Goal: Navigation & Orientation: Find specific page/section

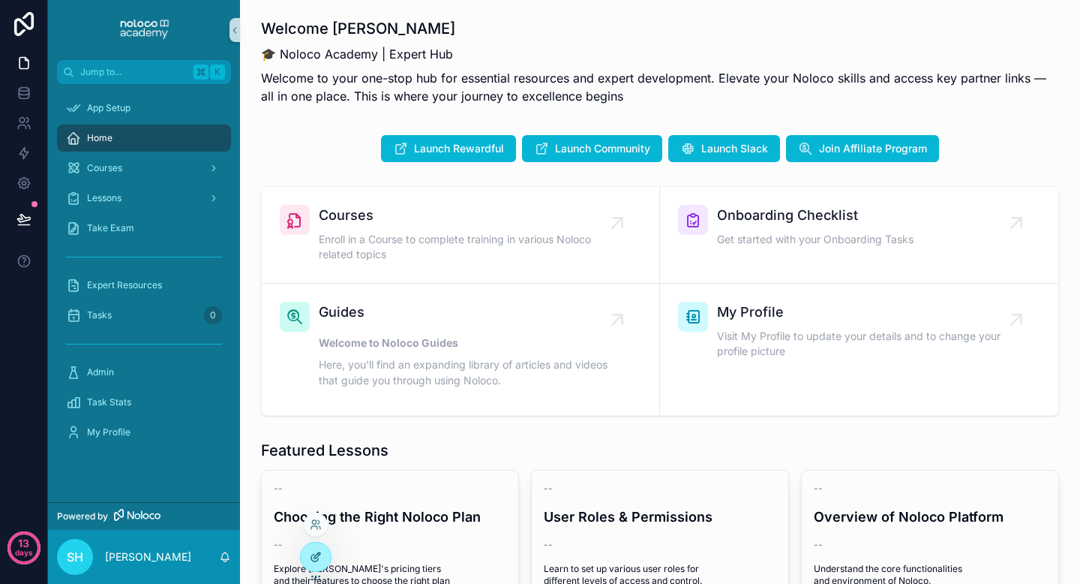
click at [317, 559] on icon at bounding box center [316, 557] width 12 height 12
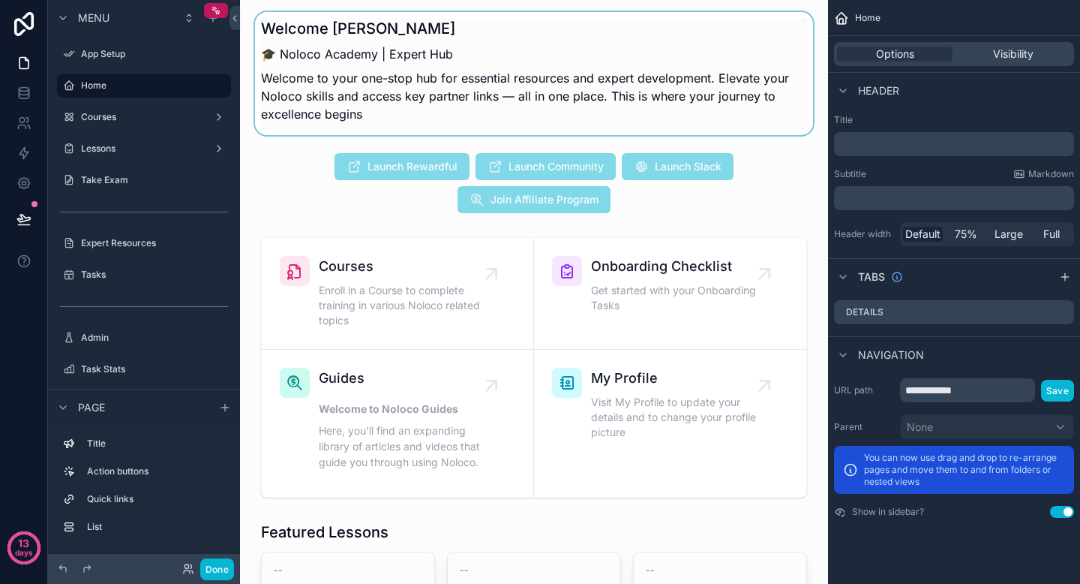
click at [406, 61] on div "scrollable content" at bounding box center [534, 73] width 564 height 123
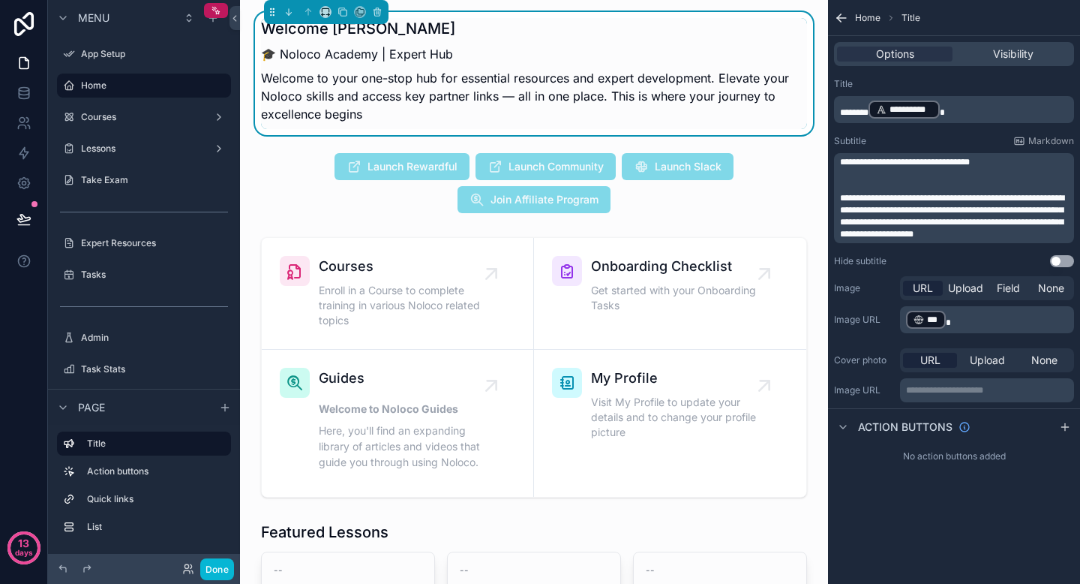
click at [364, 29] on h1 "Welcome [PERSON_NAME]" at bounding box center [534, 28] width 546 height 21
click at [377, 119] on p "Welcome to your one-stop hub for essential resources and expert development. El…" at bounding box center [534, 96] width 546 height 54
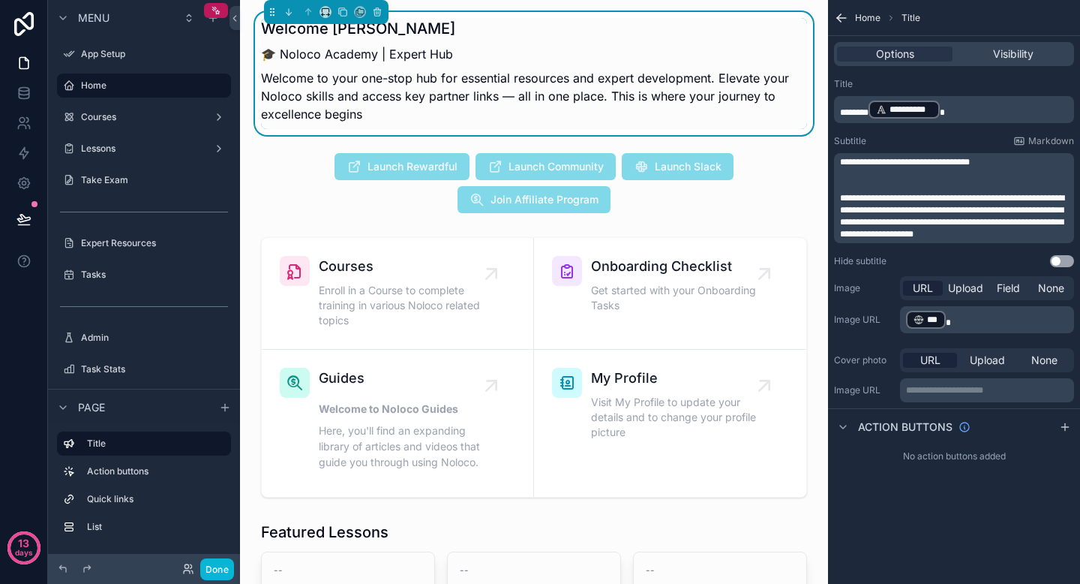
click at [987, 107] on p "**********" at bounding box center [955, 109] width 231 height 21
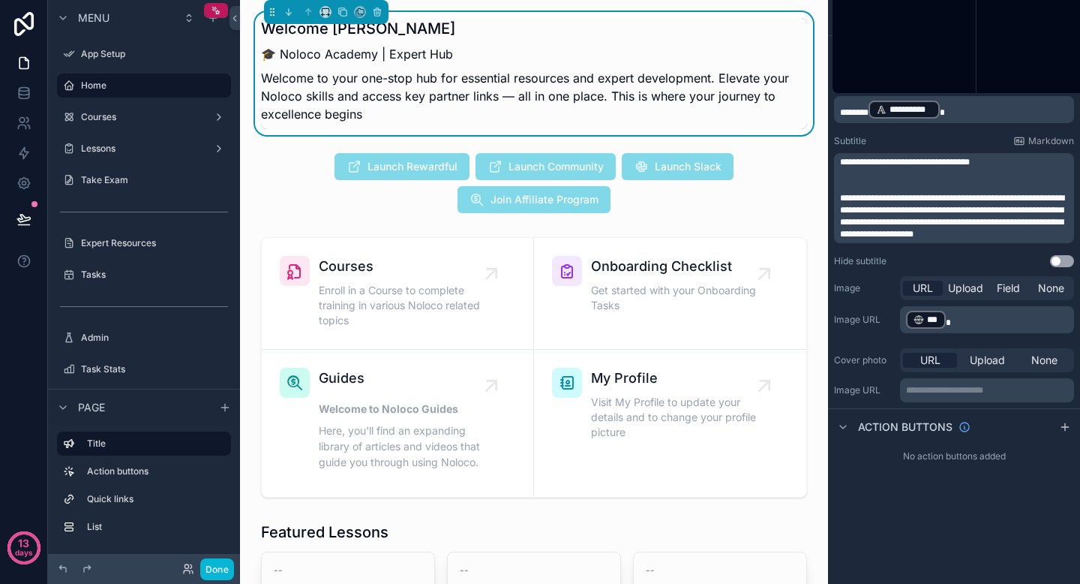
click at [987, 107] on p "**********" at bounding box center [955, 109] width 231 height 21
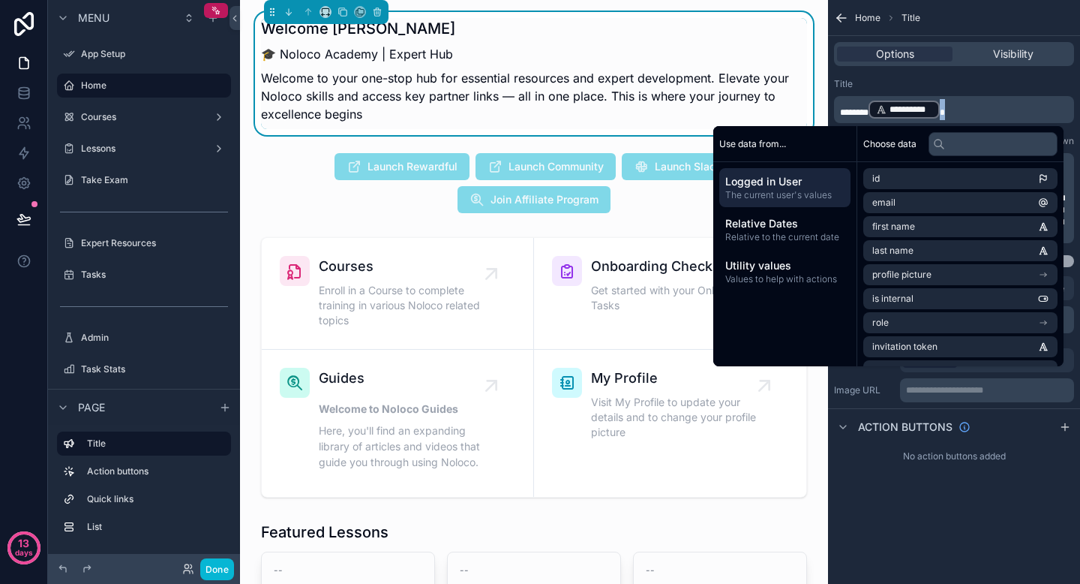
click at [987, 107] on p "**********" at bounding box center [955, 109] width 231 height 21
click at [390, 66] on div "🎓 Noloco Academy | Expert Hub Welcome to your one-stop hub for essential resour…" at bounding box center [534, 84] width 546 height 90
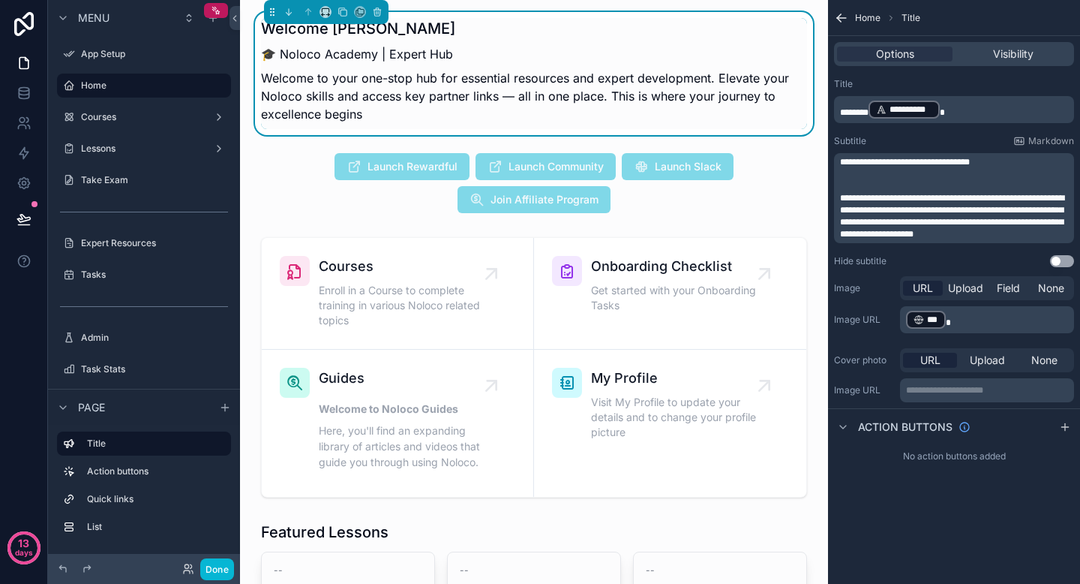
click at [390, 66] on div "🎓 Noloco Academy | Expert Hub Welcome to your one-stop hub for essential resour…" at bounding box center [534, 84] width 546 height 90
click at [380, 105] on p "Welcome to your one-stop hub for essential resources and expert development. El…" at bounding box center [534, 96] width 546 height 54
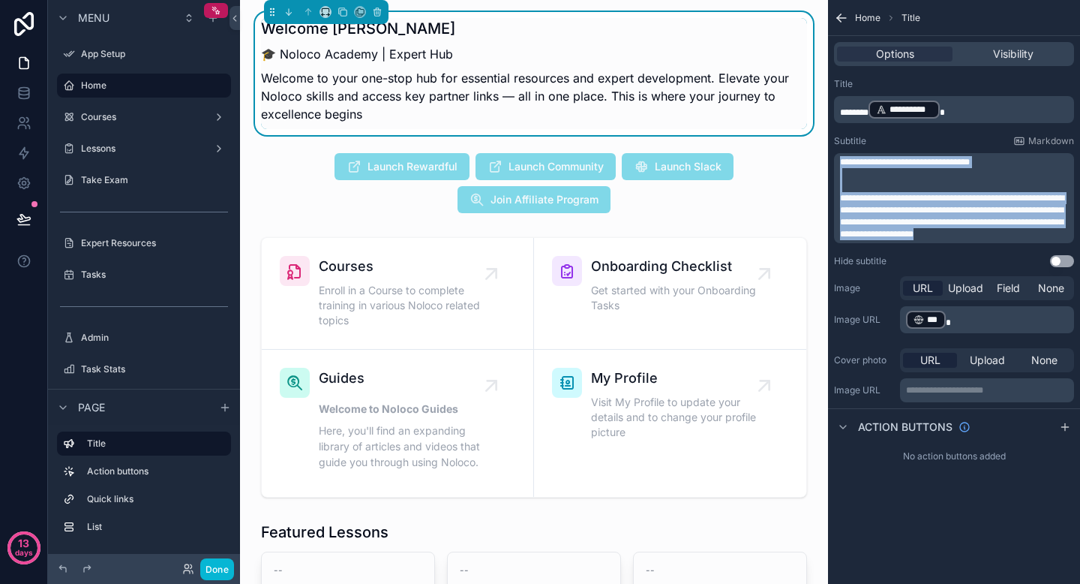
drag, startPoint x: 839, startPoint y: 161, endPoint x: 987, endPoint y: 282, distance: 190.8
click at [987, 282] on div "**********" at bounding box center [954, 237] width 252 height 330
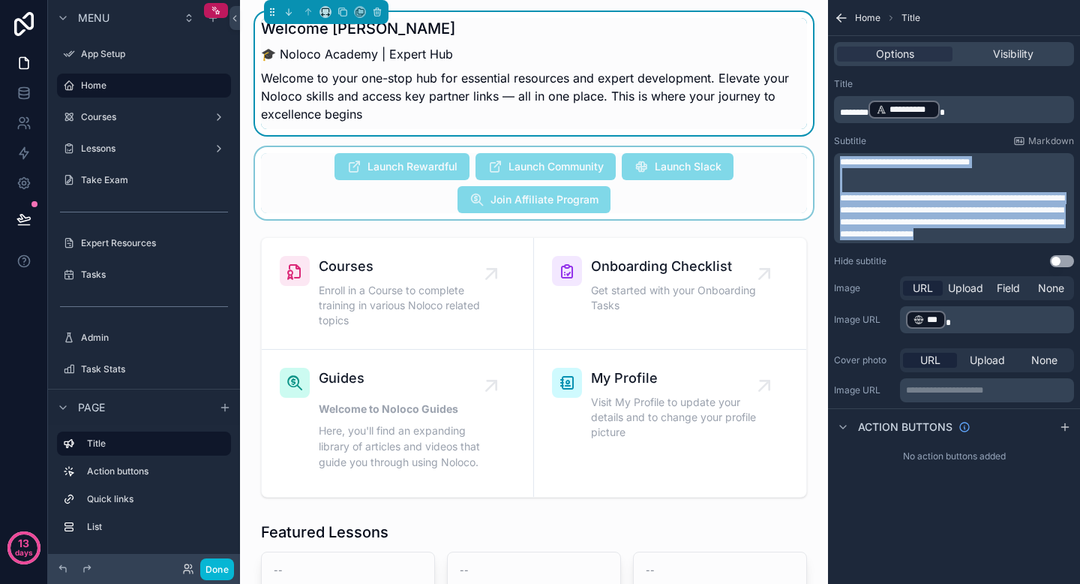
copy div "**********"
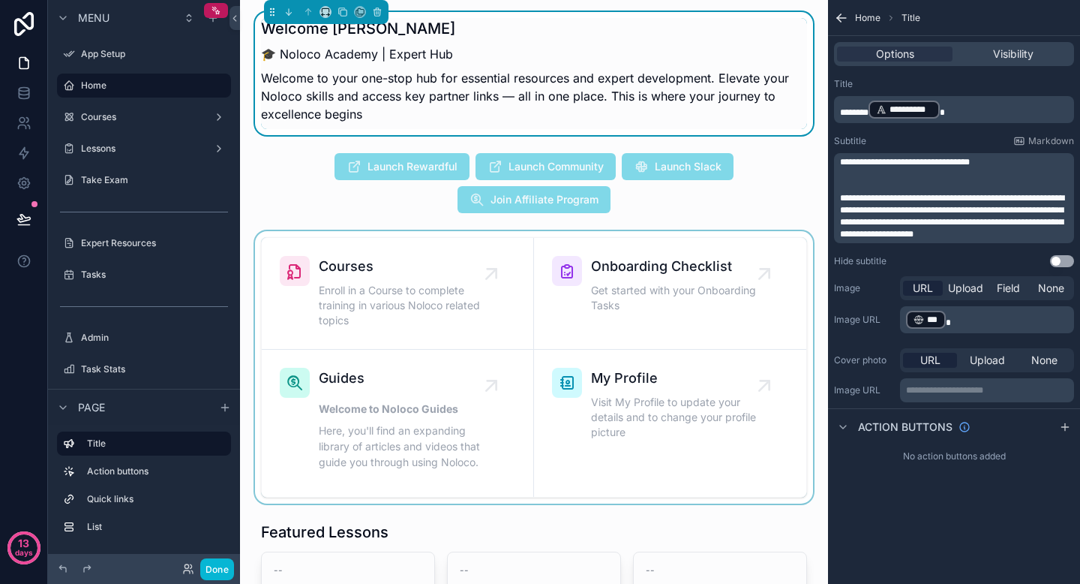
click at [327, 242] on div "scrollable content" at bounding box center [534, 367] width 564 height 272
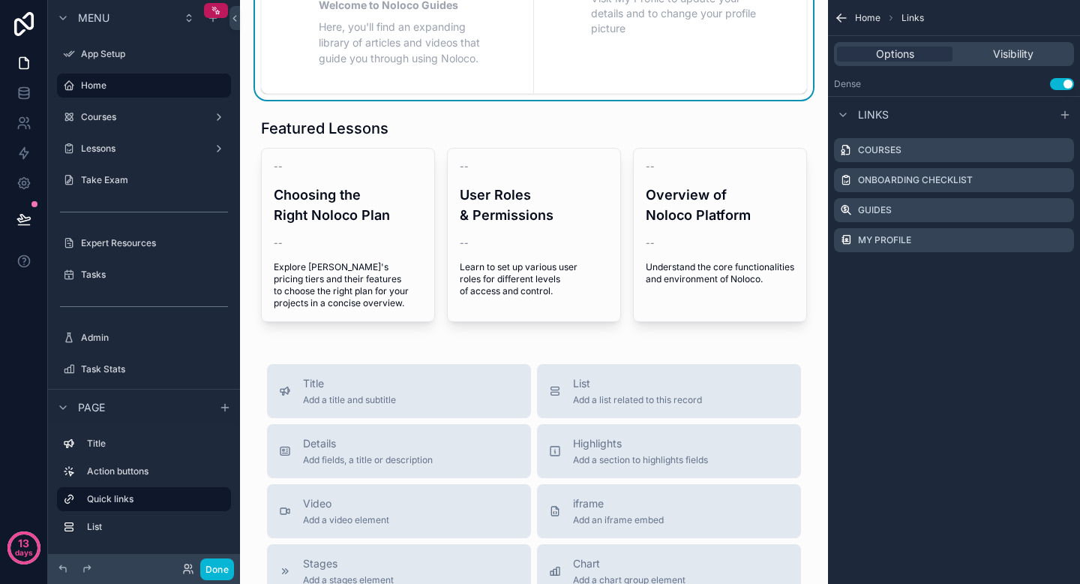
scroll to position [405, 0]
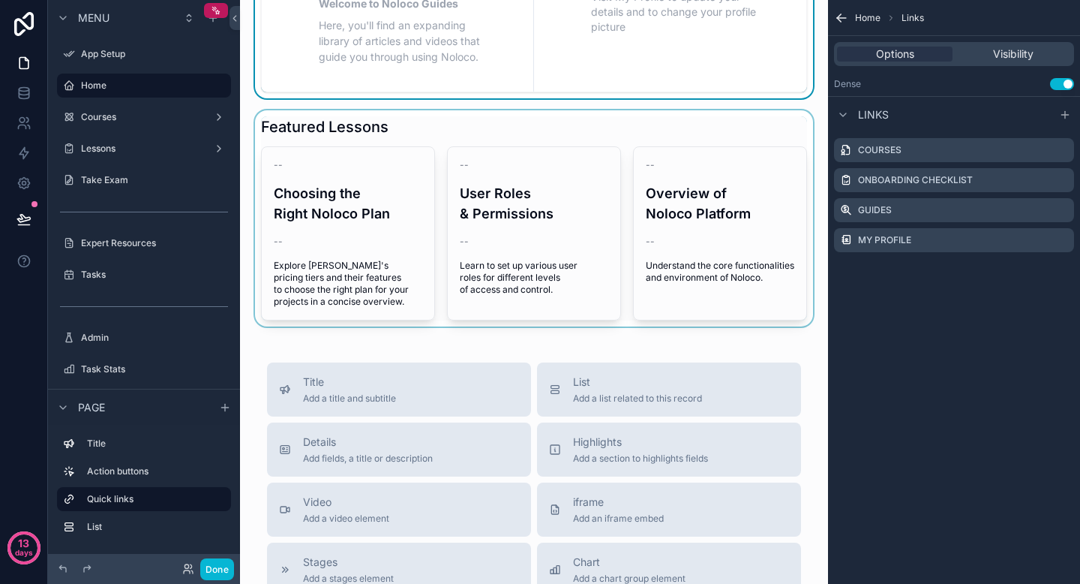
click at [425, 135] on div "scrollable content" at bounding box center [534, 218] width 564 height 216
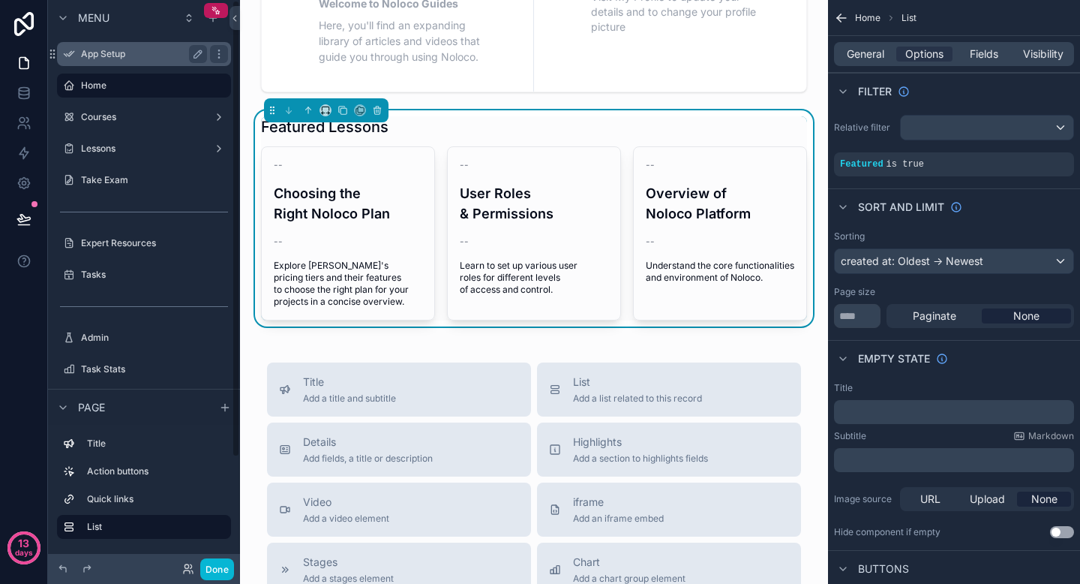
click at [149, 51] on label "App Setup" at bounding box center [141, 54] width 120 height 12
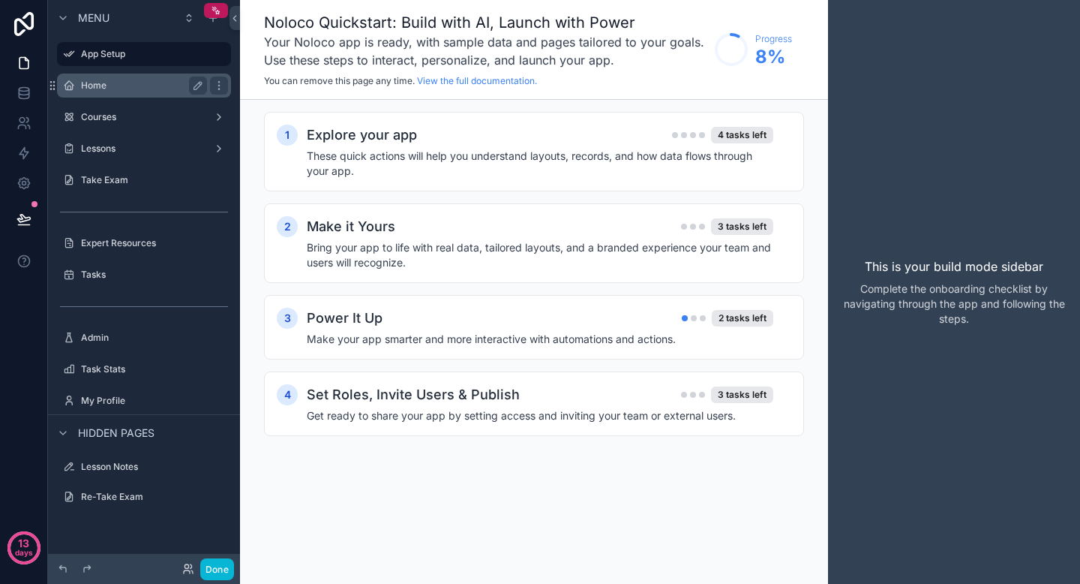
click at [134, 83] on label "Home" at bounding box center [141, 86] width 120 height 12
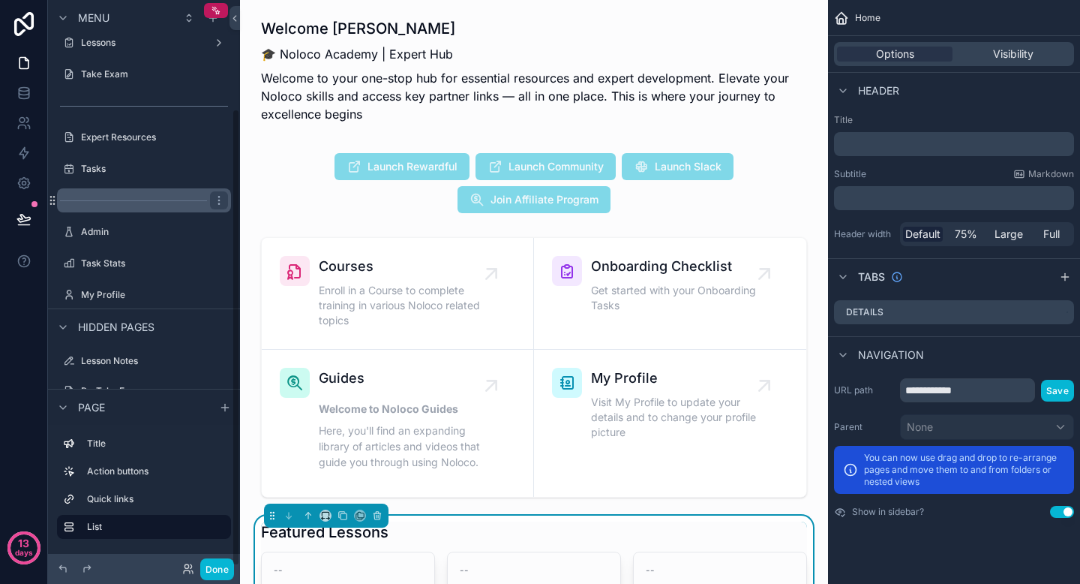
scroll to position [134, 0]
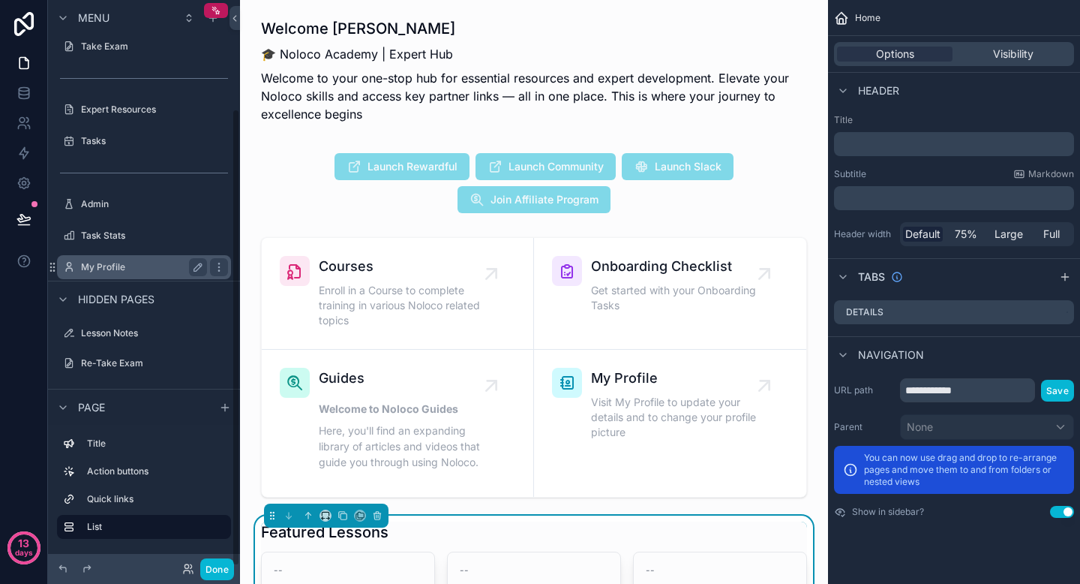
click at [128, 270] on label "My Profile" at bounding box center [141, 267] width 120 height 12
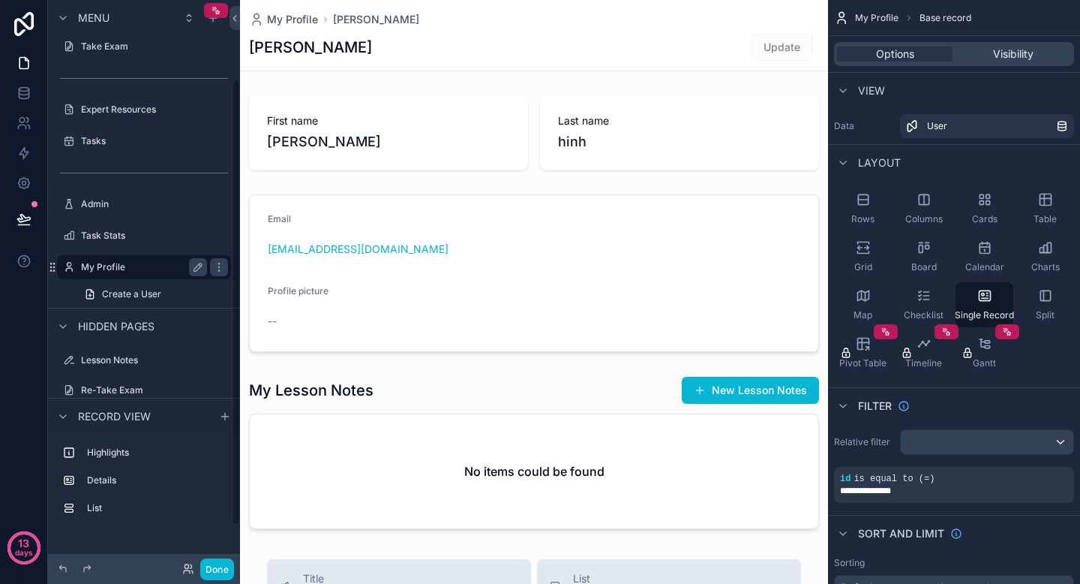
scroll to position [101, 0]
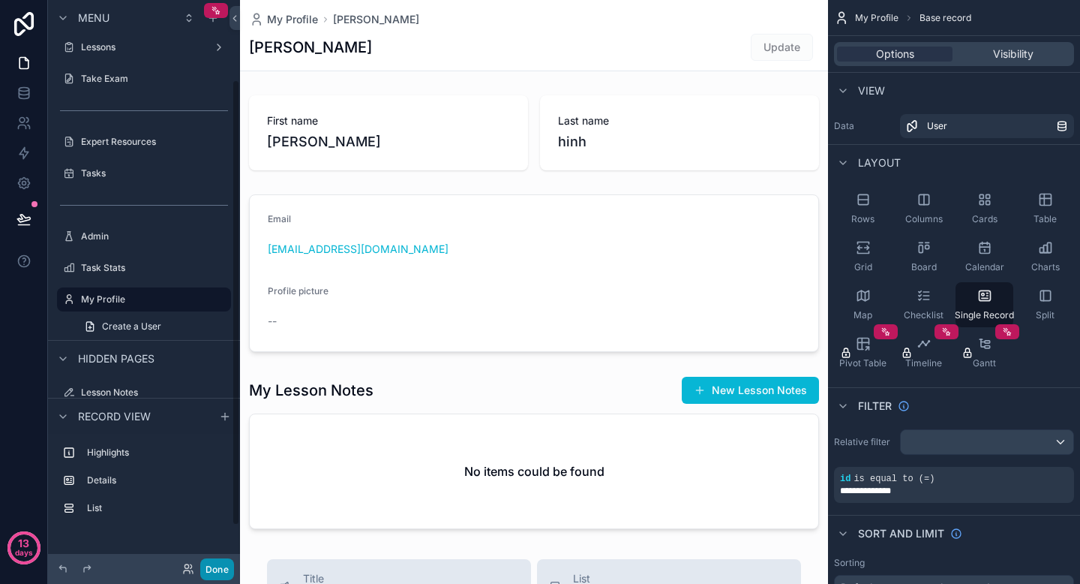
click at [222, 570] on button "Done" at bounding box center [217, 569] width 34 height 22
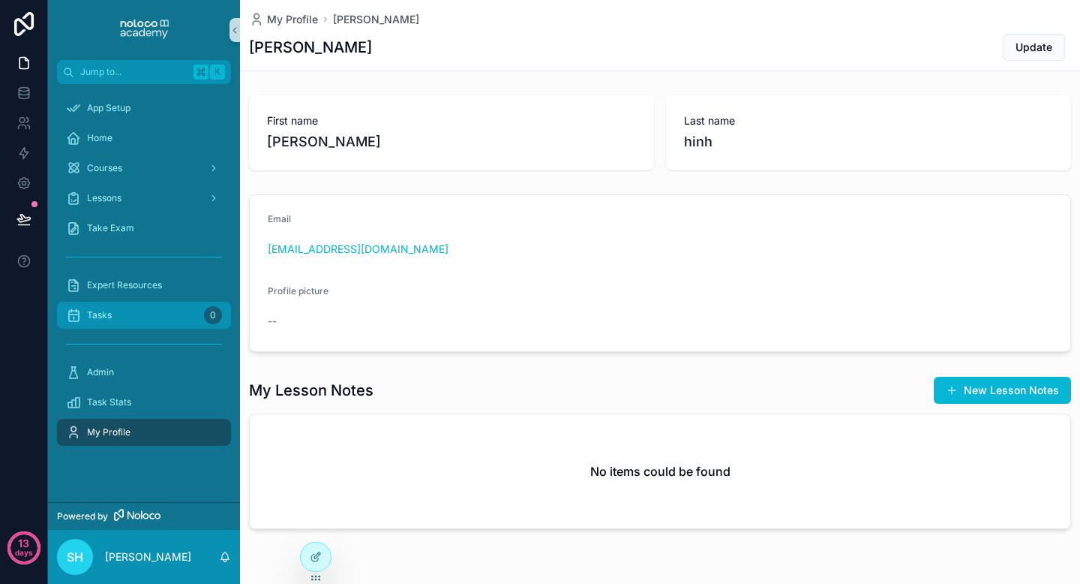
click at [128, 316] on div "Tasks 0" at bounding box center [144, 315] width 156 height 24
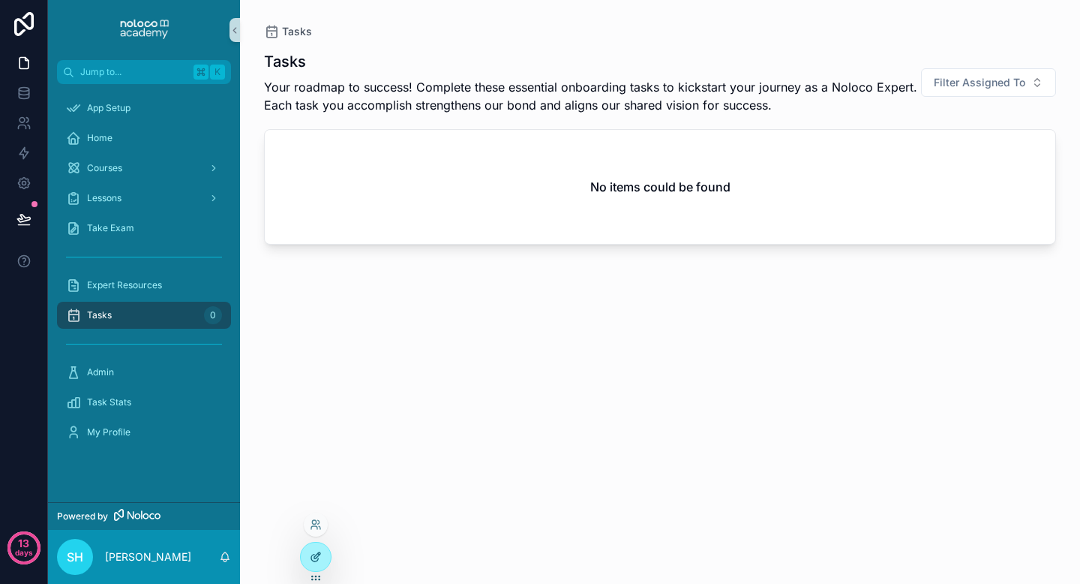
click at [323, 560] on div at bounding box center [316, 556] width 30 height 29
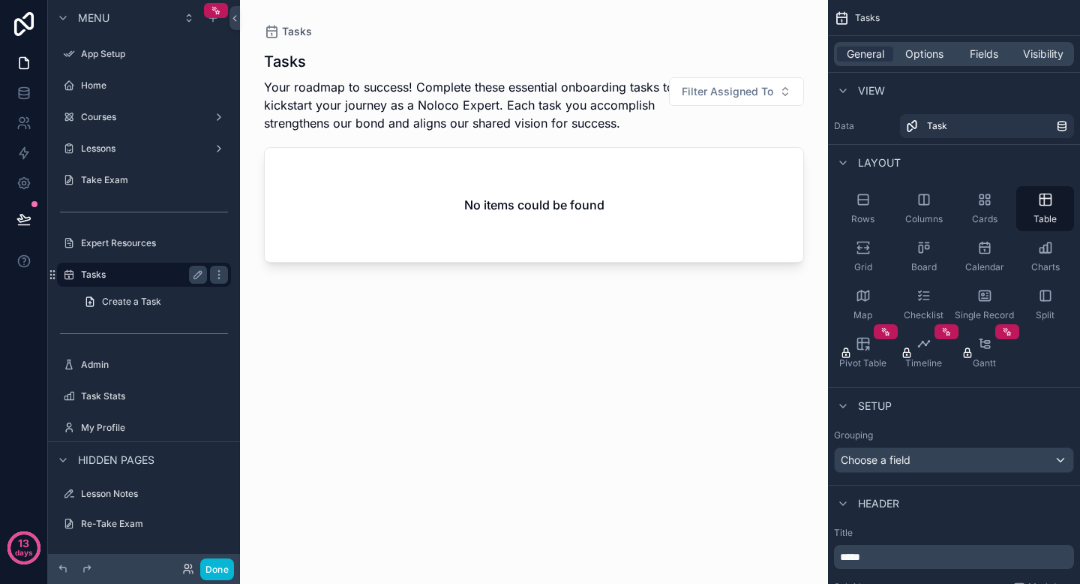
click at [149, 272] on label "Tasks" at bounding box center [141, 275] width 120 height 12
click at [206, 567] on button "Done" at bounding box center [217, 569] width 34 height 22
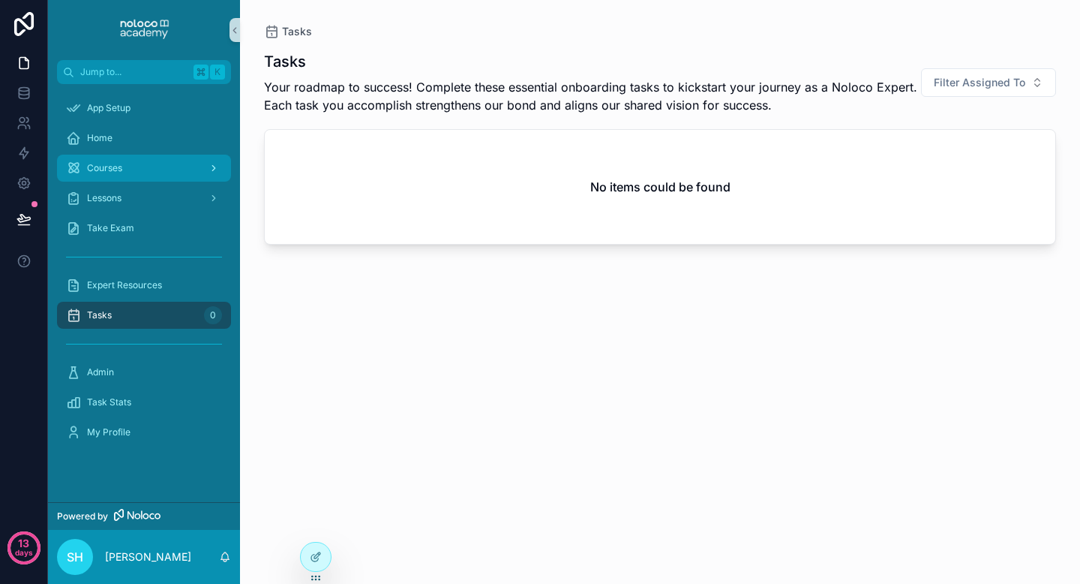
click at [161, 169] on div "Courses" at bounding box center [144, 168] width 156 height 24
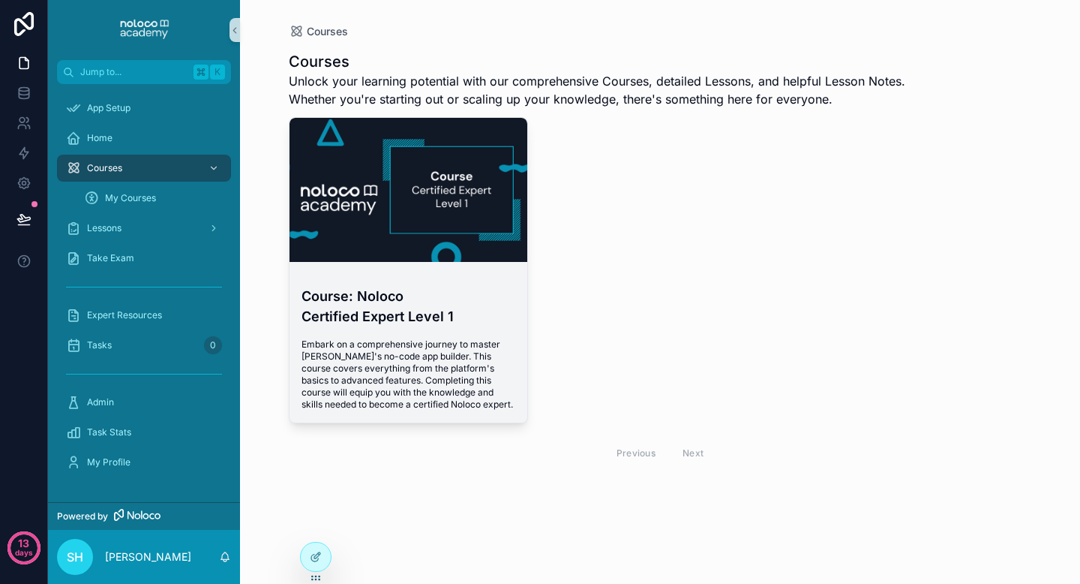
click at [410, 206] on div "scrollable content" at bounding box center [409, 190] width 239 height 144
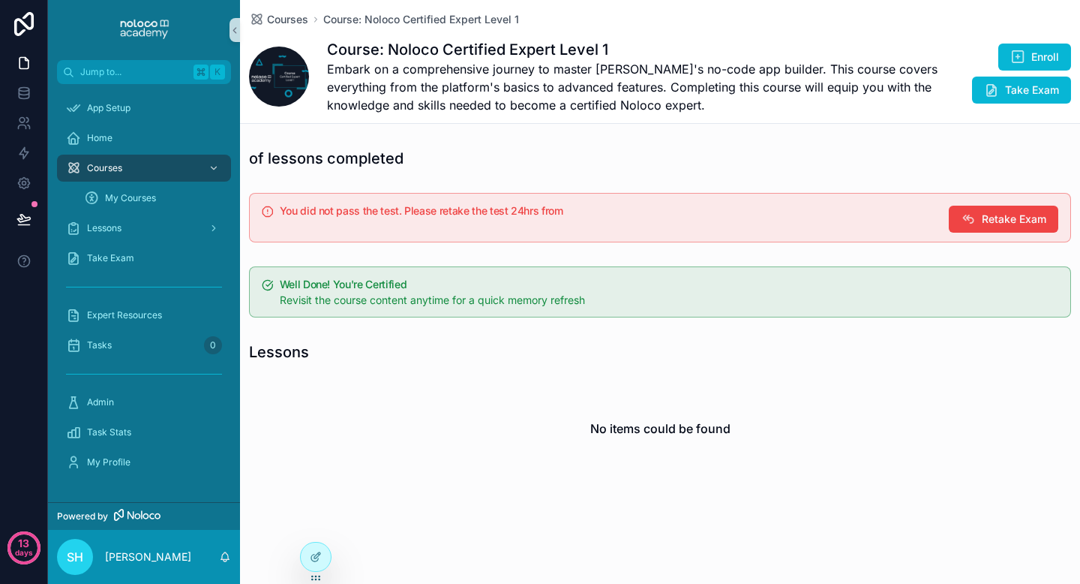
click at [434, 53] on h1 "Course: Noloco Certified Expert Level 1" at bounding box center [643, 49] width 632 height 21
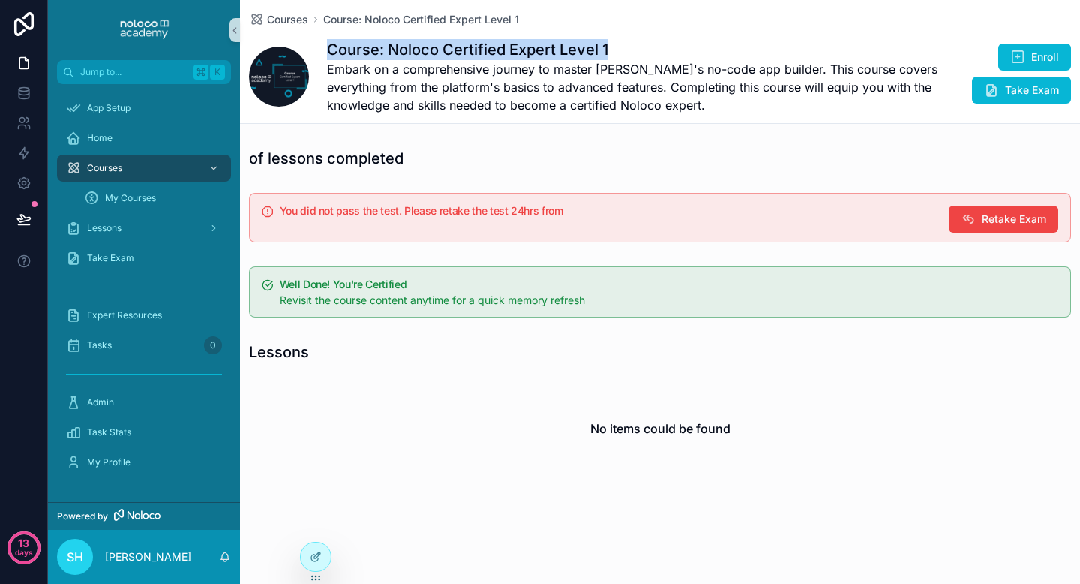
click at [436, 161] on div "of lessons completed" at bounding box center [660, 158] width 822 height 21
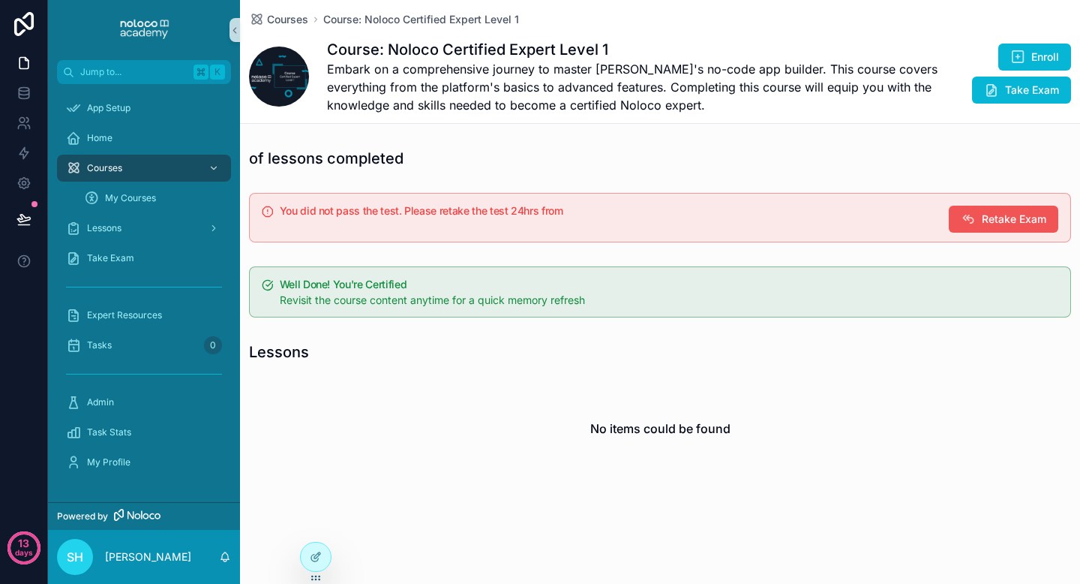
click at [988, 220] on span "Retake Exam" at bounding box center [1014, 219] width 65 height 15
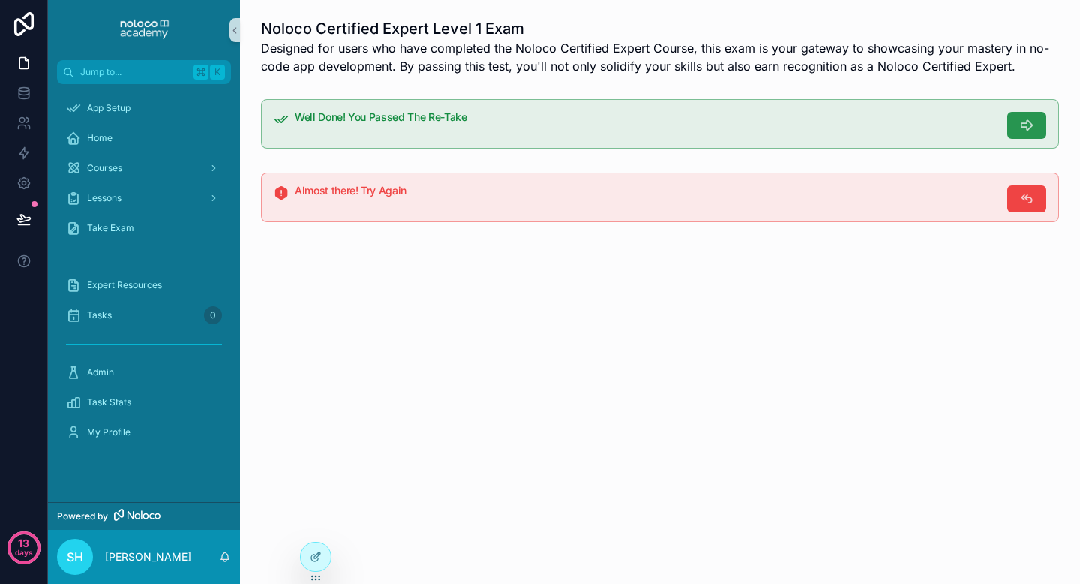
click at [1029, 124] on icon "scrollable content" at bounding box center [1026, 125] width 15 height 15
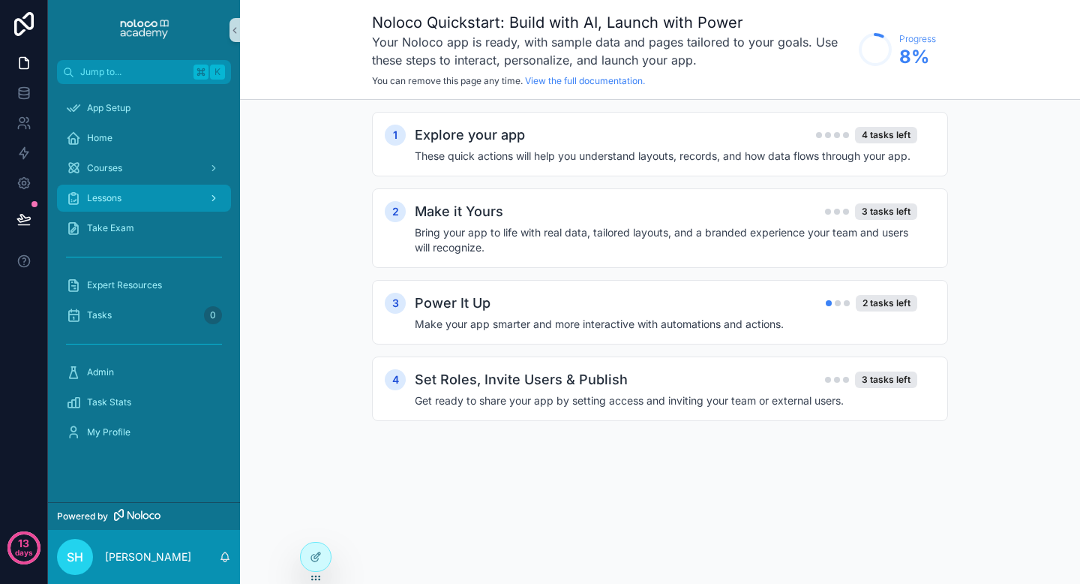
click at [135, 186] on div "Lessons" at bounding box center [144, 198] width 156 height 24
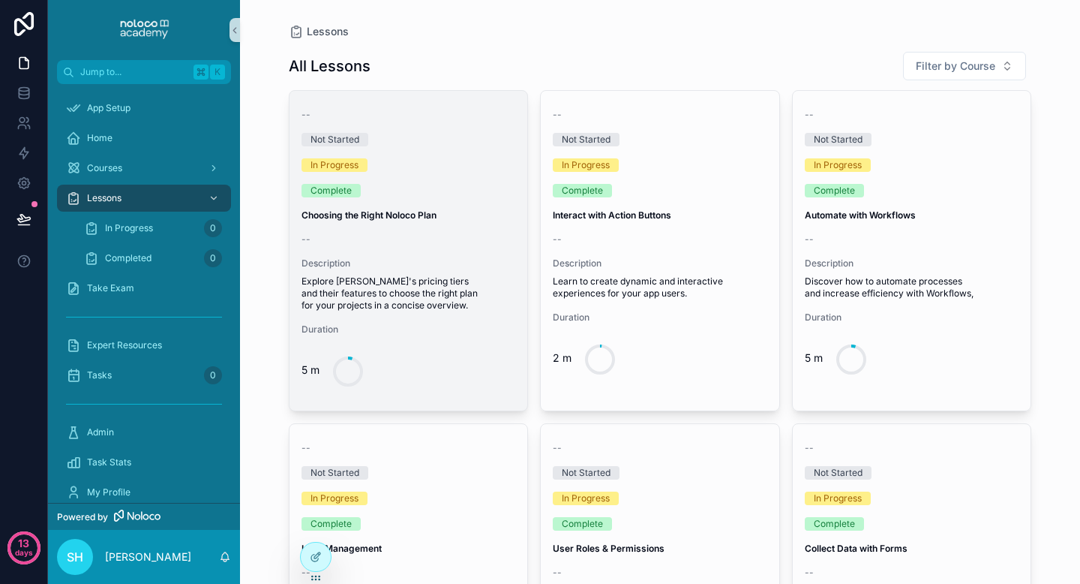
click at [416, 185] on div "Complete" at bounding box center [409, 191] width 215 height 14
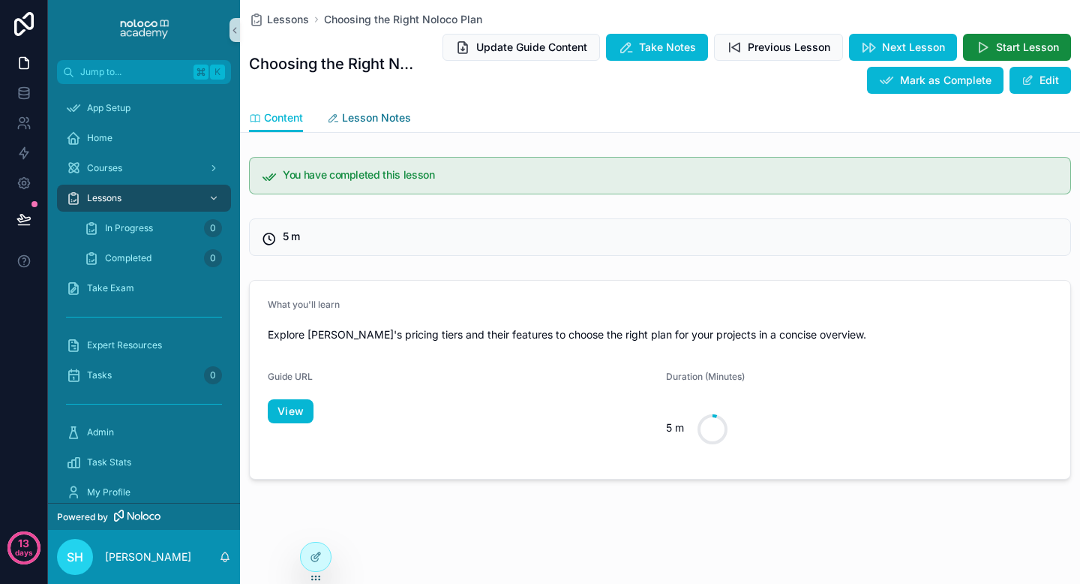
click at [362, 112] on span "Lesson Notes" at bounding box center [376, 117] width 69 height 15
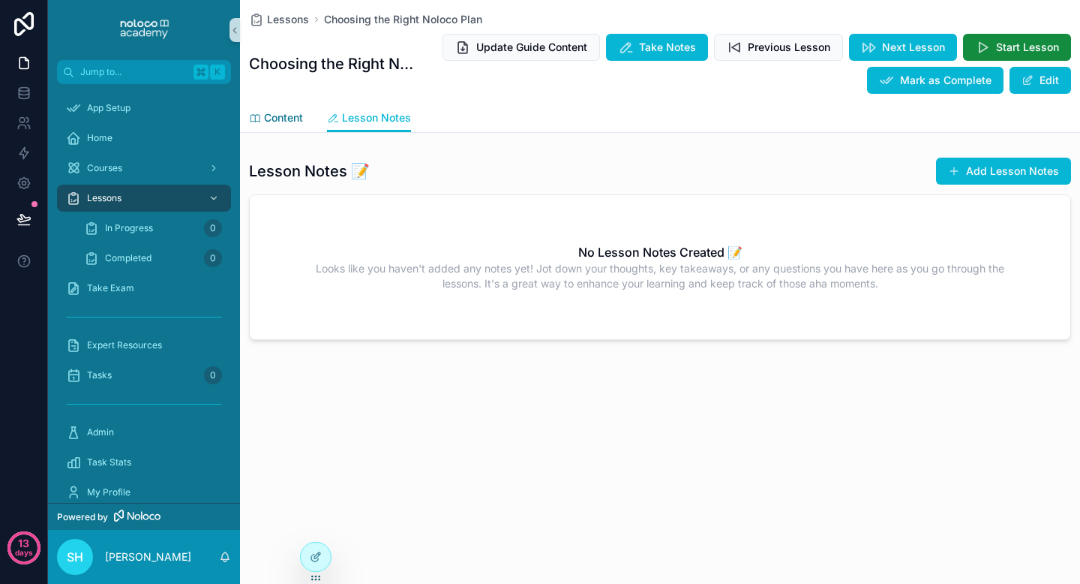
click at [295, 124] on span "Content" at bounding box center [283, 117] width 39 height 15
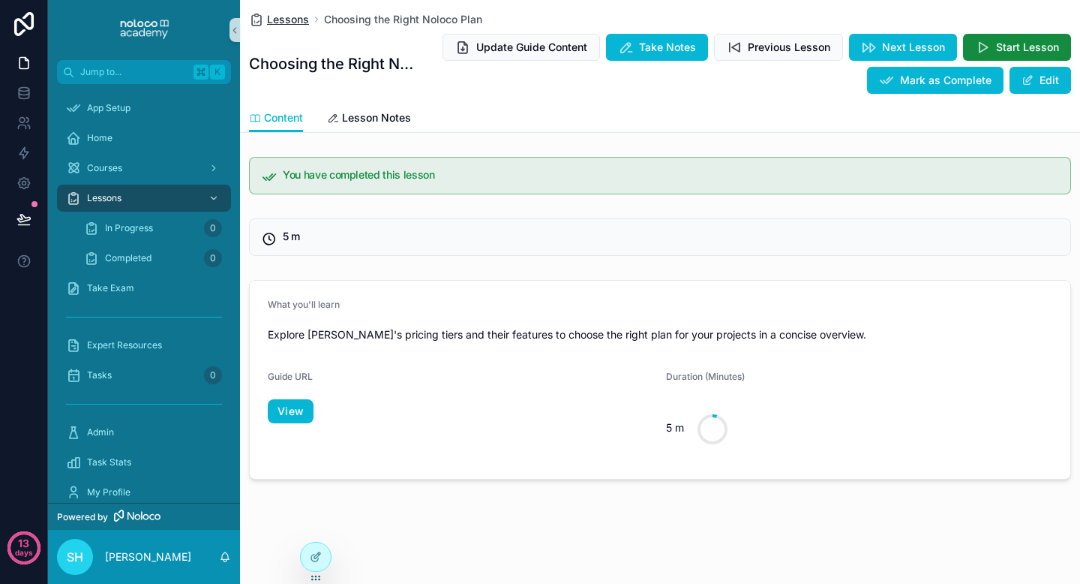
click at [295, 20] on span "Lessons" at bounding box center [288, 19] width 42 height 15
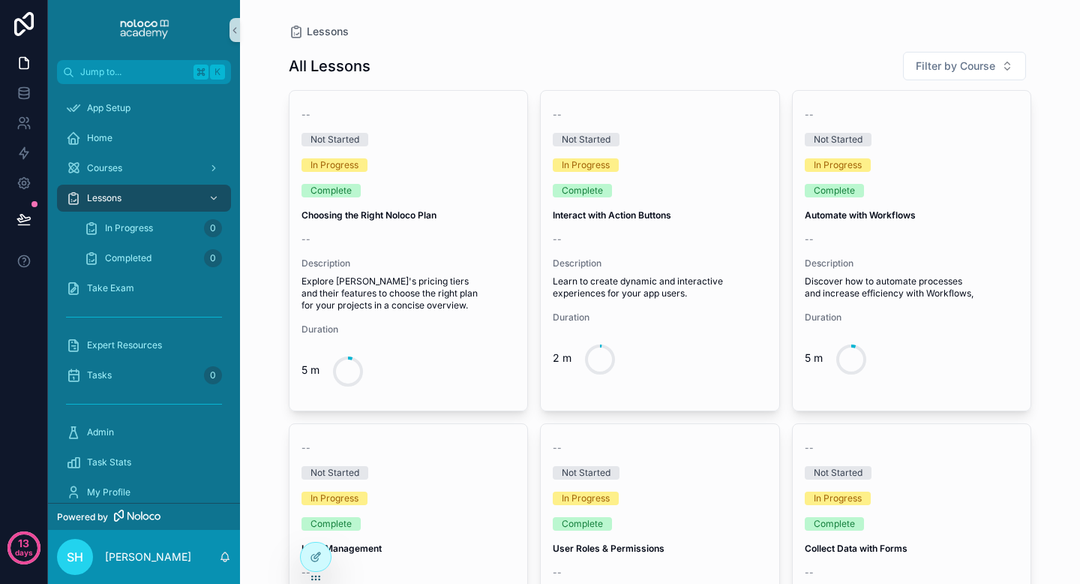
scroll to position [36, 0]
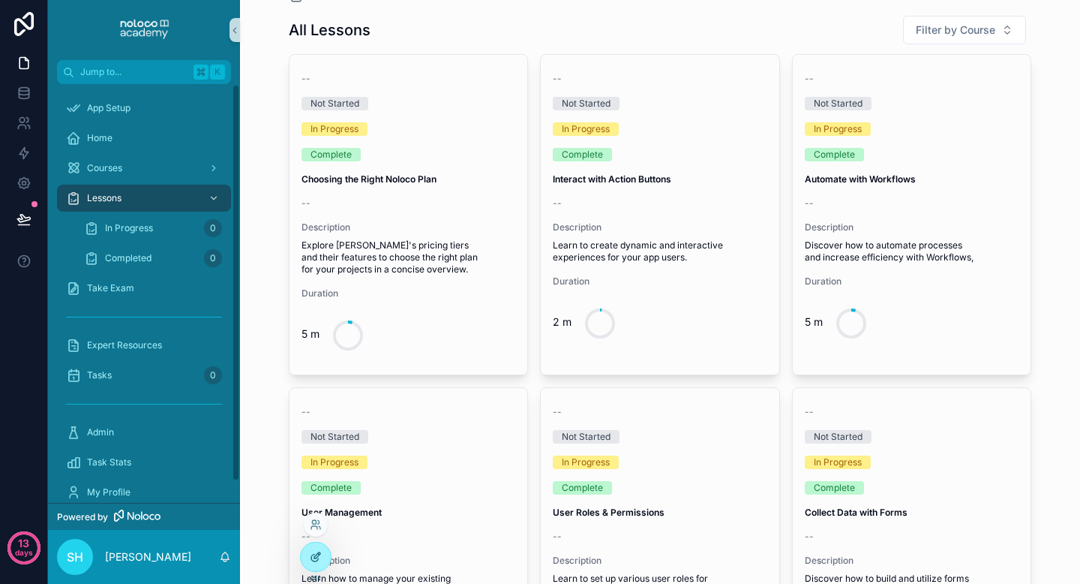
click at [314, 554] on icon at bounding box center [316, 557] width 12 height 12
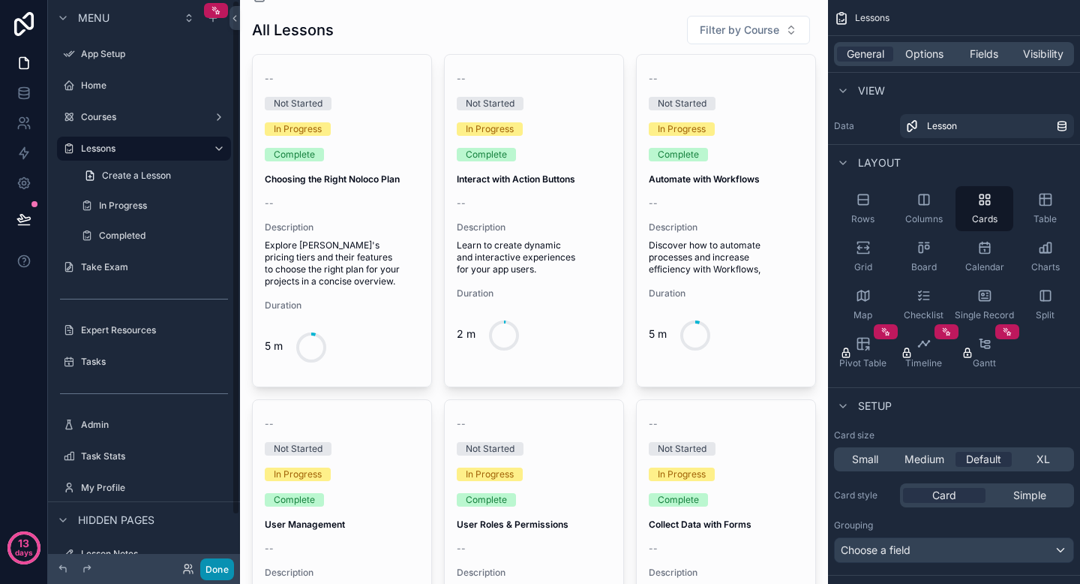
click at [215, 567] on button "Done" at bounding box center [217, 569] width 34 height 22
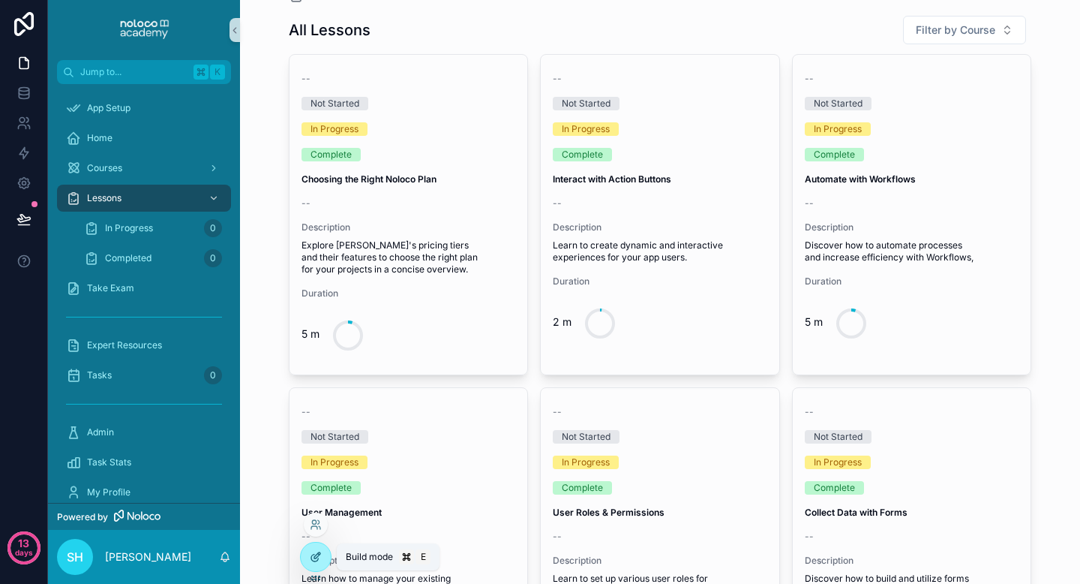
click at [307, 557] on div at bounding box center [316, 556] width 30 height 29
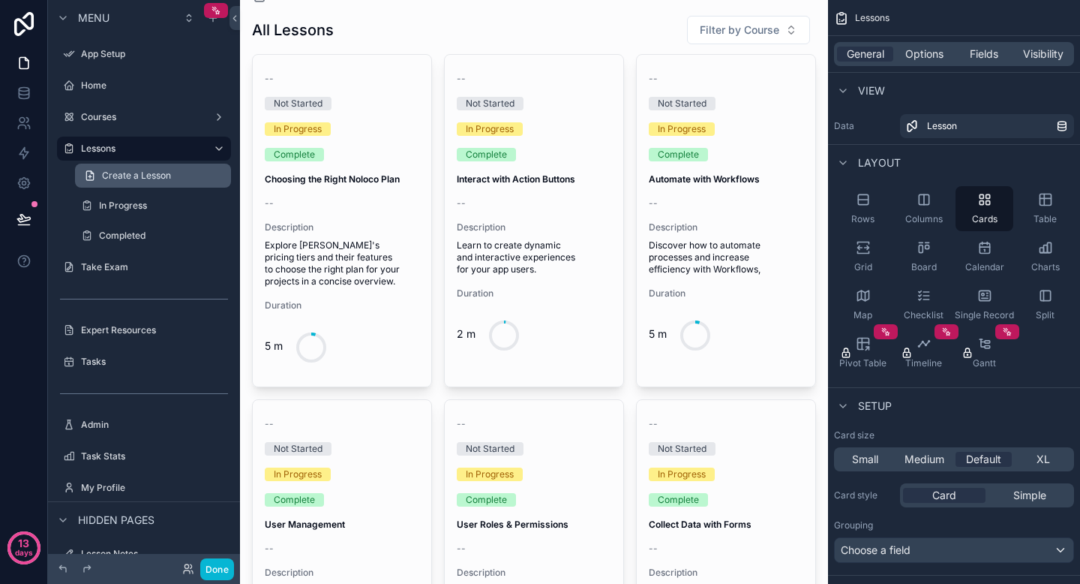
click at [162, 170] on span "Create a Lesson" at bounding box center [136, 176] width 69 height 12
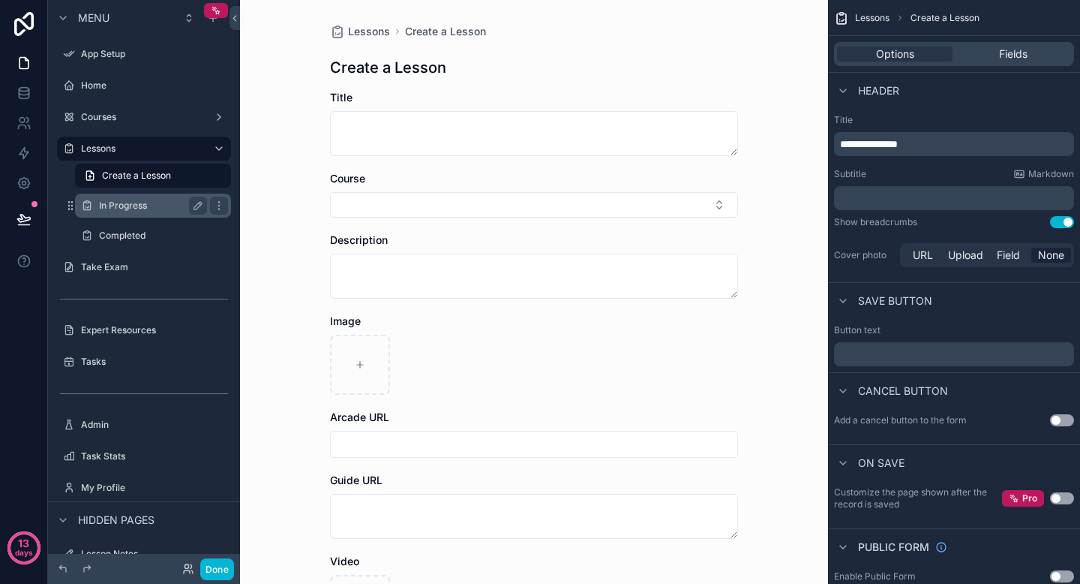
click at [144, 206] on label "In Progress" at bounding box center [150, 206] width 102 height 12
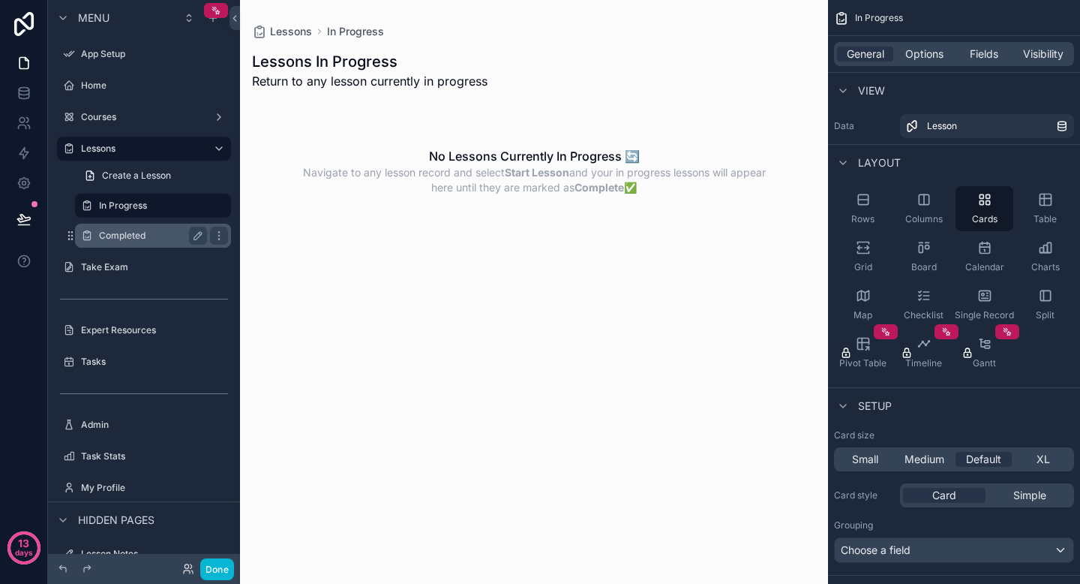
click at [128, 236] on label "Completed" at bounding box center [150, 236] width 102 height 12
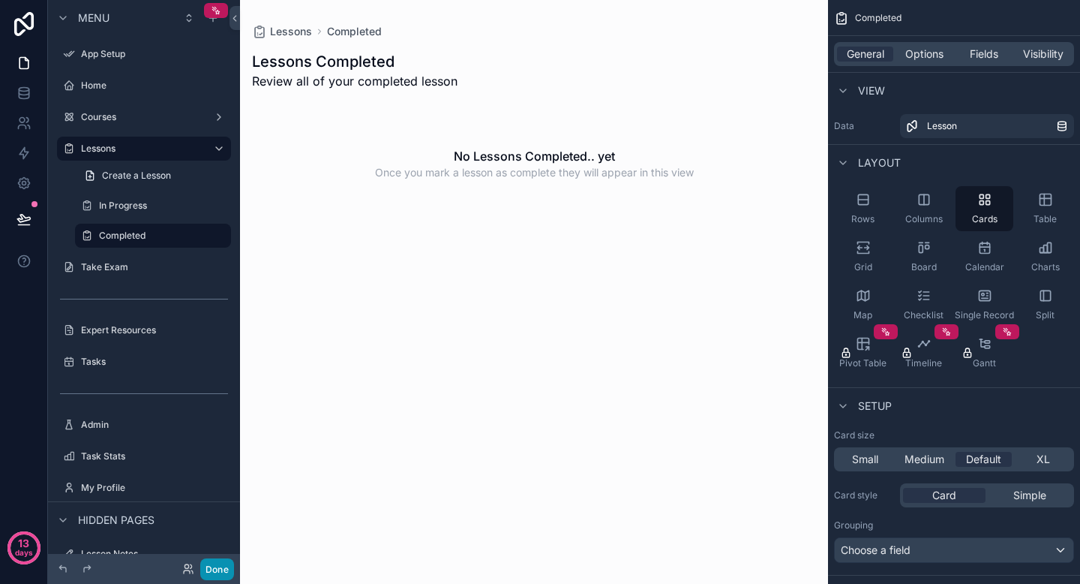
click at [219, 569] on button "Done" at bounding box center [217, 569] width 34 height 22
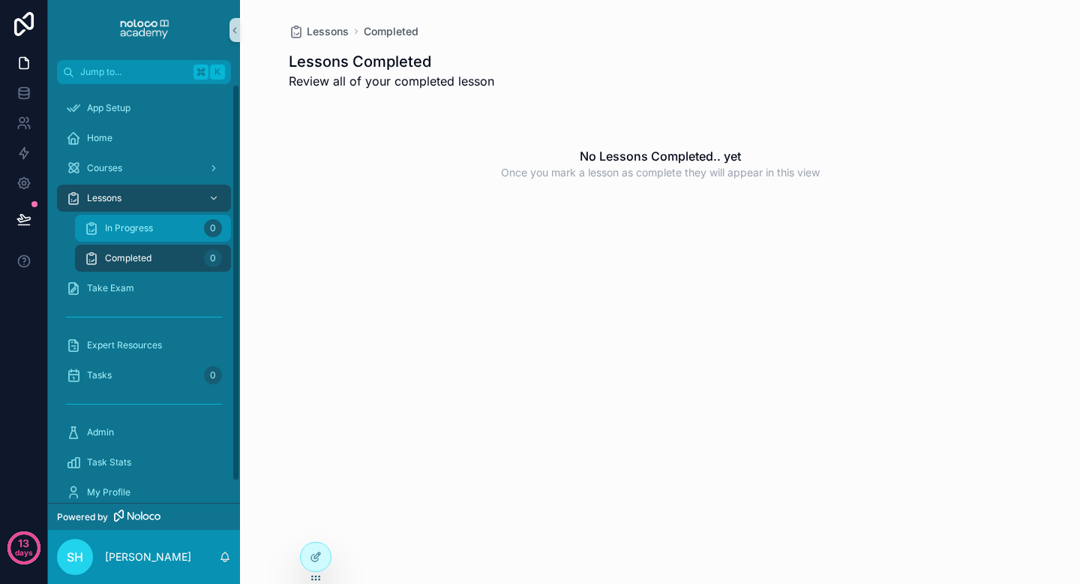
click at [149, 234] on div "In Progress 0" at bounding box center [153, 228] width 138 height 24
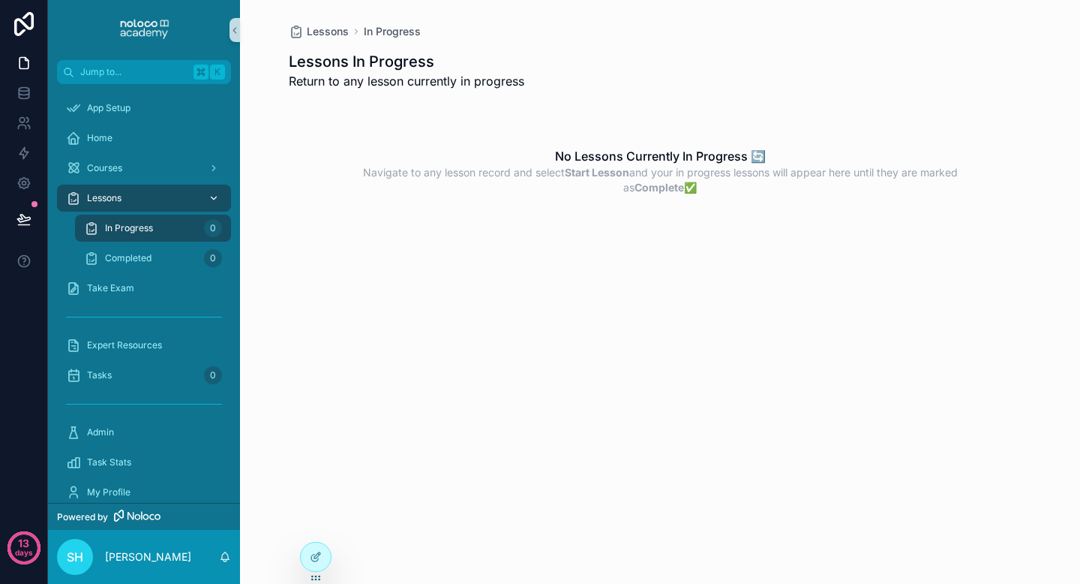
click at [164, 188] on div "Lessons" at bounding box center [144, 198] width 156 height 24
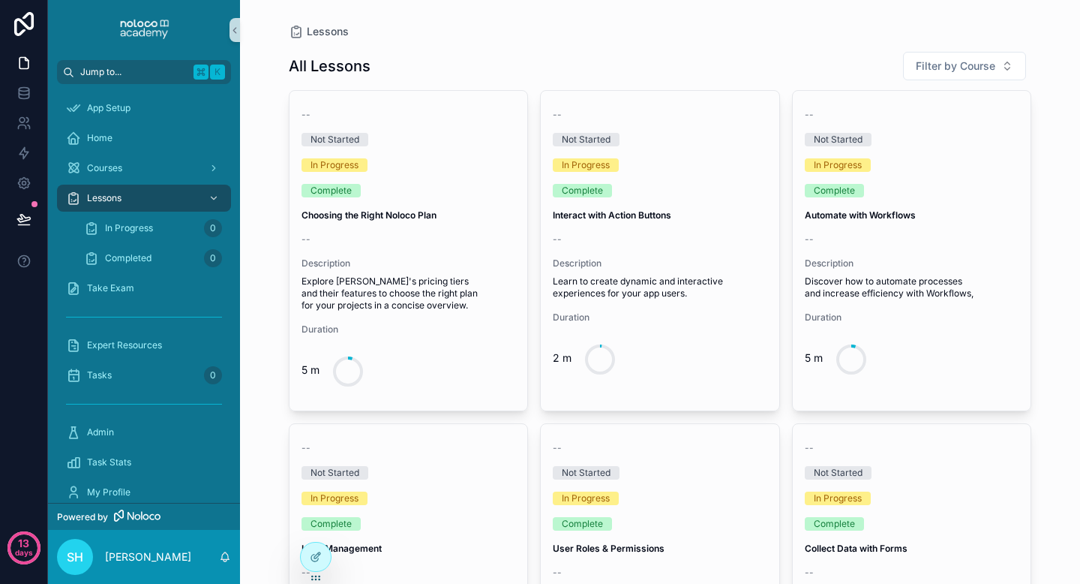
click at [152, 74] on span "Jump to..." at bounding box center [133, 72] width 107 height 12
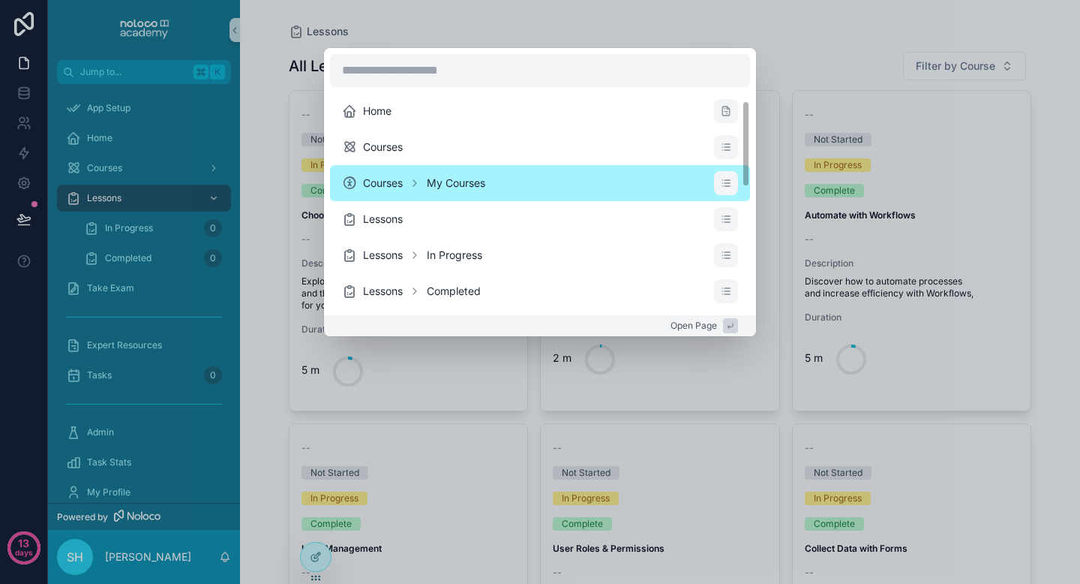
scroll to position [324, 0]
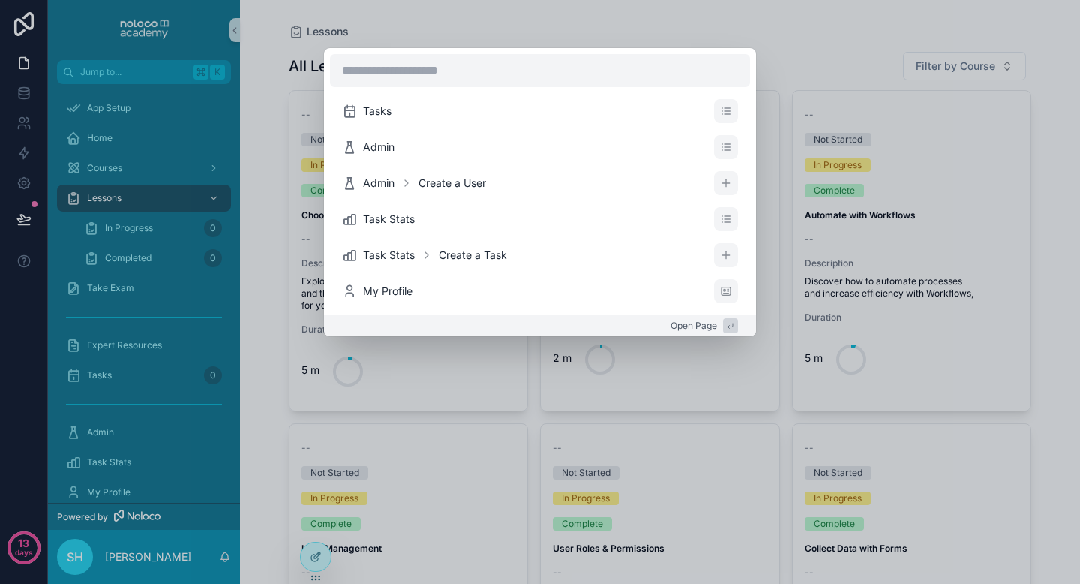
click at [275, 209] on div "Home Courses Courses My Courses Lessons Lessons In Progress Lessons Completed T…" at bounding box center [540, 292] width 1080 height 584
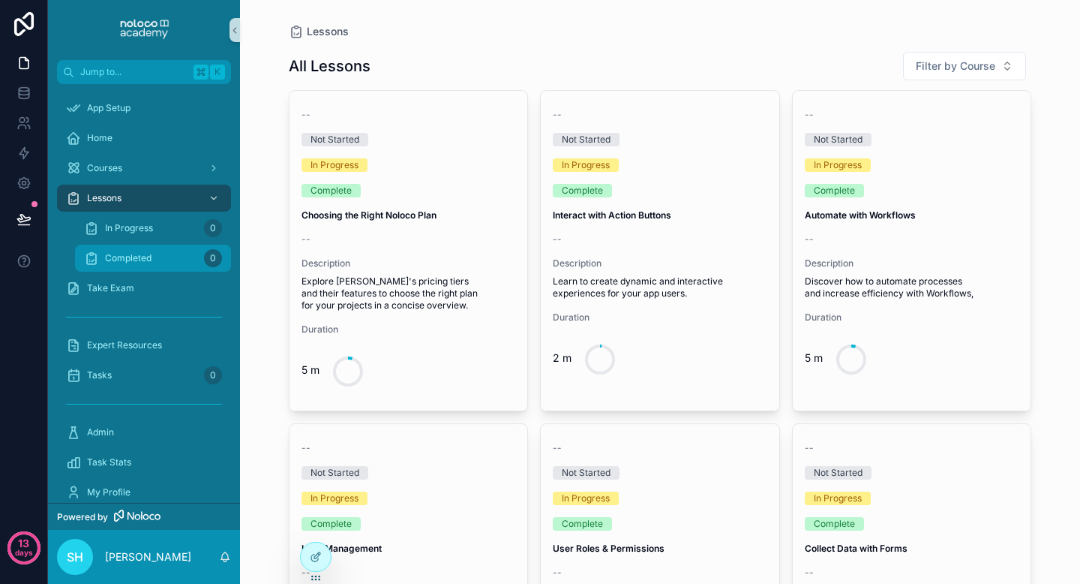
click at [147, 260] on span "Completed" at bounding box center [128, 258] width 47 height 12
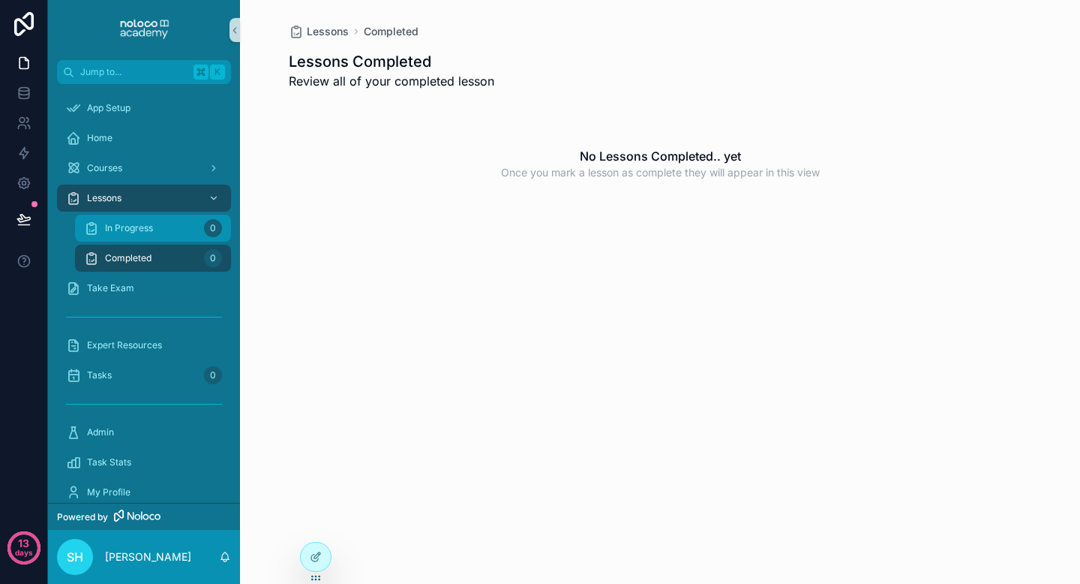
click at [142, 239] on div "In Progress 0" at bounding box center [153, 228] width 138 height 24
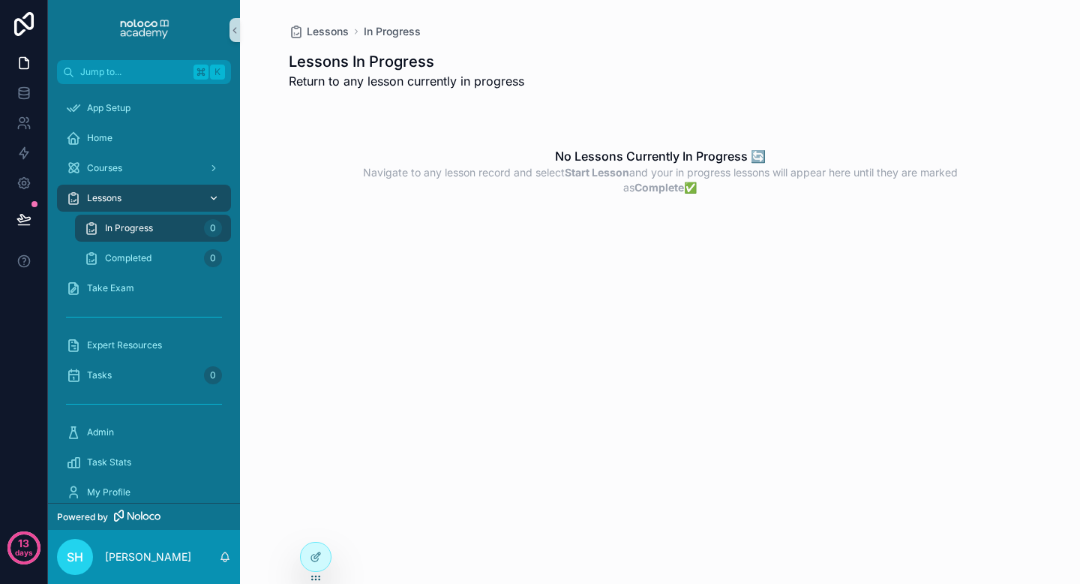
click at [132, 199] on div "Lessons" at bounding box center [144, 198] width 156 height 24
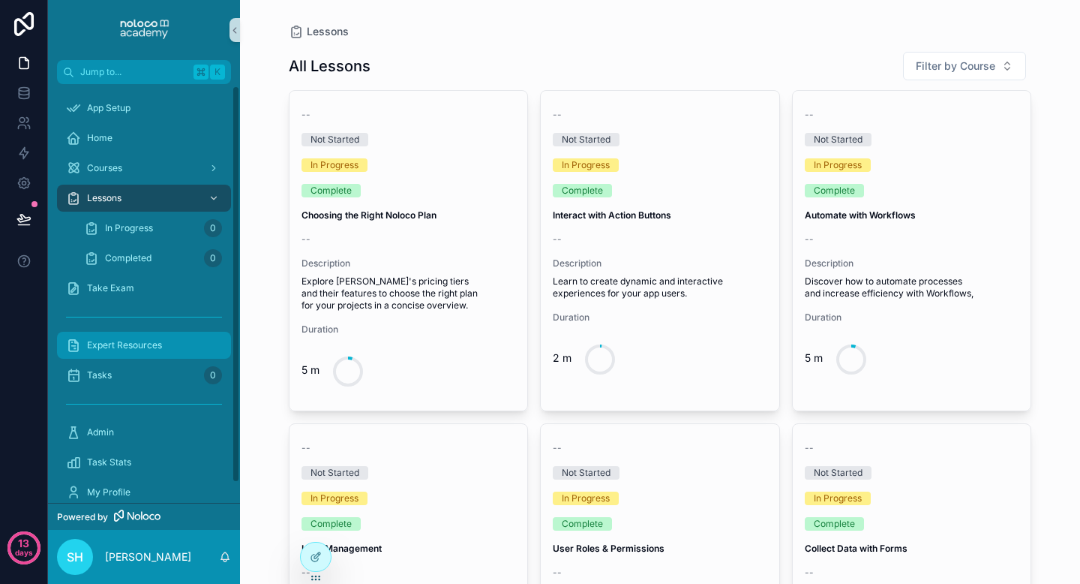
scroll to position [23, 0]
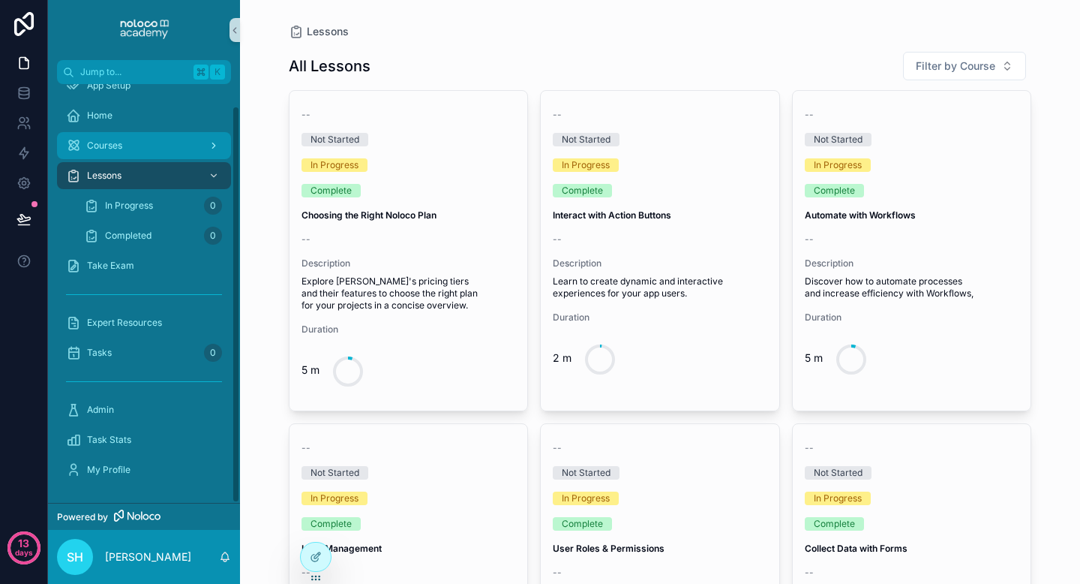
click at [143, 143] on div "Courses" at bounding box center [144, 146] width 156 height 24
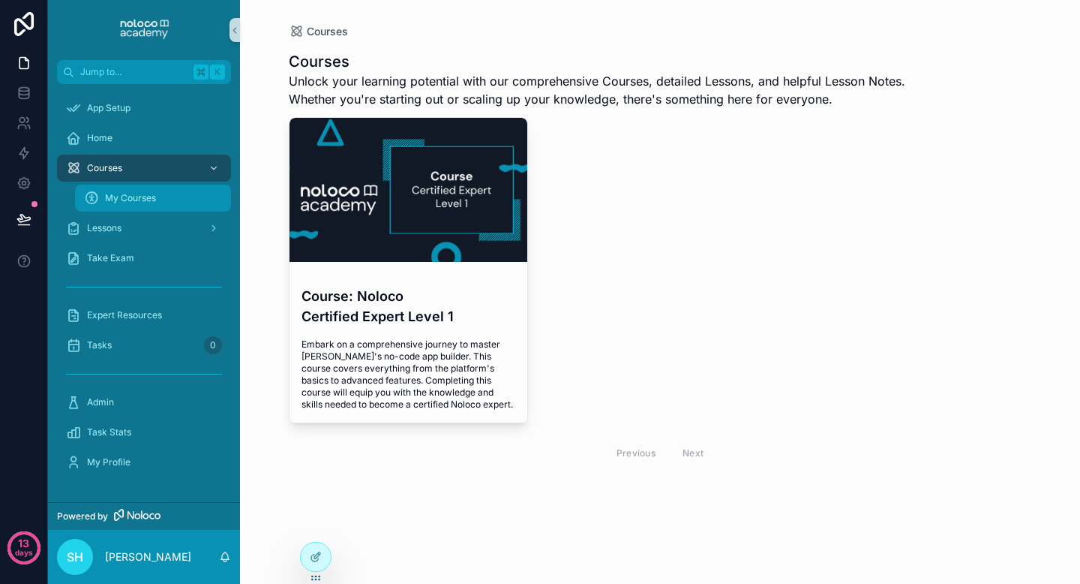
click at [131, 192] on span "My Courses" at bounding box center [130, 198] width 51 height 12
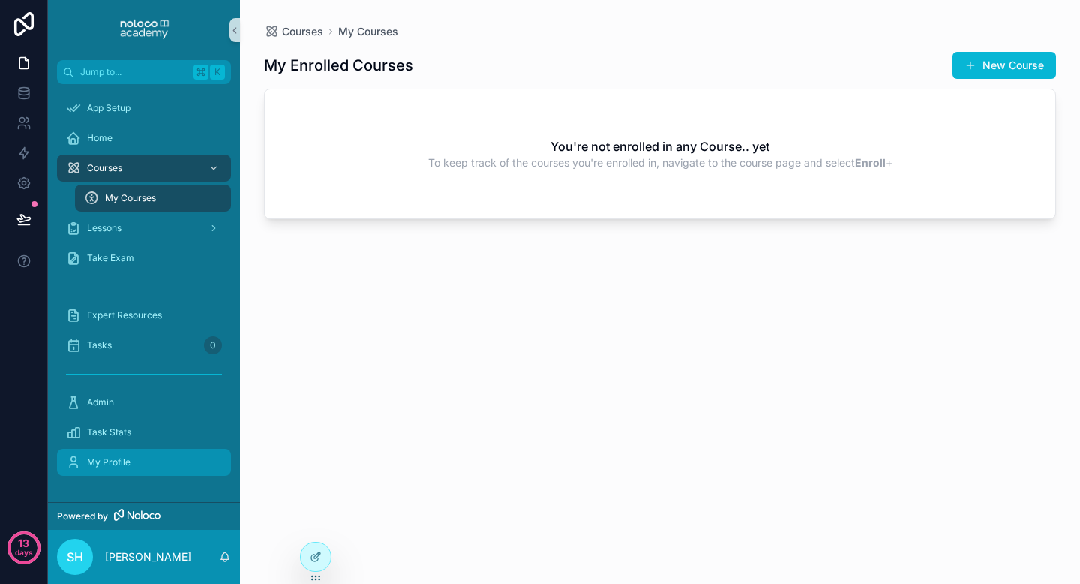
click at [104, 458] on span "My Profile" at bounding box center [109, 462] width 44 height 12
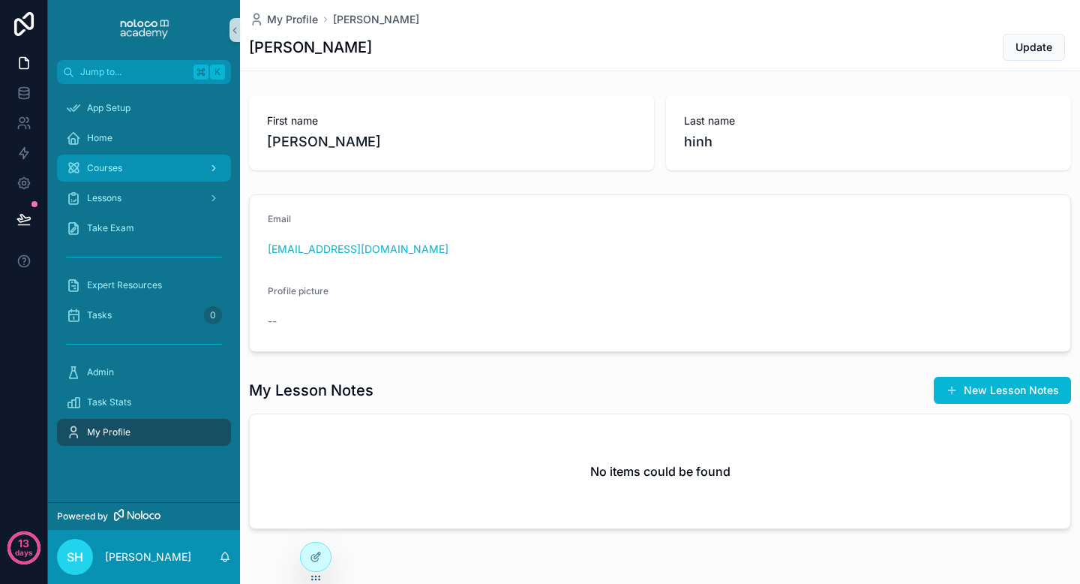
click at [194, 167] on div "Courses" at bounding box center [144, 168] width 156 height 24
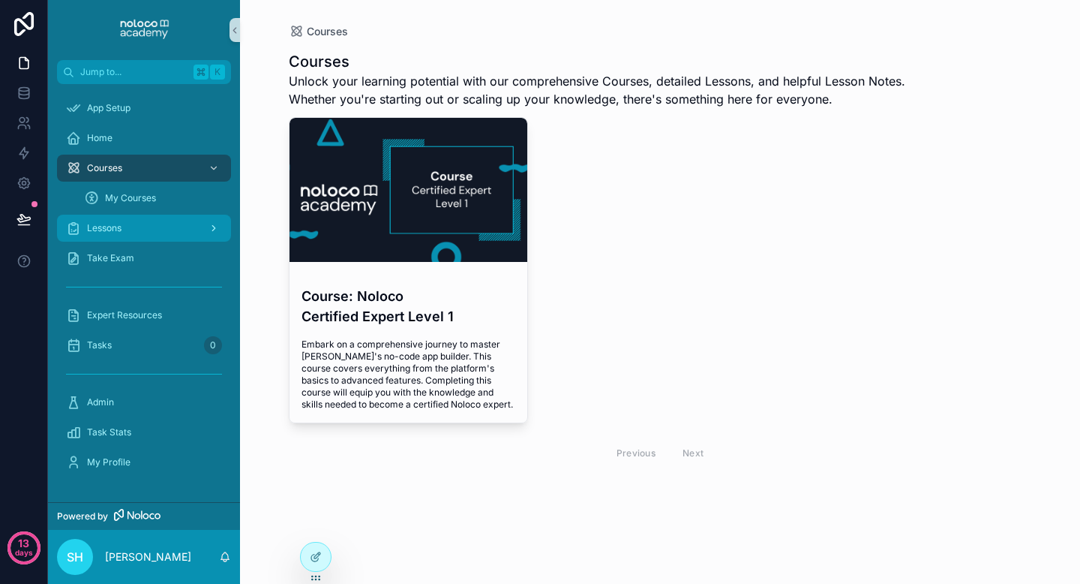
click at [185, 223] on div "Lessons" at bounding box center [144, 228] width 156 height 24
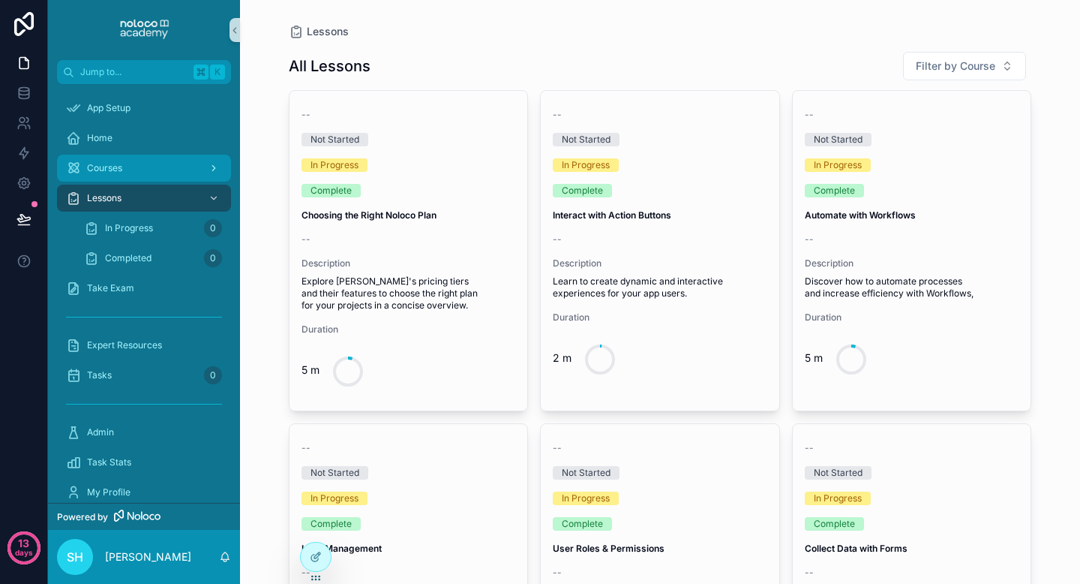
click at [210, 162] on div "scrollable content" at bounding box center [213, 168] width 20 height 24
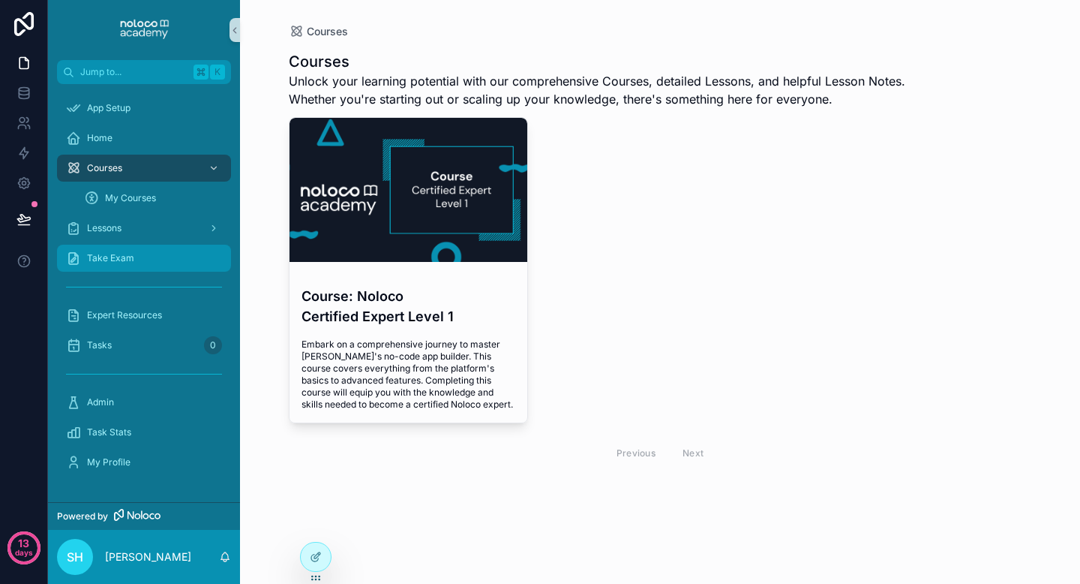
click at [193, 265] on div "Take Exam" at bounding box center [144, 258] width 156 height 24
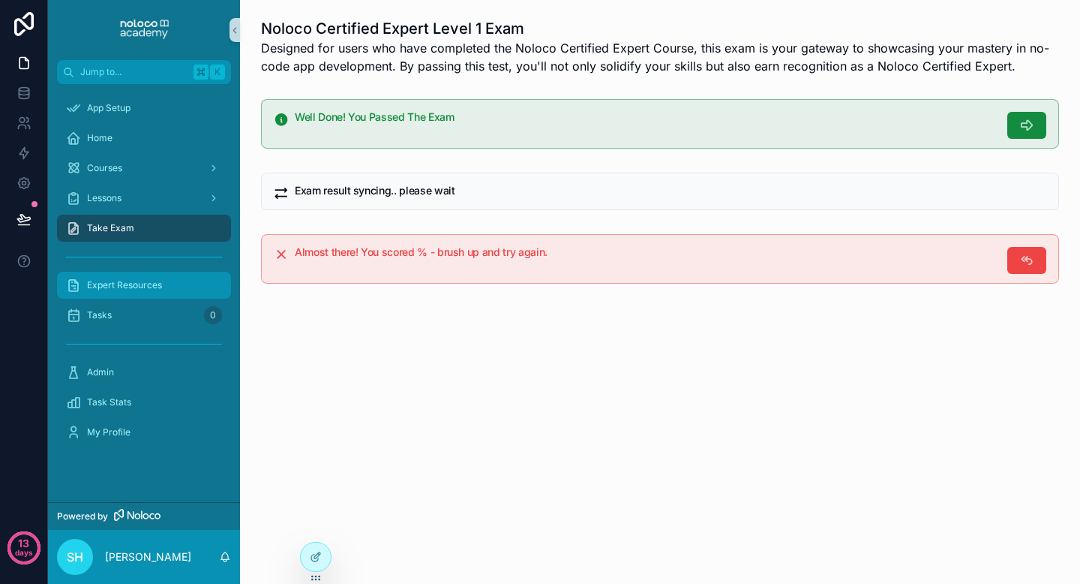
click at [173, 296] on div "Expert Resources" at bounding box center [144, 285] width 156 height 24
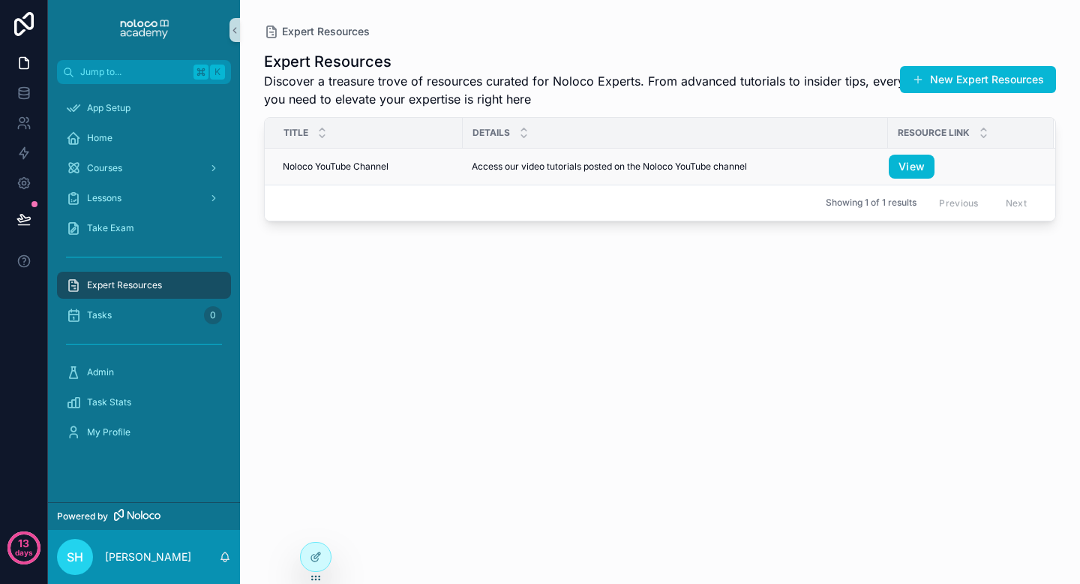
click at [377, 168] on span "Noloco YouTube Channel" at bounding box center [336, 167] width 106 height 12
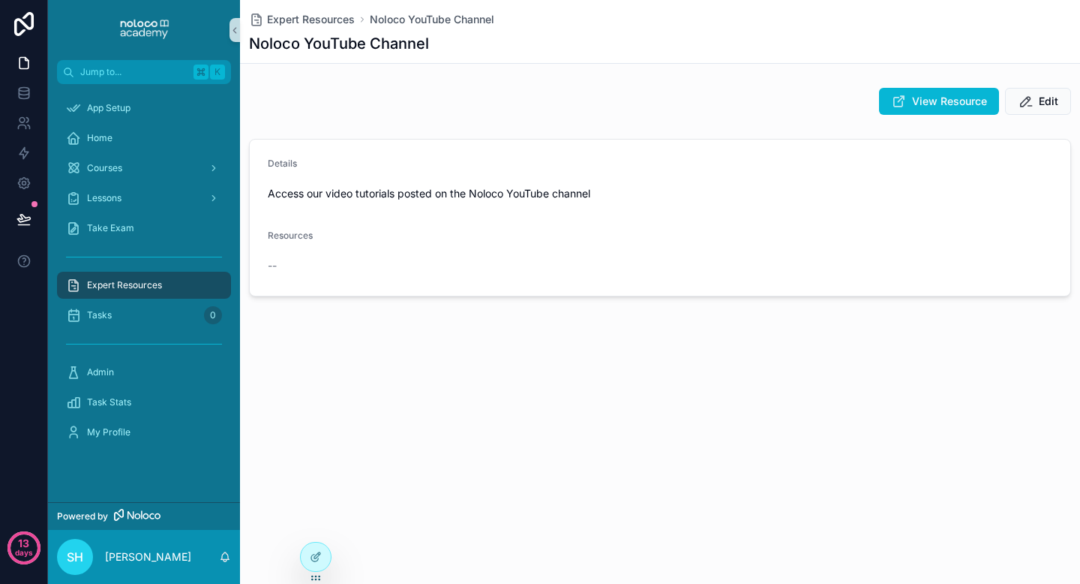
click at [343, 194] on span "Access our video tutorials posted on the Noloco YouTube channel" at bounding box center [660, 193] width 785 height 15
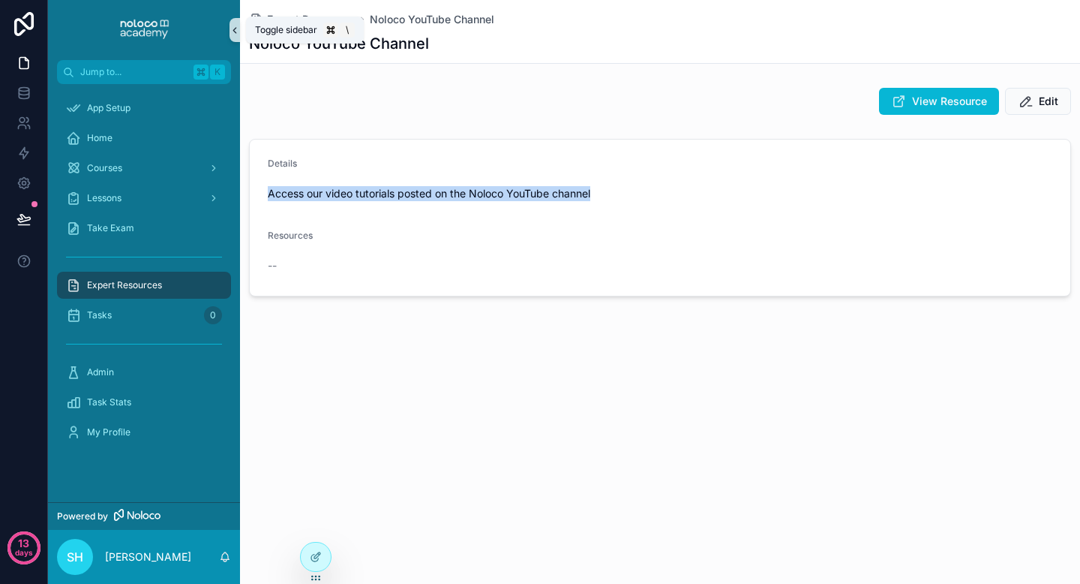
click at [239, 31] on icon "scrollable content" at bounding box center [235, 30] width 11 height 11
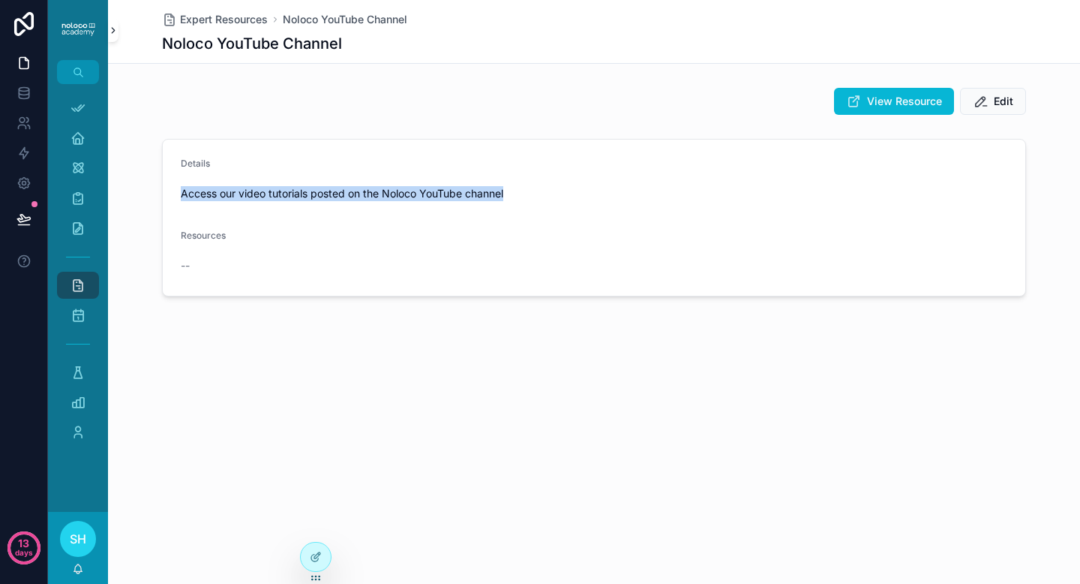
click at [114, 30] on icon "scrollable content" at bounding box center [113, 30] width 3 height 5
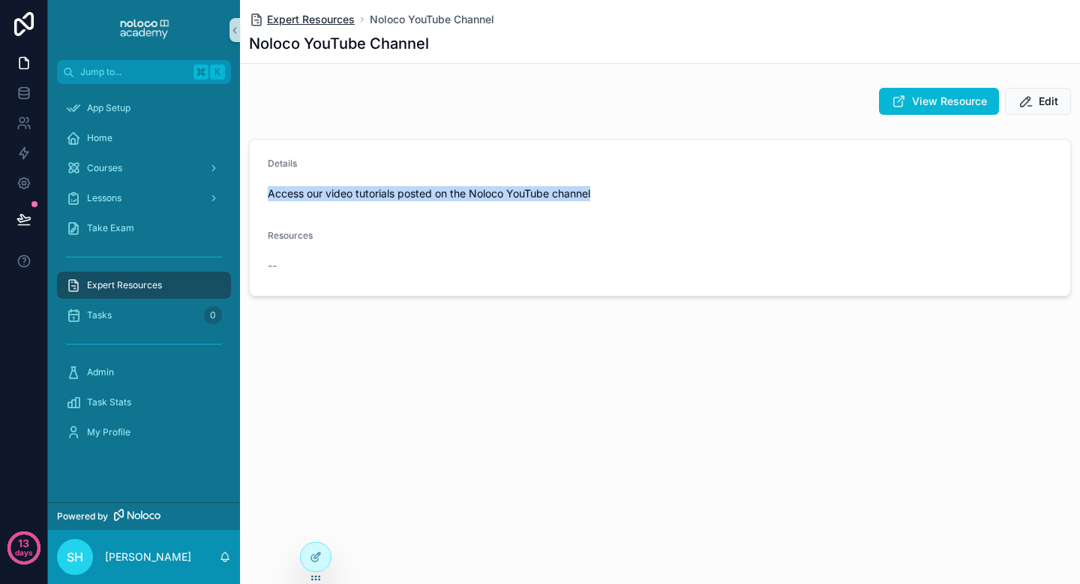
click at [290, 15] on span "Expert Resources" at bounding box center [311, 19] width 88 height 15
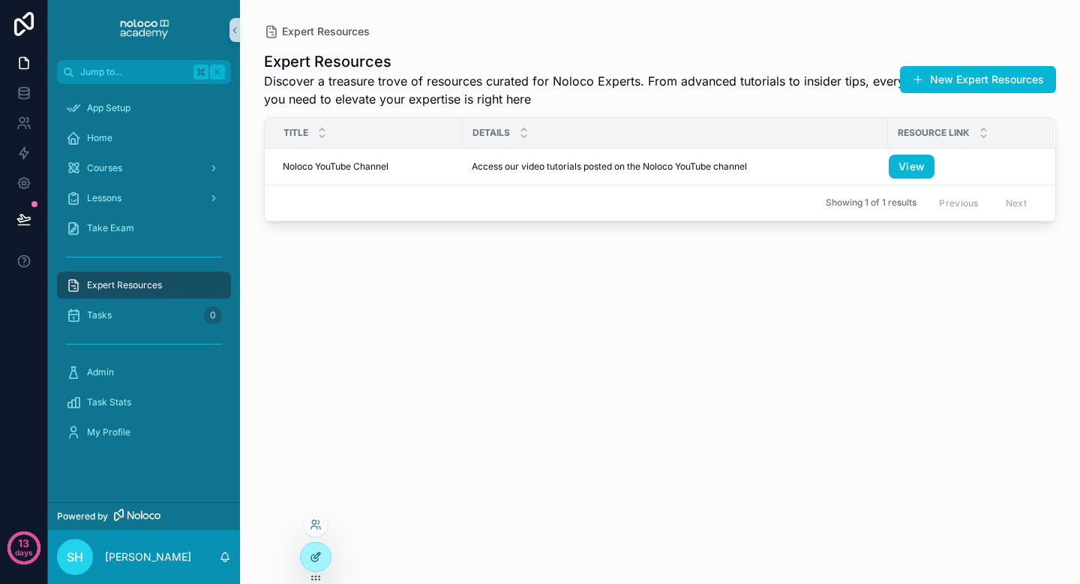
click at [314, 550] on div at bounding box center [316, 556] width 30 height 29
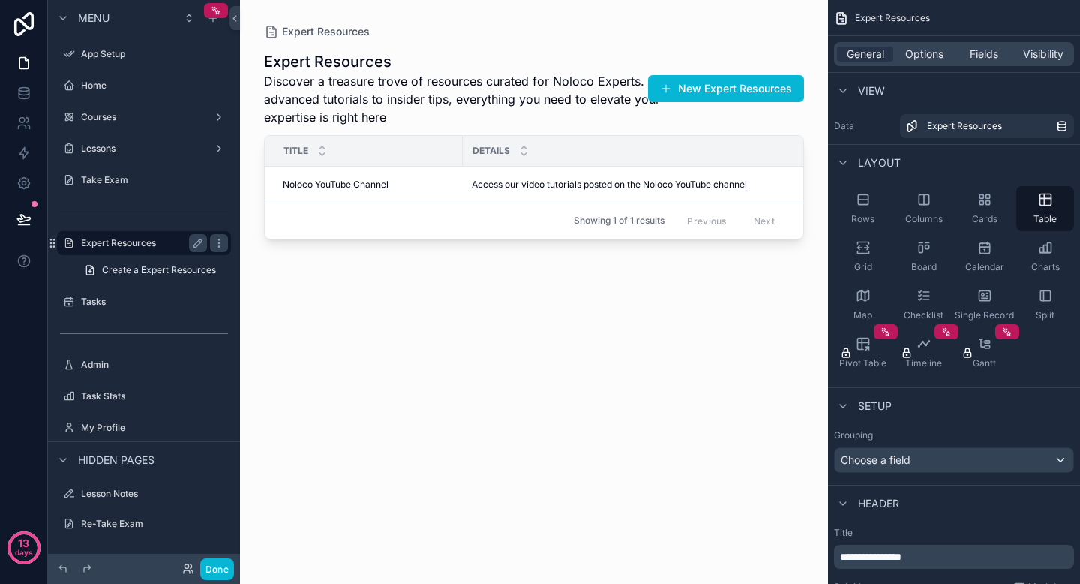
click at [146, 240] on label "Expert Resources" at bounding box center [141, 243] width 120 height 12
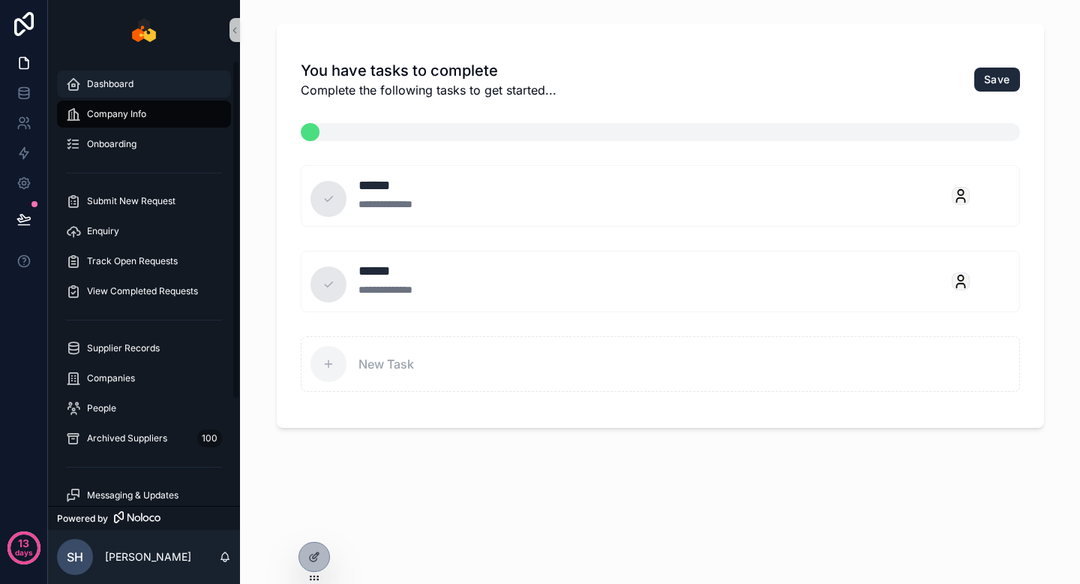
click at [104, 86] on span "Dashboard" at bounding box center [110, 84] width 47 height 12
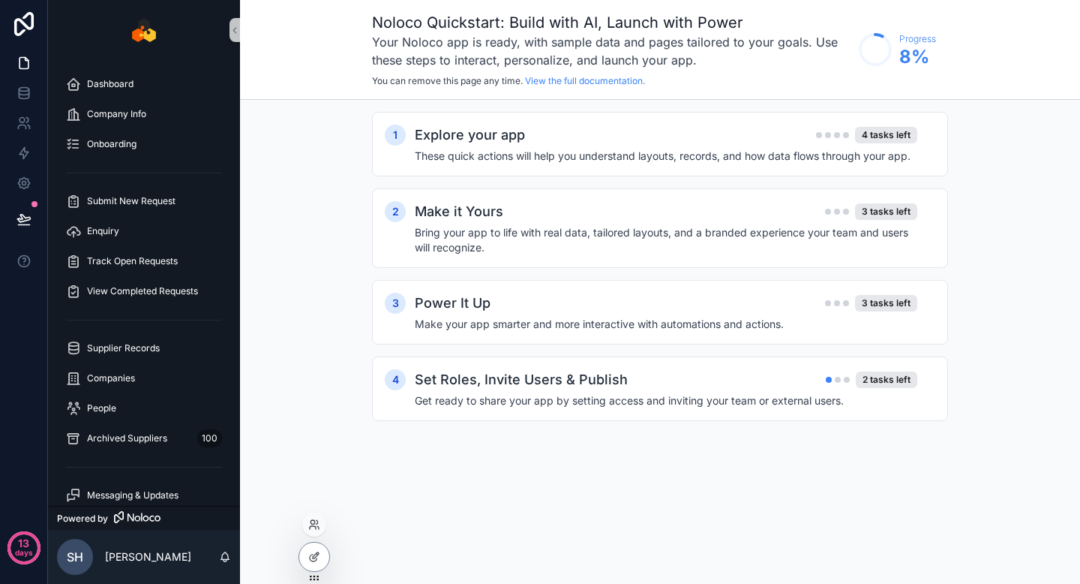
click at [307, 543] on div at bounding box center [315, 557] width 32 height 30
click at [312, 557] on icon at bounding box center [314, 557] width 12 height 12
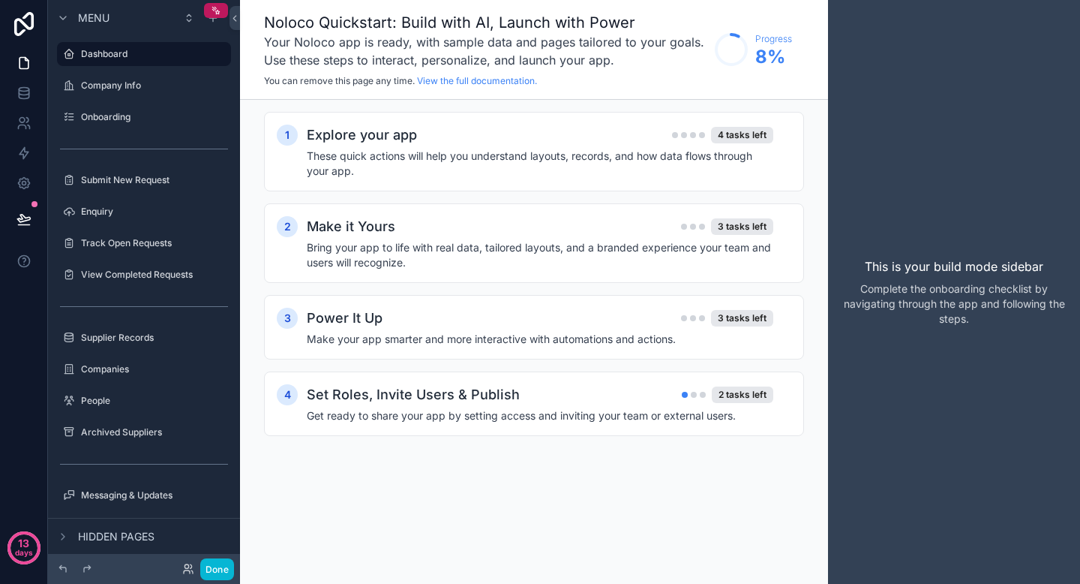
click at [389, 495] on div "Noloco Quickstart: Build with AI, Launch with Power Your Noloco app is ready, w…" at bounding box center [534, 292] width 588 height 584
click at [375, 38] on h3 "Your Noloco app is ready, with sample data and pages tailored to your goals. Us…" at bounding box center [485, 51] width 443 height 36
click at [364, 29] on h1 "Noloco Quickstart: Build with AI, Launch with Power" at bounding box center [485, 22] width 443 height 21
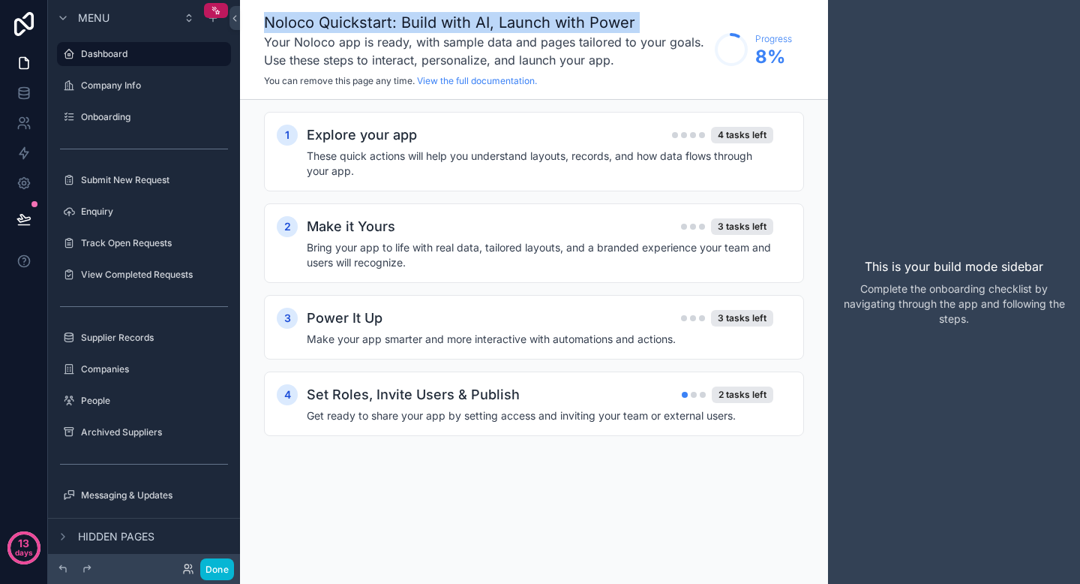
click at [339, 52] on h3 "Your Noloco app is ready, with sample data and pages tailored to your goals. Us…" at bounding box center [485, 51] width 443 height 36
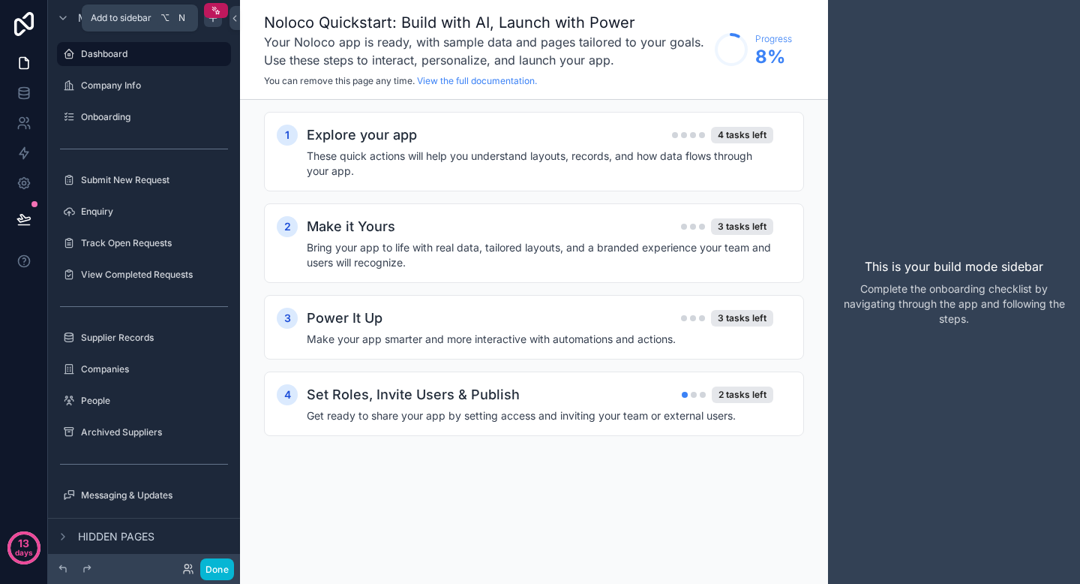
click at [210, 20] on icon "scrollable content" at bounding box center [213, 18] width 12 height 12
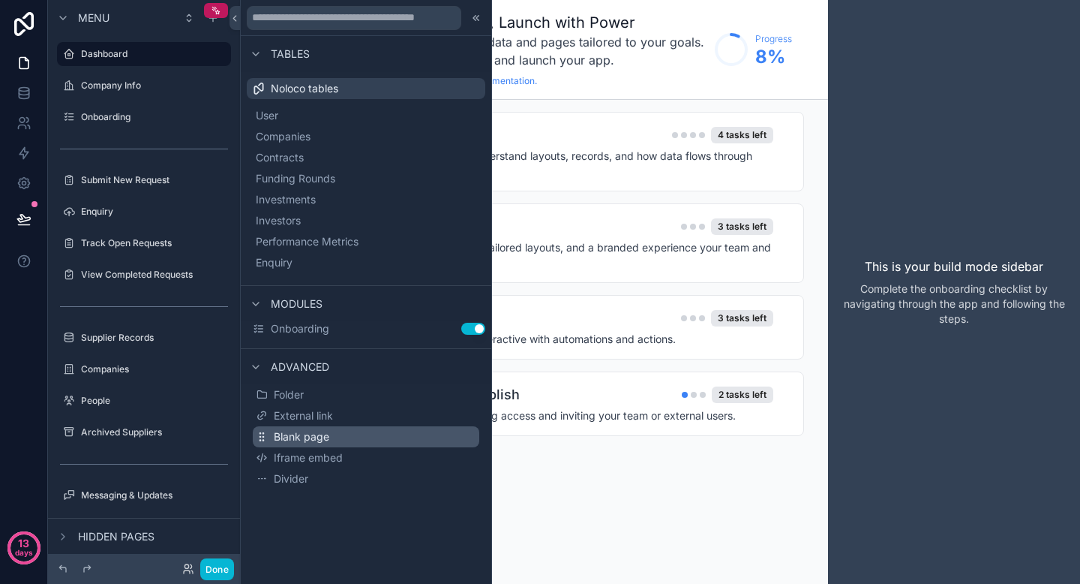
click at [302, 430] on span "Blank page" at bounding box center [302, 436] width 56 height 15
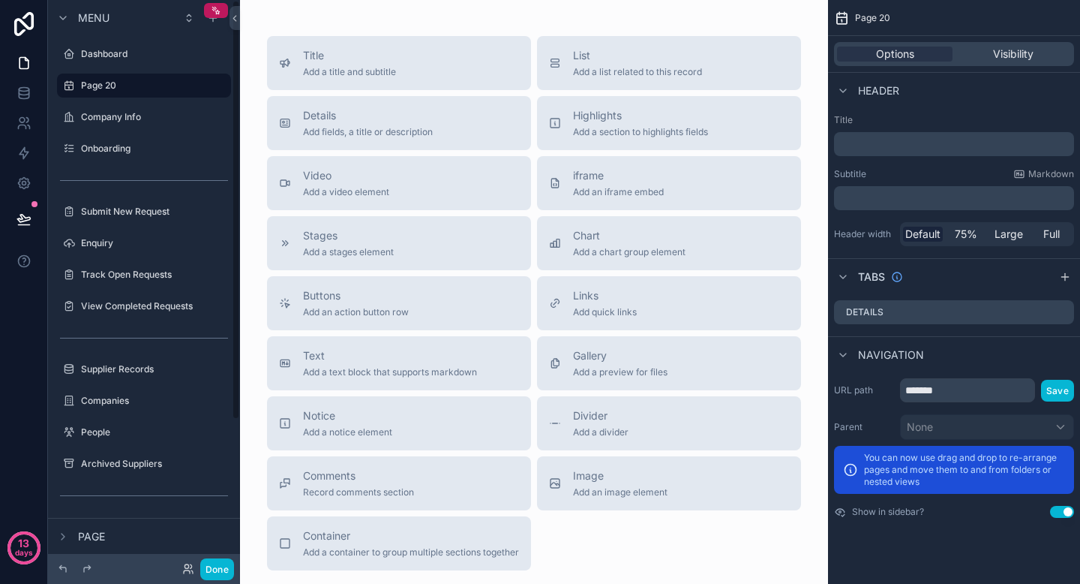
drag, startPoint x: 53, startPoint y: 432, endPoint x: 391, endPoint y: 2, distance: 547.0
click at [352, 49] on span "Title" at bounding box center [349, 55] width 93 height 15
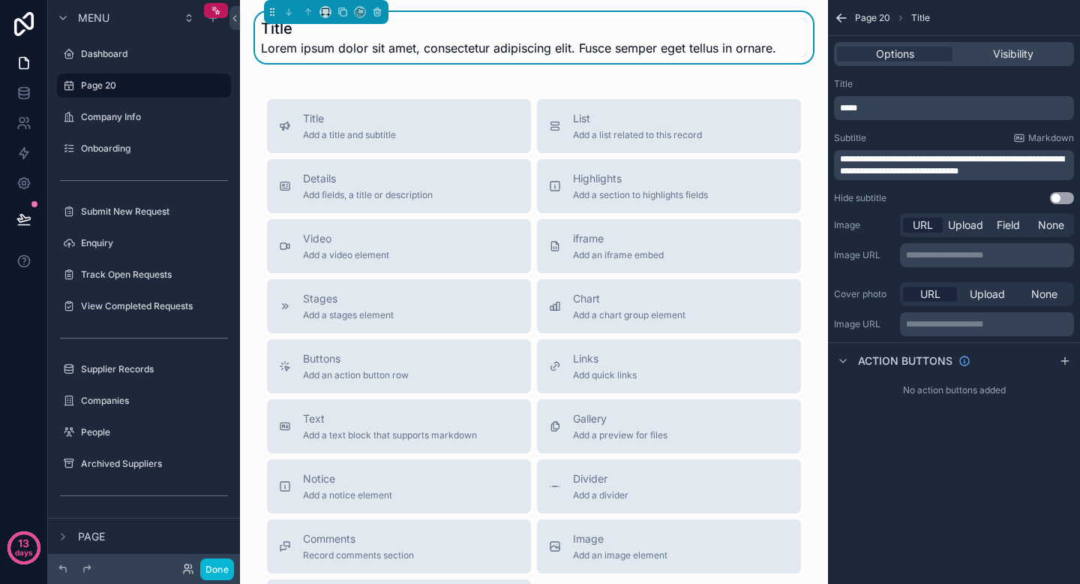
click at [902, 110] on p "*****" at bounding box center [955, 108] width 231 height 12
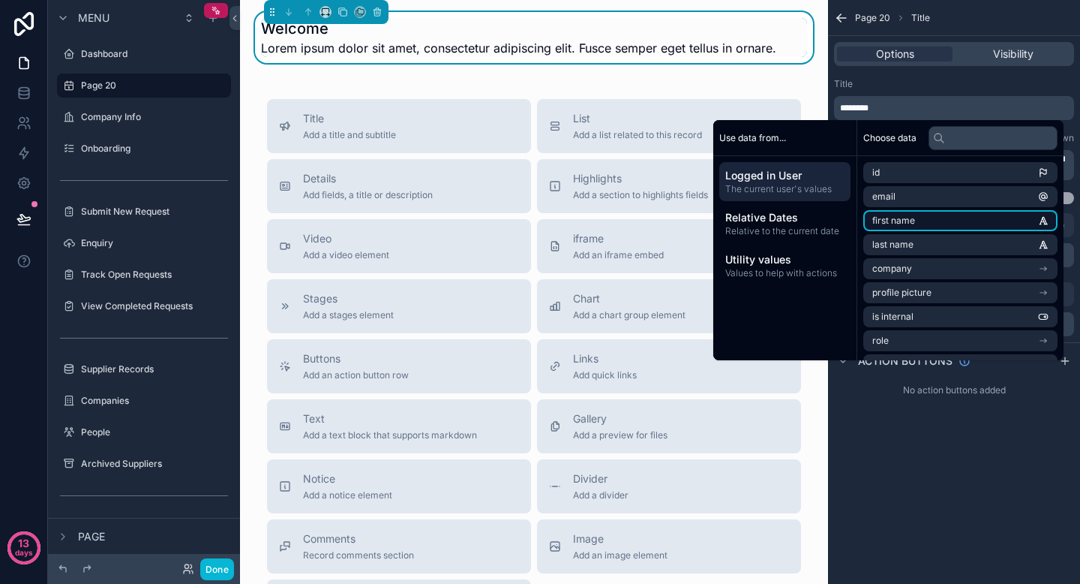
click at [916, 223] on li "first name" at bounding box center [960, 220] width 194 height 21
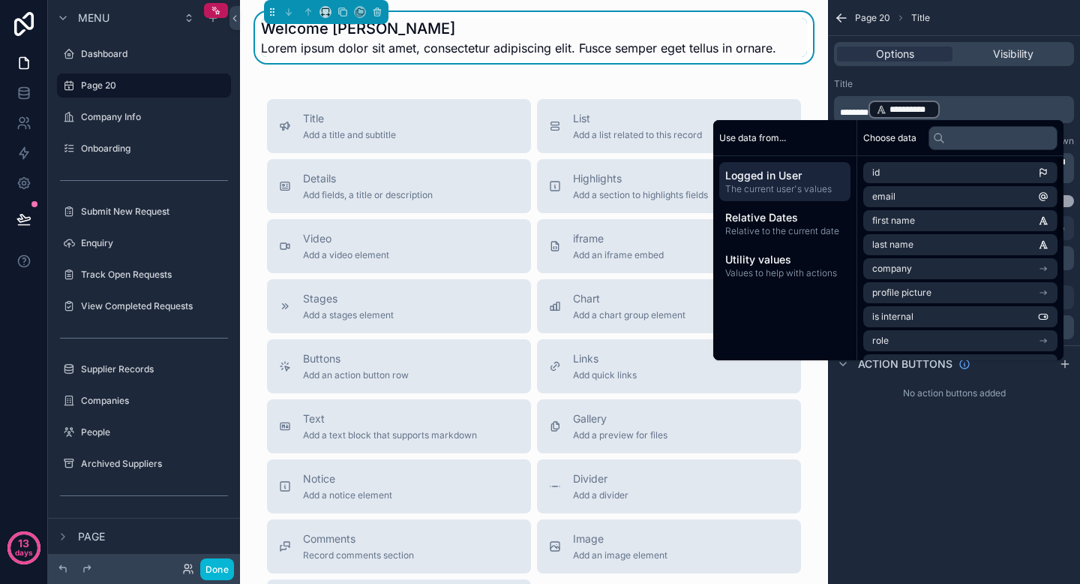
click at [941, 99] on p "**********" at bounding box center [955, 109] width 231 height 21
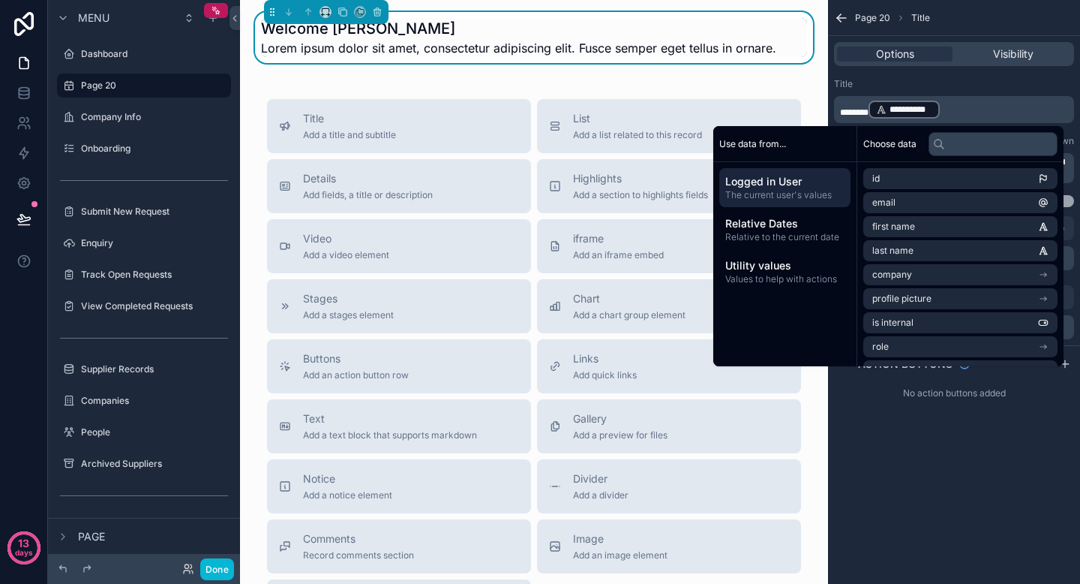
click at [970, 82] on div "Title" at bounding box center [954, 84] width 240 height 12
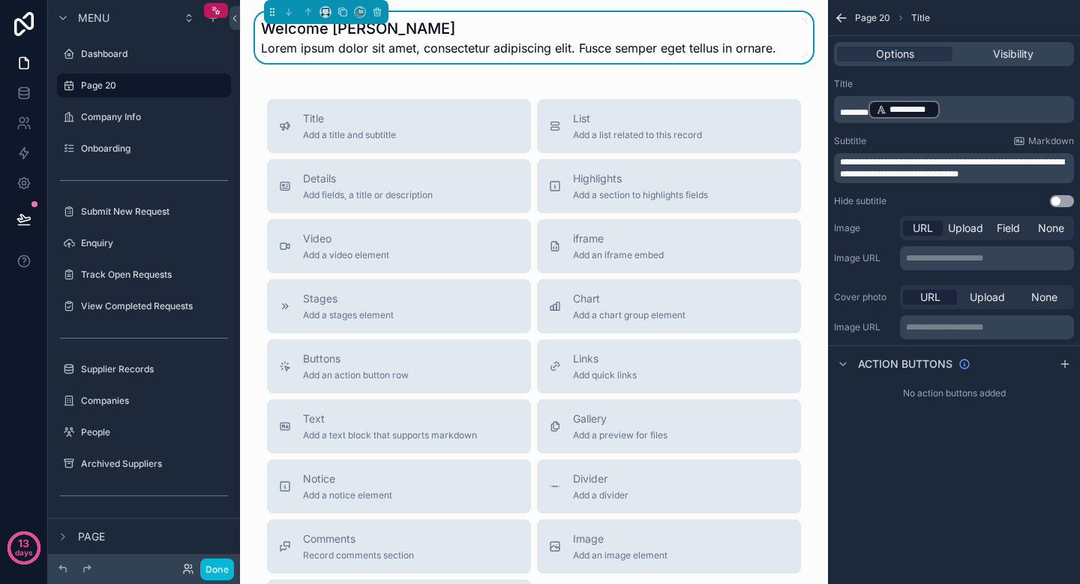
click at [953, 155] on div "**********" at bounding box center [954, 168] width 240 height 30
click at [949, 164] on span "**********" at bounding box center [952, 168] width 224 height 21
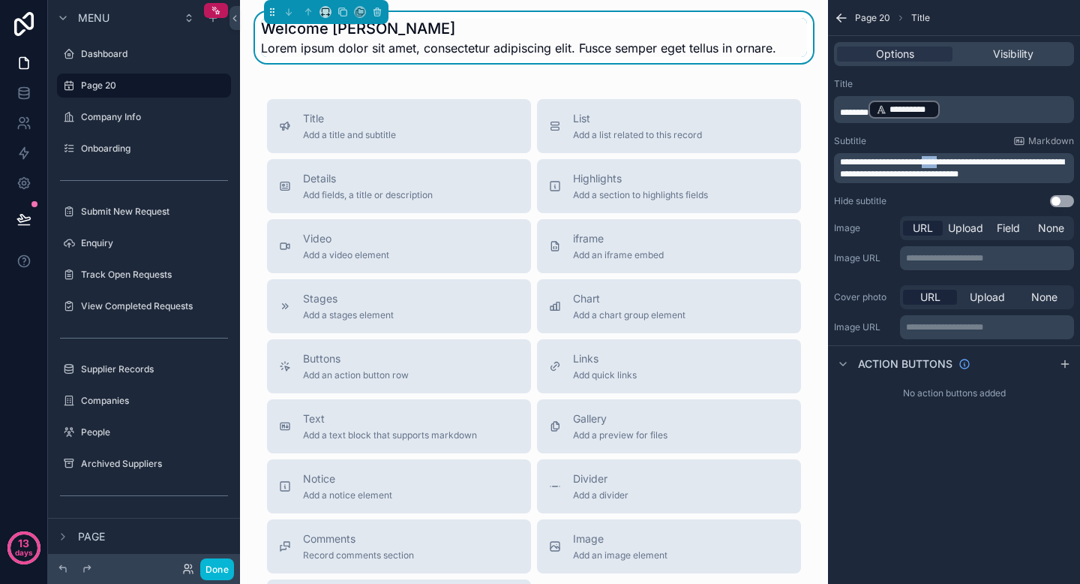
click at [949, 164] on span "**********" at bounding box center [952, 168] width 224 height 21
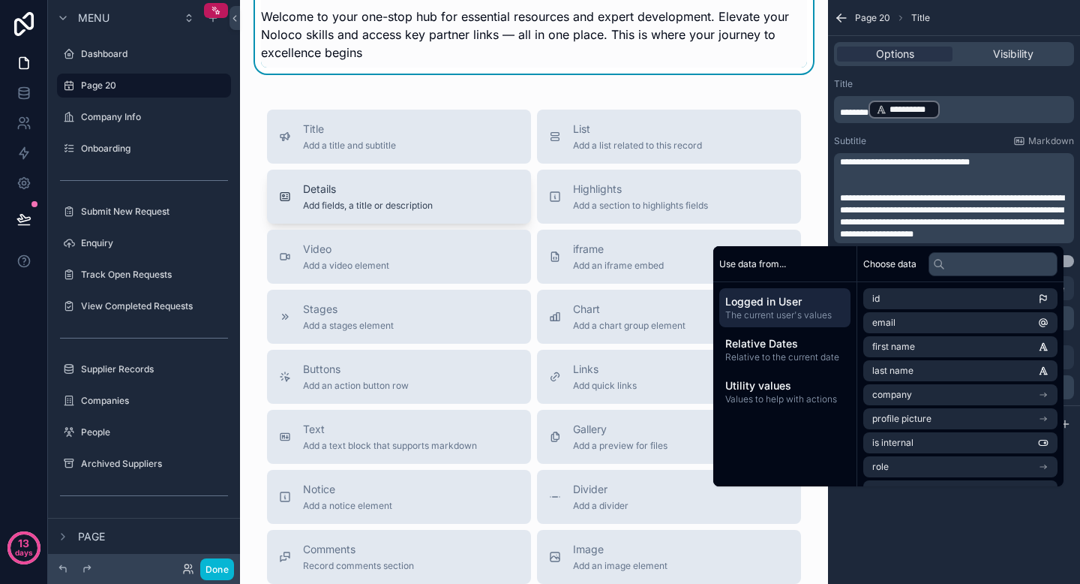
scroll to position [63, 0]
click at [585, 346] on div "Title Add a title and subtitle List Add a list related to this record Details A…" at bounding box center [534, 375] width 558 height 534
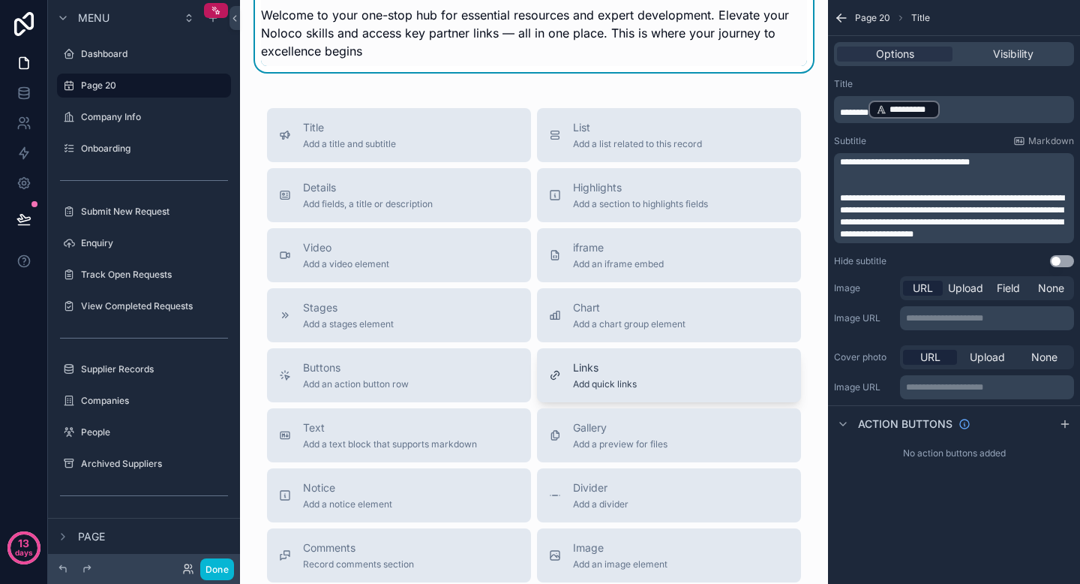
click at [585, 364] on span "Links" at bounding box center [605, 367] width 64 height 15
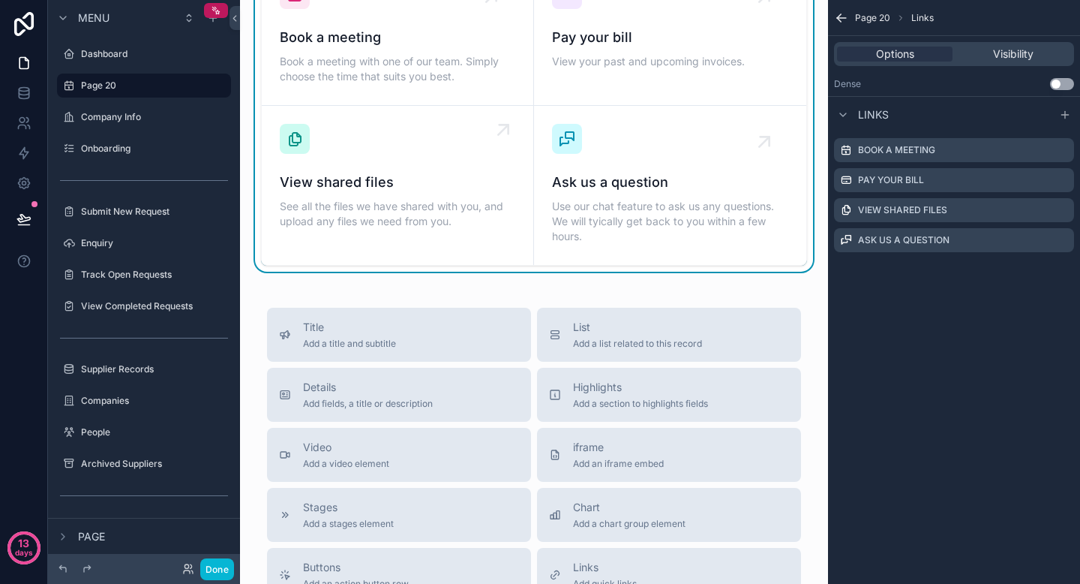
scroll to position [196, 0]
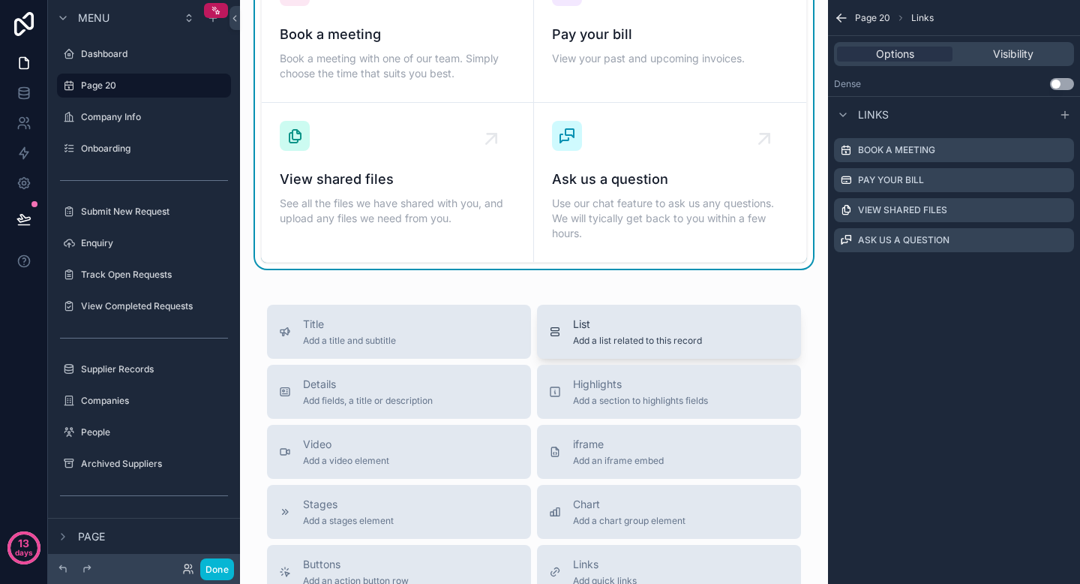
click at [621, 322] on span "List" at bounding box center [637, 324] width 129 height 15
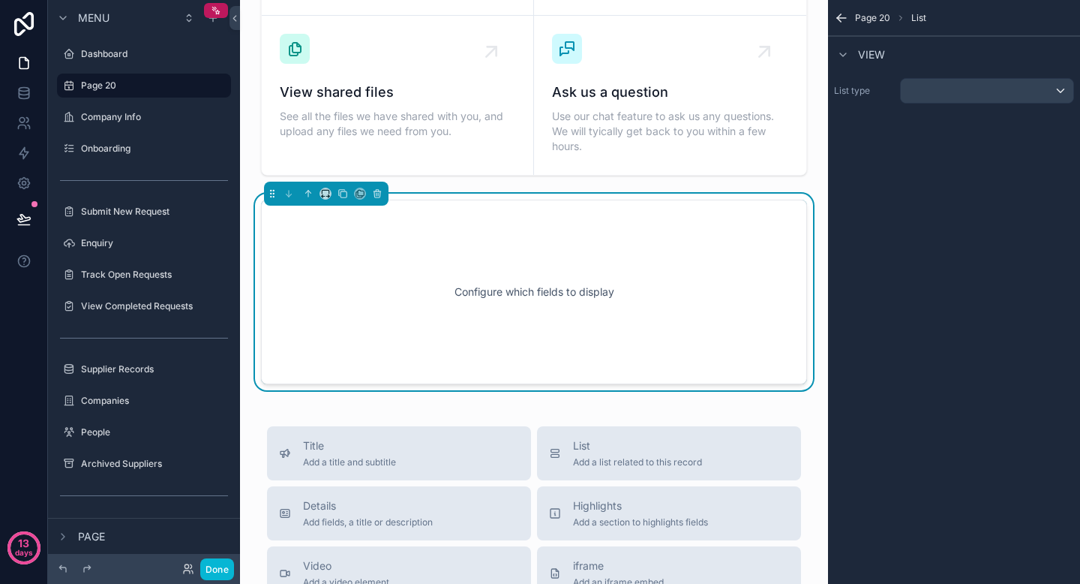
scroll to position [0, 0]
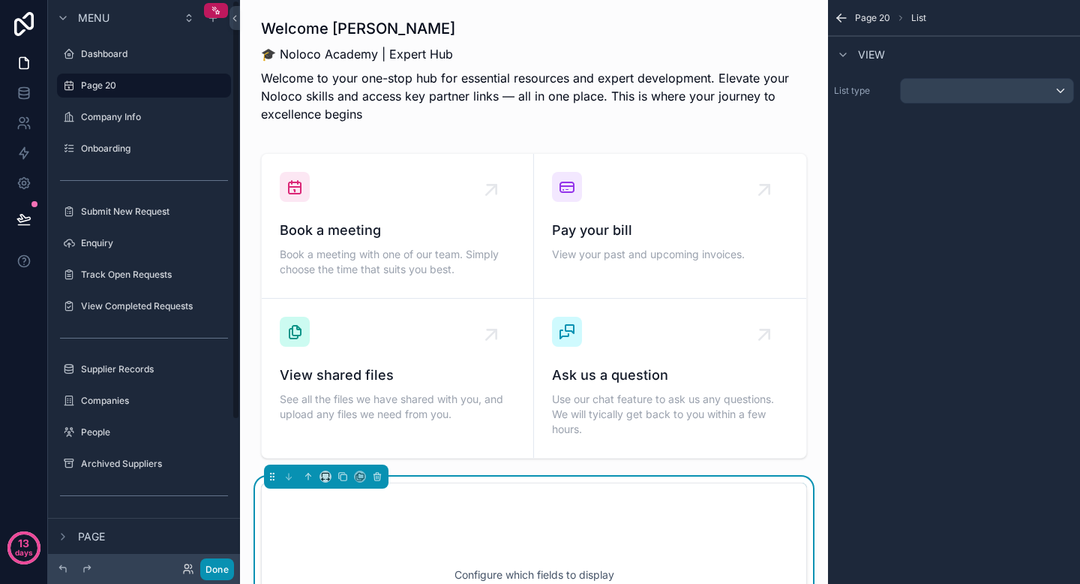
click at [212, 570] on button "Done" at bounding box center [217, 569] width 34 height 22
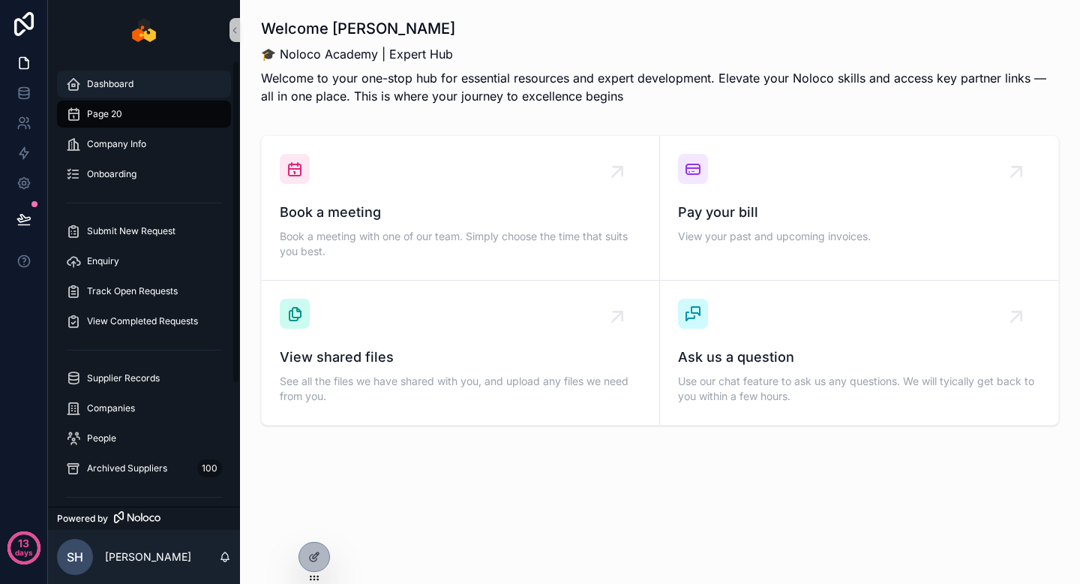
click at [154, 90] on div "Dashboard" at bounding box center [144, 84] width 156 height 24
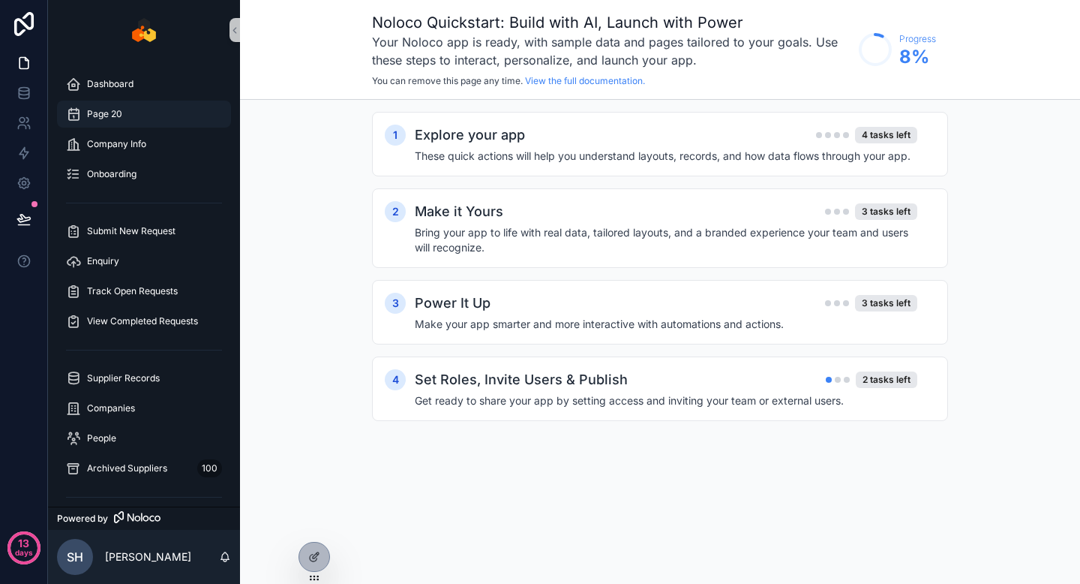
click at [127, 113] on div "Page 20" at bounding box center [144, 114] width 156 height 24
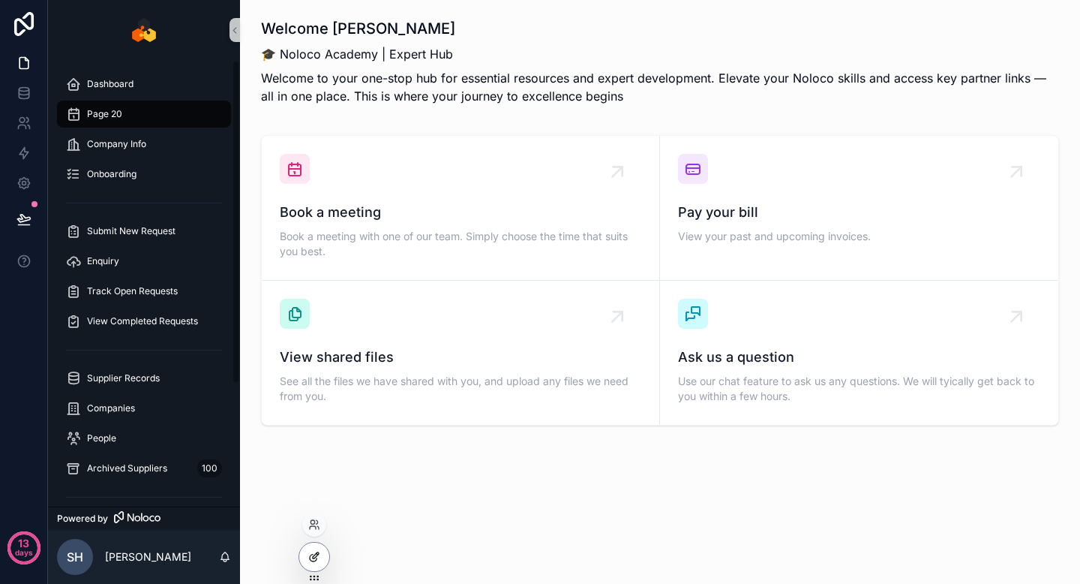
click at [311, 566] on div at bounding box center [314, 556] width 30 height 29
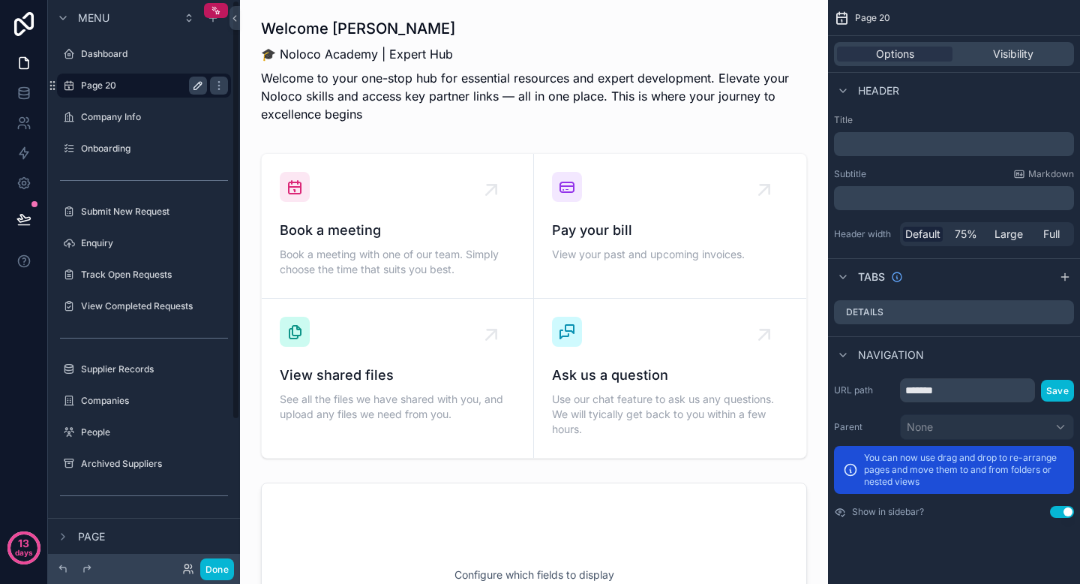
click at [200, 83] on icon "scrollable content" at bounding box center [198, 86] width 12 height 12
click at [160, 85] on input "*******" at bounding box center [132, 86] width 102 height 18
type input "*********"
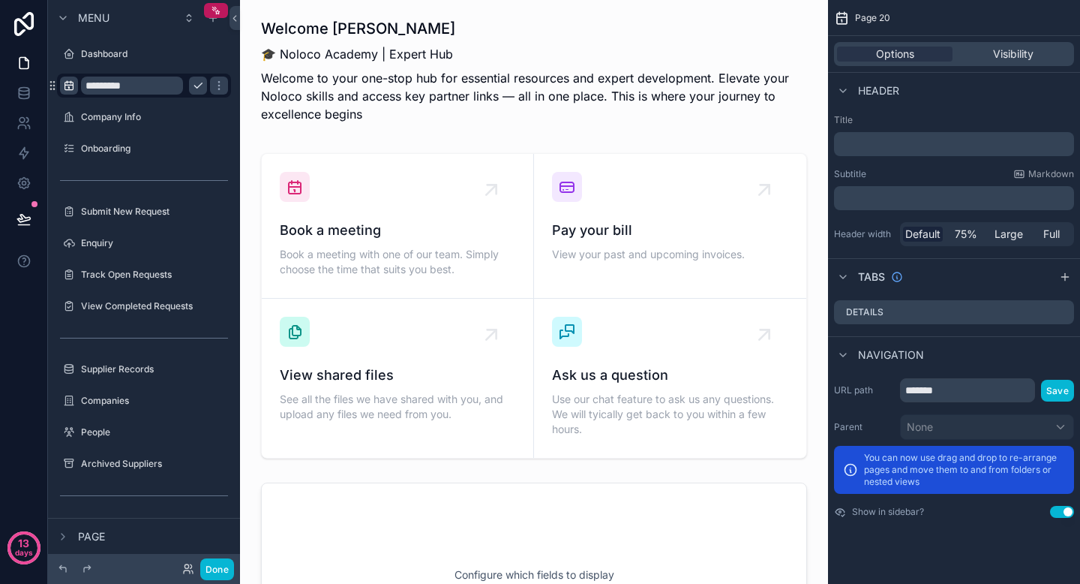
click at [69, 85] on icon "scrollable content" at bounding box center [69, 86] width 12 height 12
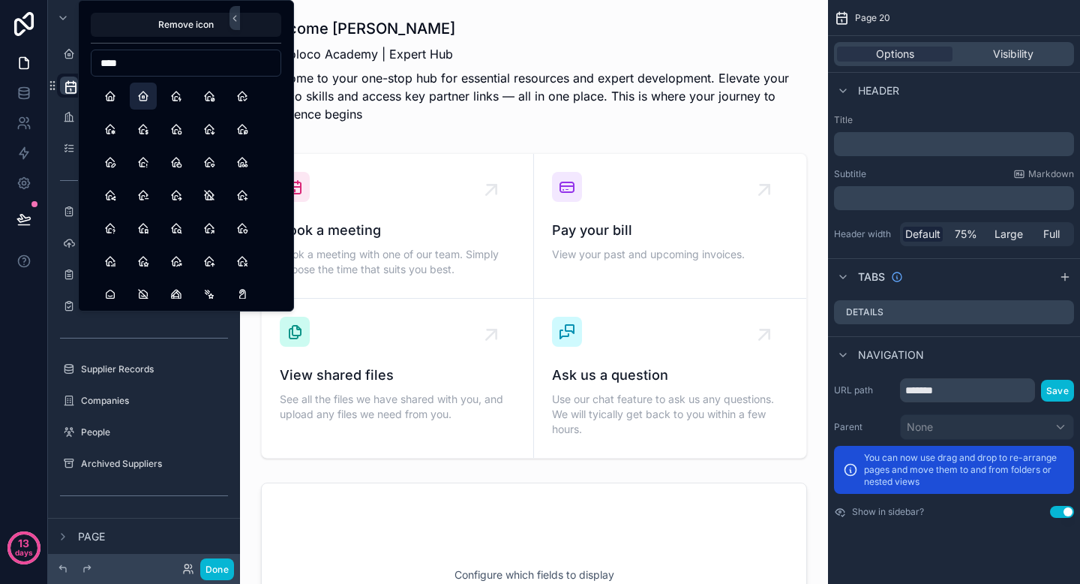
type input "****"
click at [146, 96] on button "Home2" at bounding box center [143, 96] width 27 height 27
click at [137, 563] on div at bounding box center [114, 569] width 120 height 18
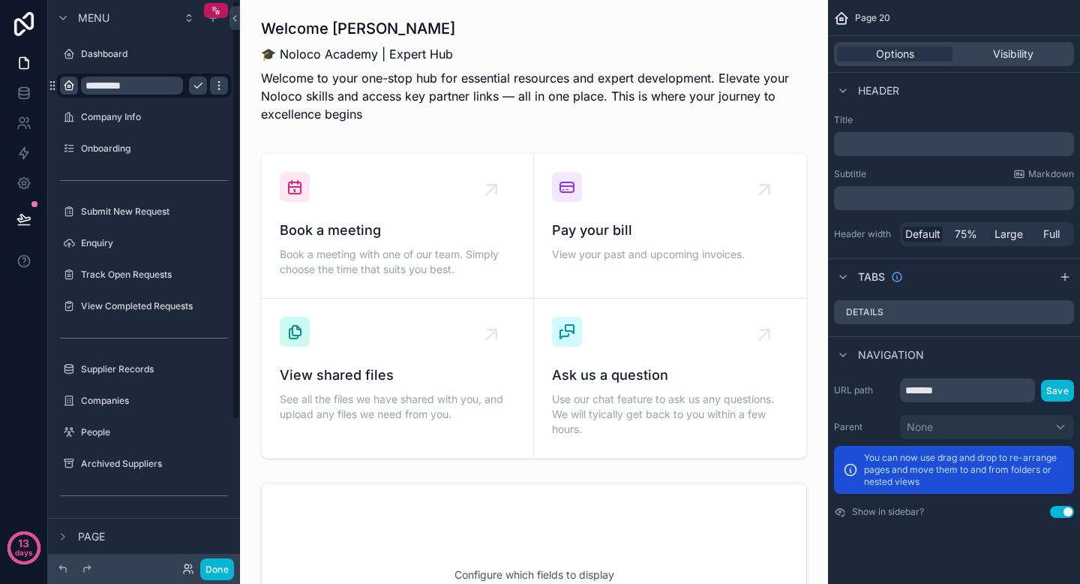
click at [214, 86] on icon "scrollable content" at bounding box center [219, 86] width 12 height 12
click at [213, 89] on icon "scrollable content" at bounding box center [219, 86] width 12 height 12
click at [227, 564] on button "Done" at bounding box center [217, 569] width 34 height 22
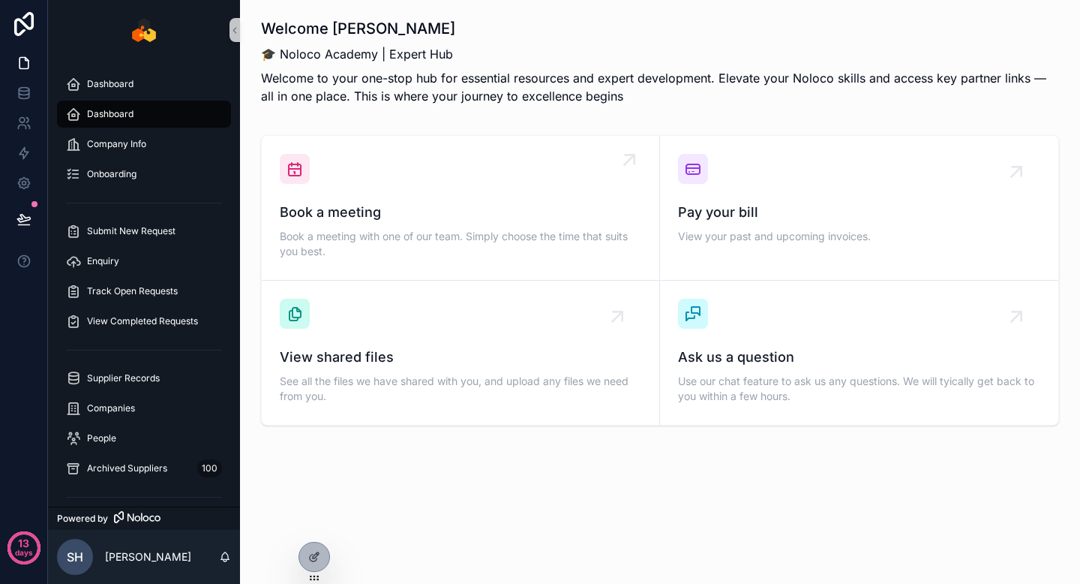
click at [435, 219] on span "Book a meeting" at bounding box center [461, 212] width 362 height 21
click at [755, 302] on div "Ask us a question Use our chat feature to ask us any questions. We will tyicall…" at bounding box center [859, 353] width 362 height 108
click at [314, 553] on icon at bounding box center [314, 557] width 12 height 12
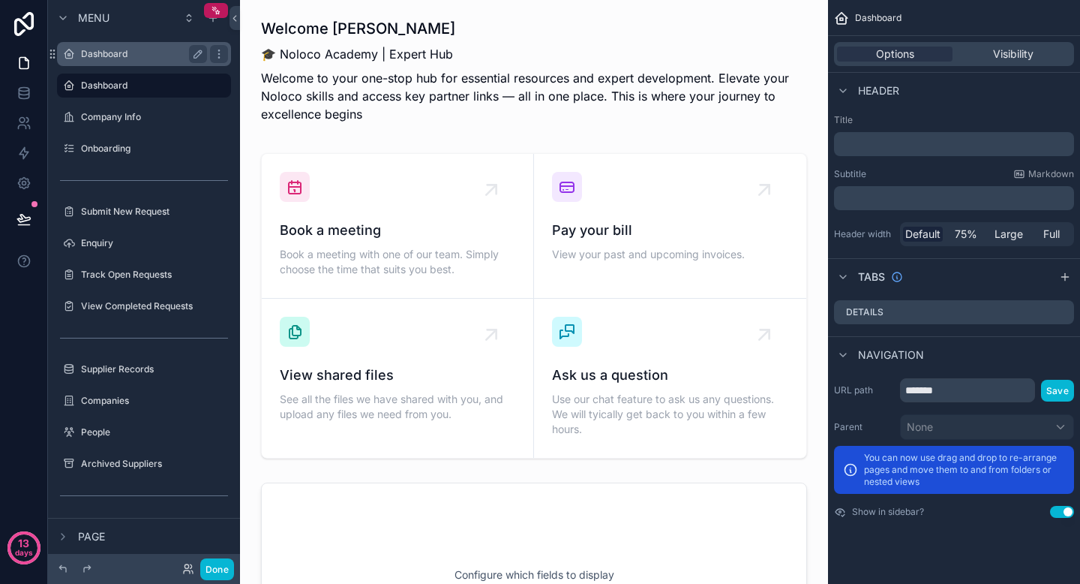
click at [147, 55] on label "Dashboard" at bounding box center [141, 54] width 120 height 12
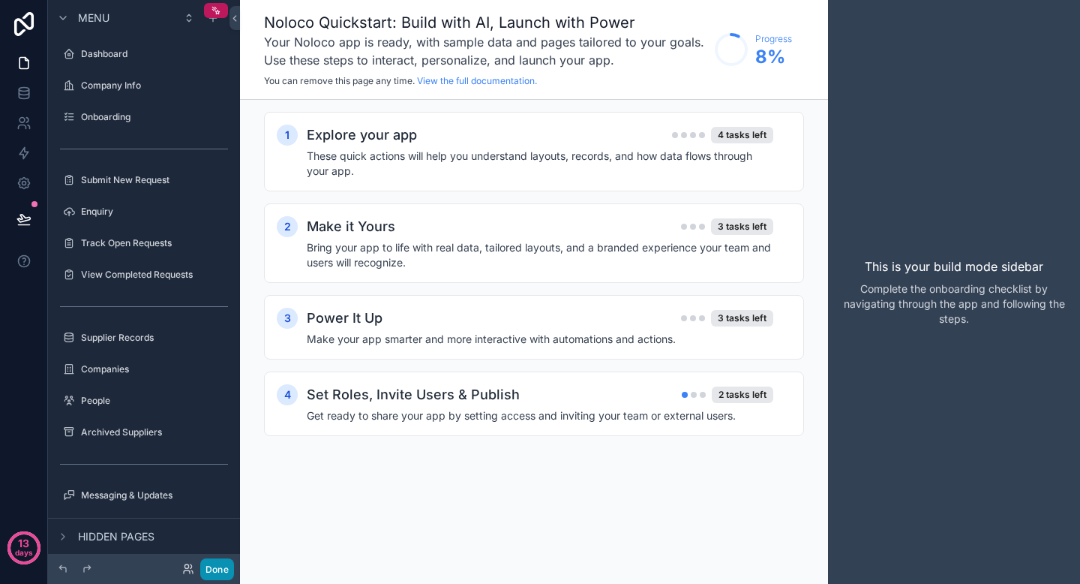
click at [214, 567] on button "Done" at bounding box center [217, 569] width 34 height 22
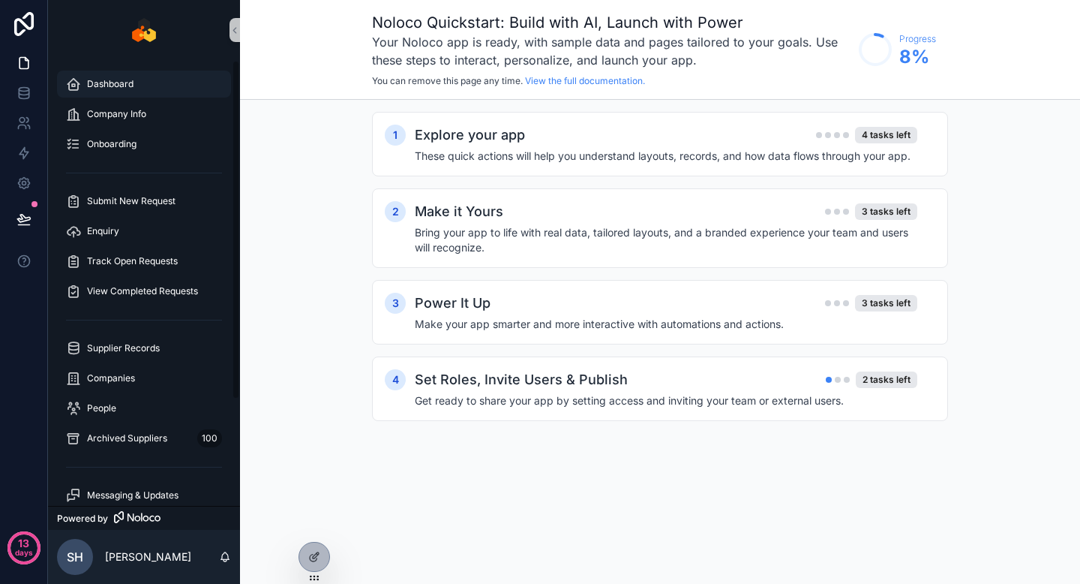
click at [155, 89] on div "Dashboard" at bounding box center [144, 84] width 156 height 24
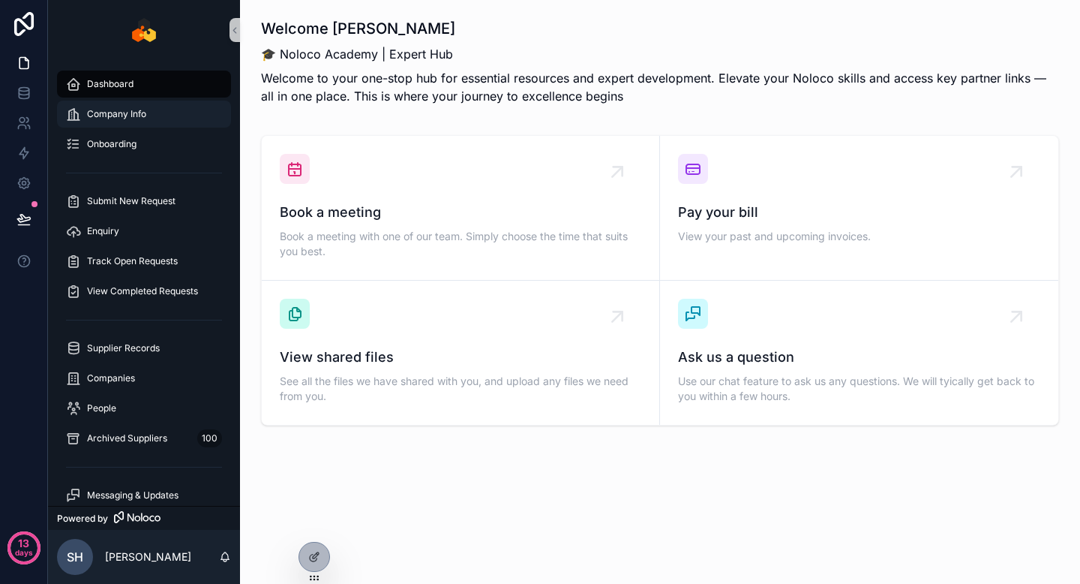
click at [152, 113] on div "Company Info" at bounding box center [144, 114] width 156 height 24
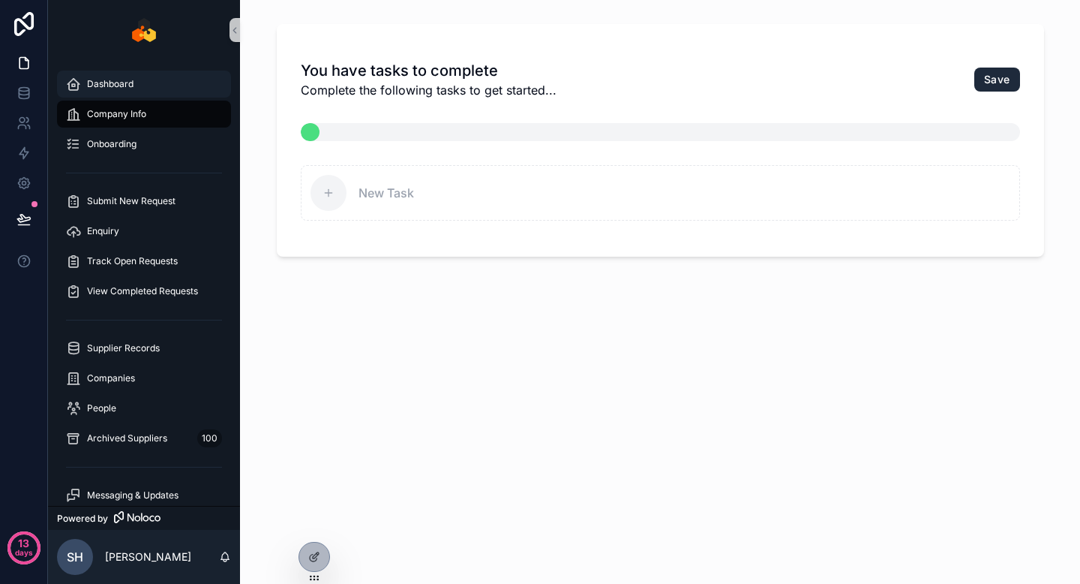
click at [146, 85] on div "Dashboard" at bounding box center [144, 84] width 156 height 24
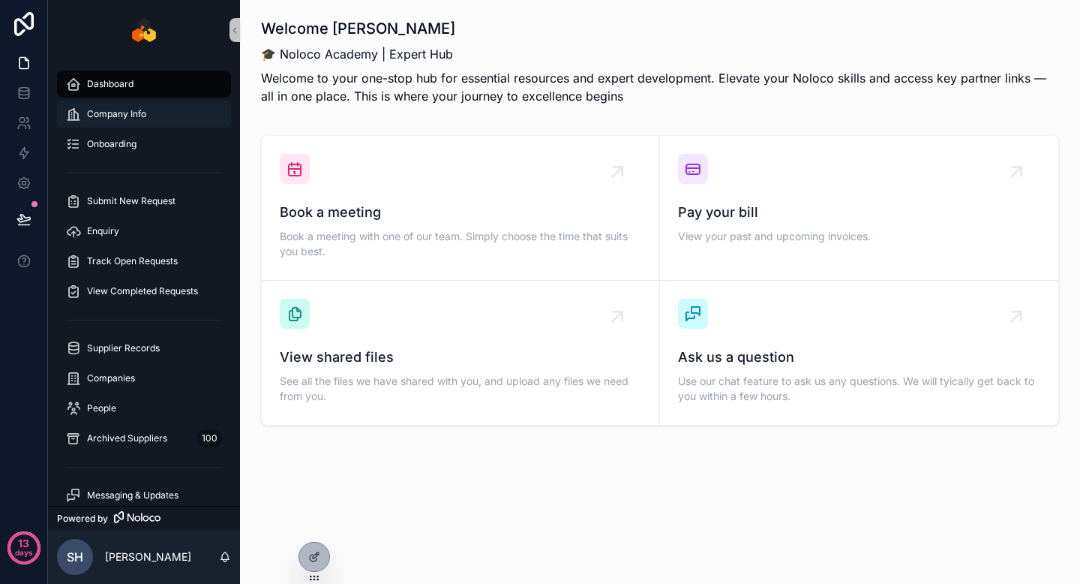
click at [132, 119] on span "Company Info" at bounding box center [116, 114] width 59 height 12
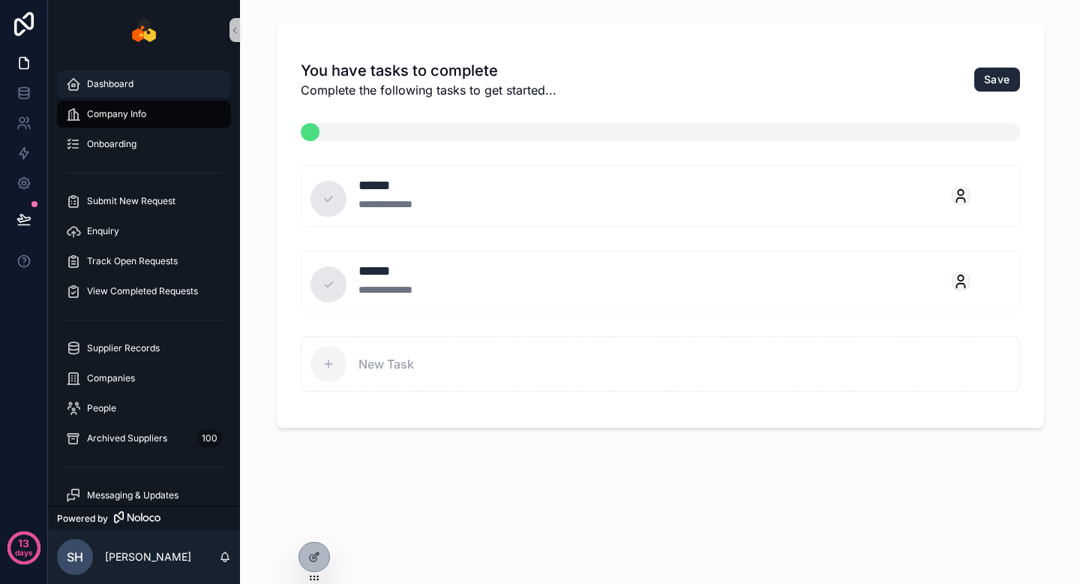
click at [131, 97] on link "Dashboard" at bounding box center [144, 84] width 174 height 27
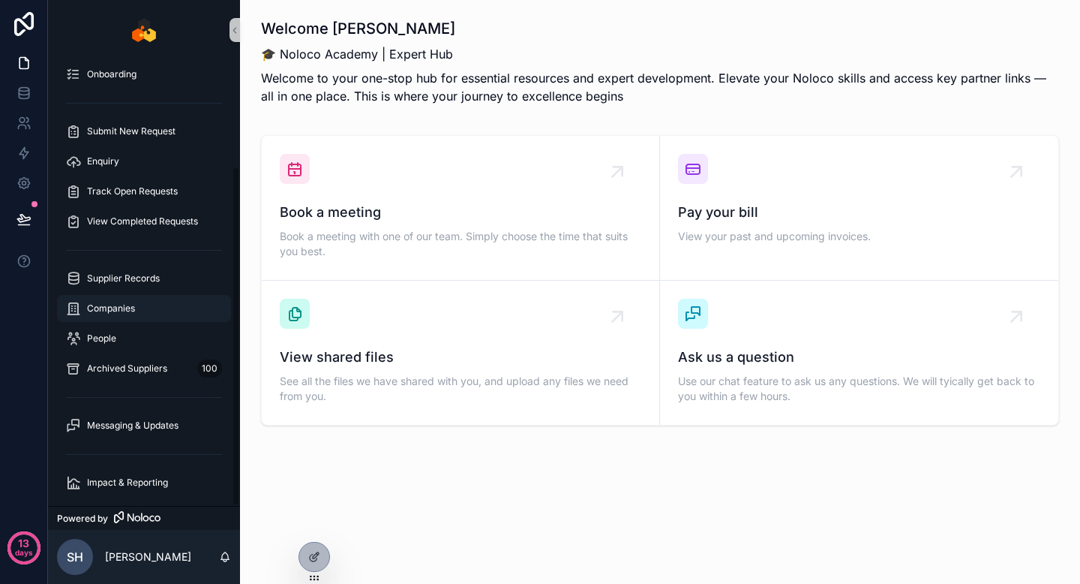
scroll to position [140, 0]
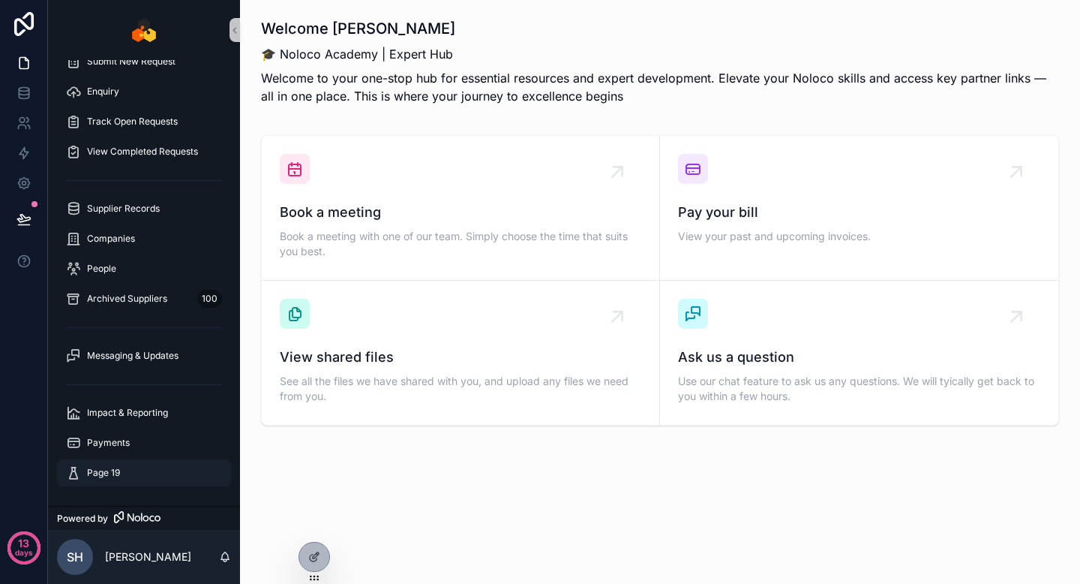
click at [144, 474] on div "Page 19" at bounding box center [144, 473] width 156 height 24
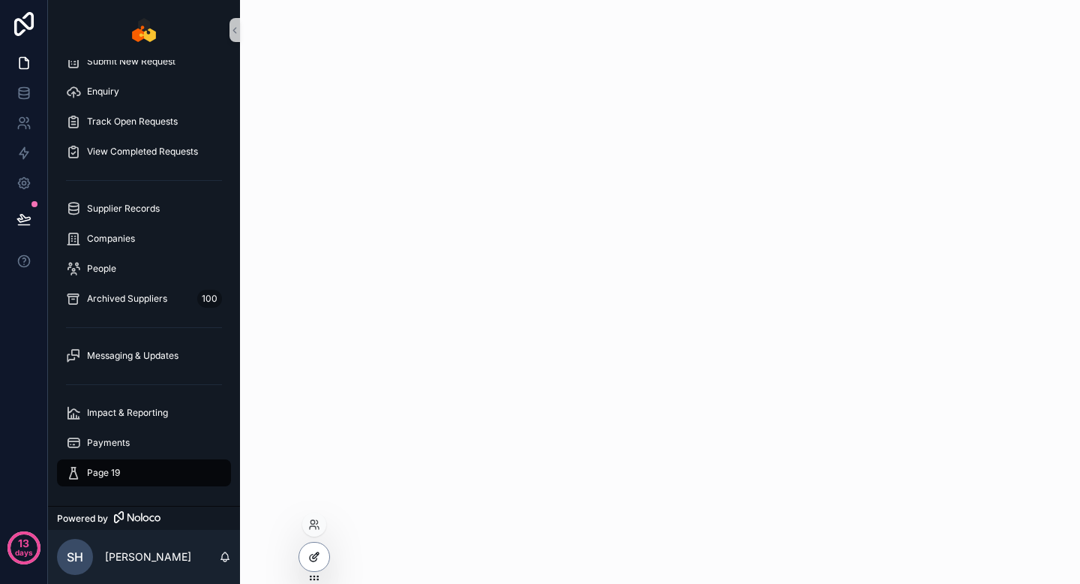
click at [306, 545] on div at bounding box center [314, 556] width 30 height 29
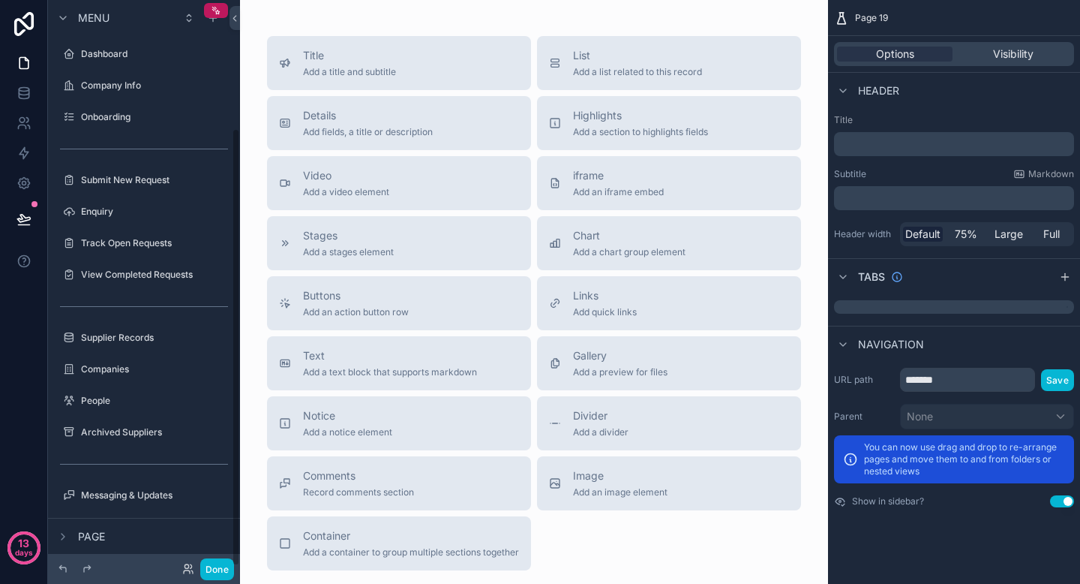
scroll to position [165, 0]
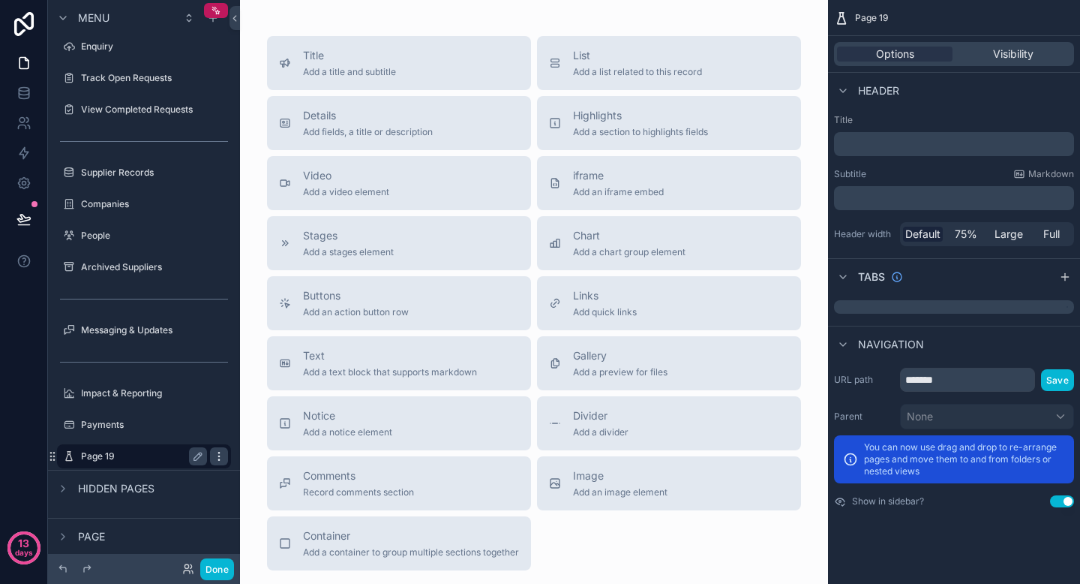
click at [218, 461] on icon "scrollable content" at bounding box center [219, 456] width 12 height 12
click at [264, 464] on button "Remove" at bounding box center [278, 466] width 58 height 15
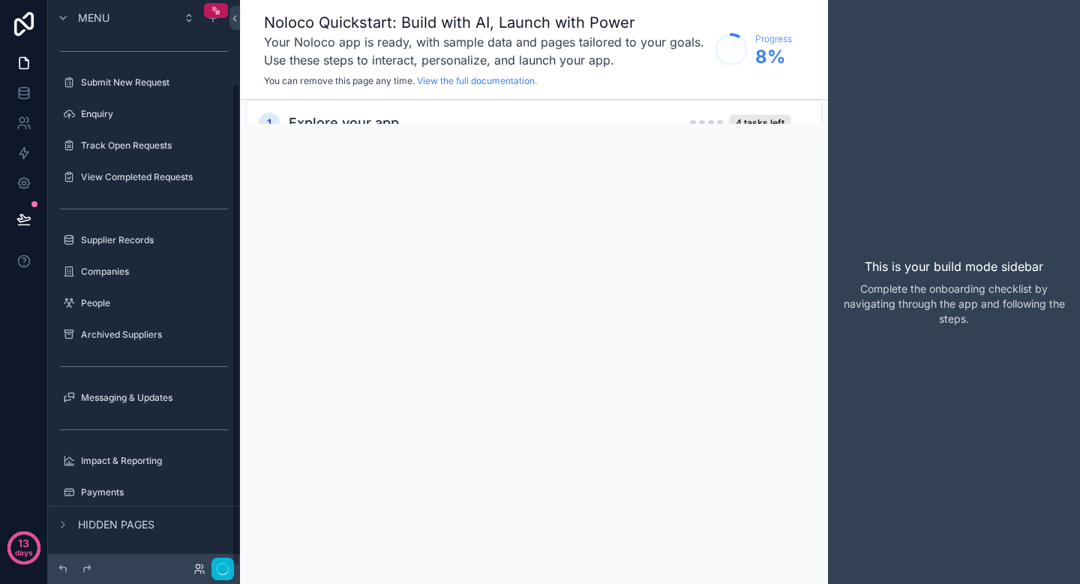
scroll to position [98, 0]
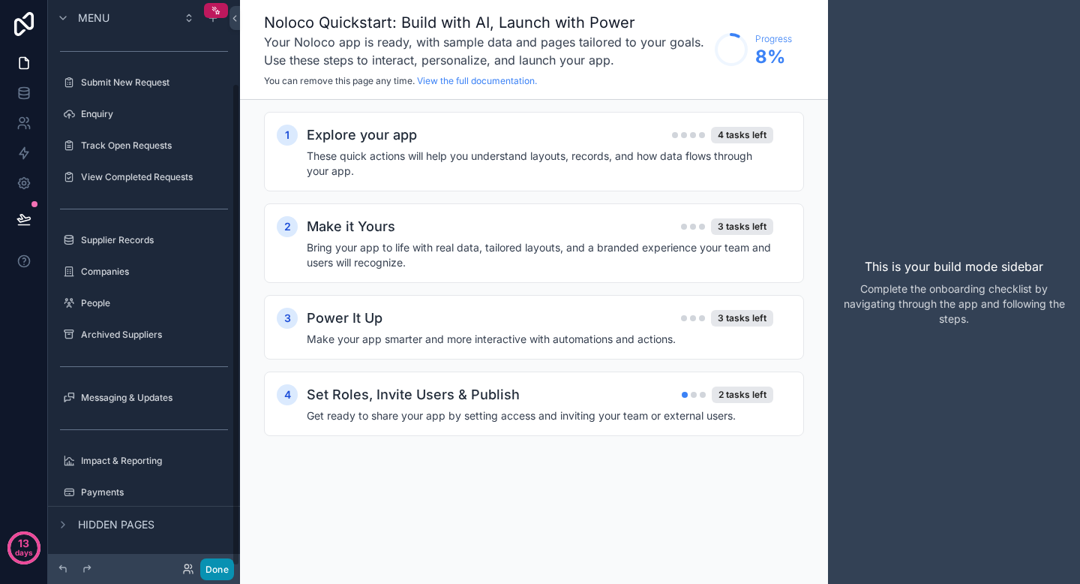
click at [219, 567] on button "Done" at bounding box center [217, 569] width 34 height 22
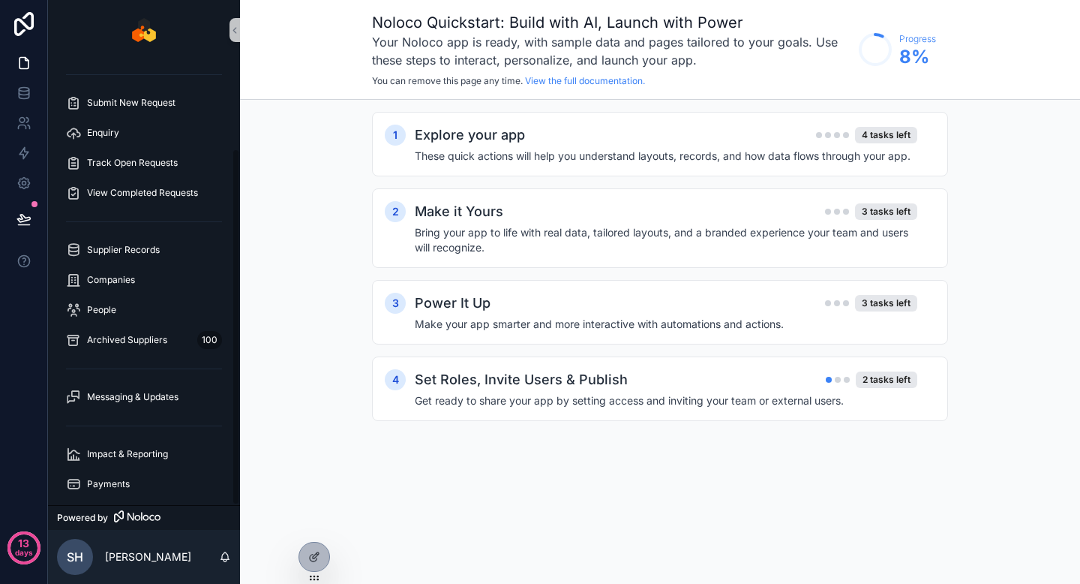
scroll to position [110, 0]
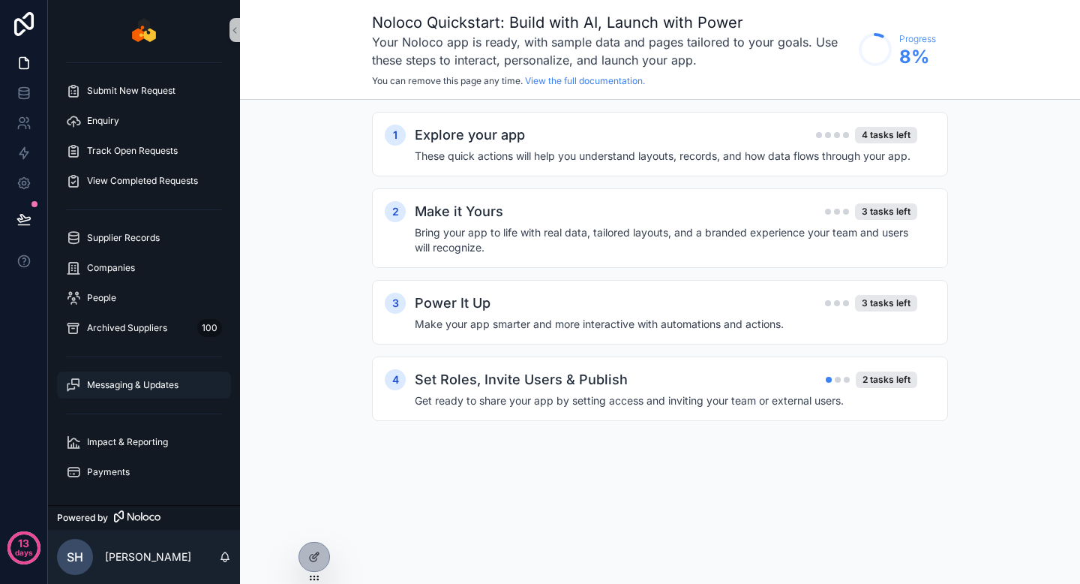
click at [167, 386] on span "Messaging & Updates" at bounding box center [133, 385] width 92 height 12
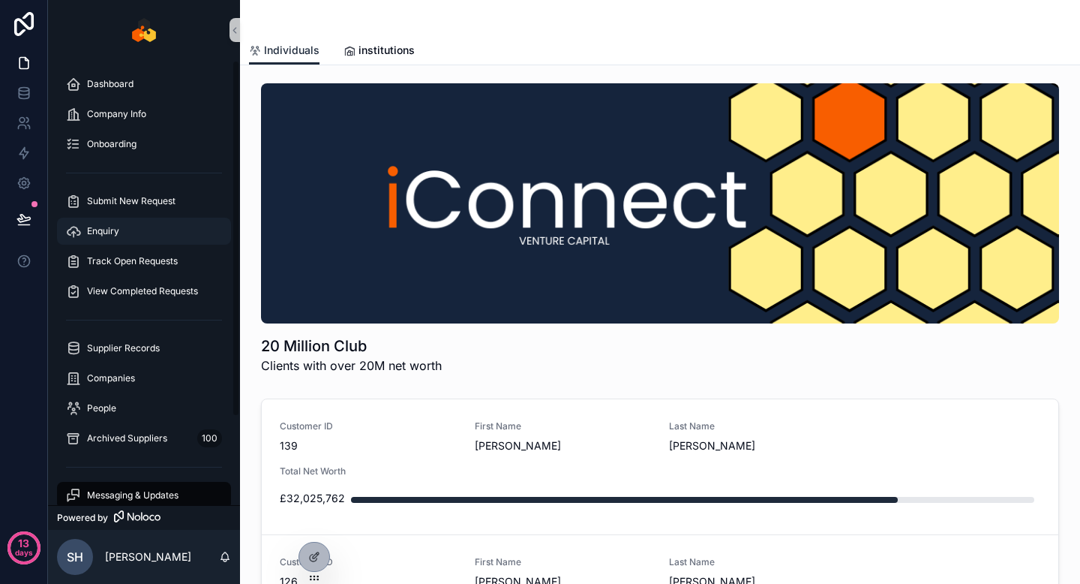
scroll to position [110, 0]
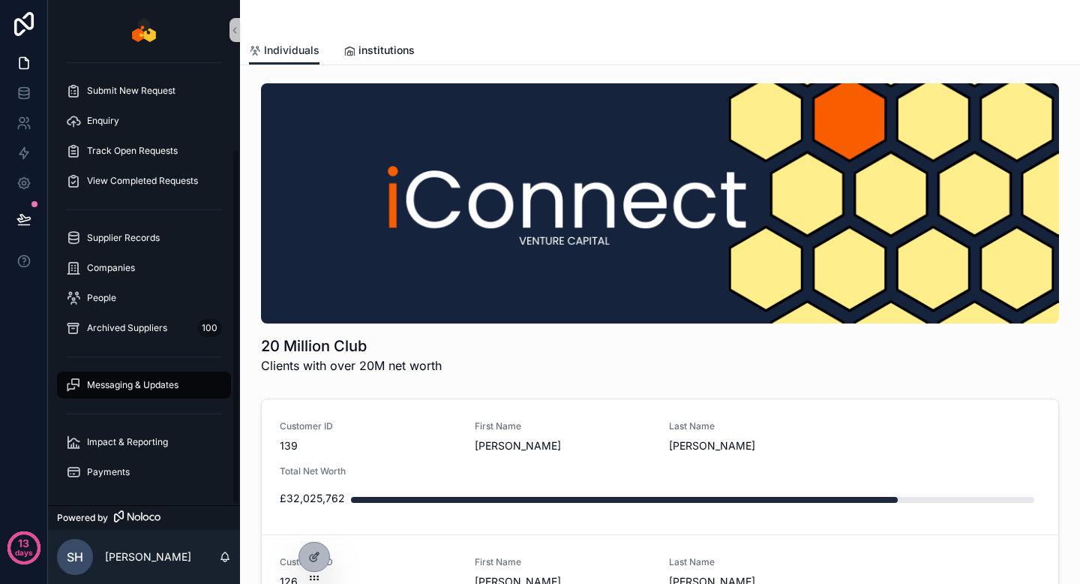
click at [389, 48] on span "institutions" at bounding box center [387, 50] width 56 height 15
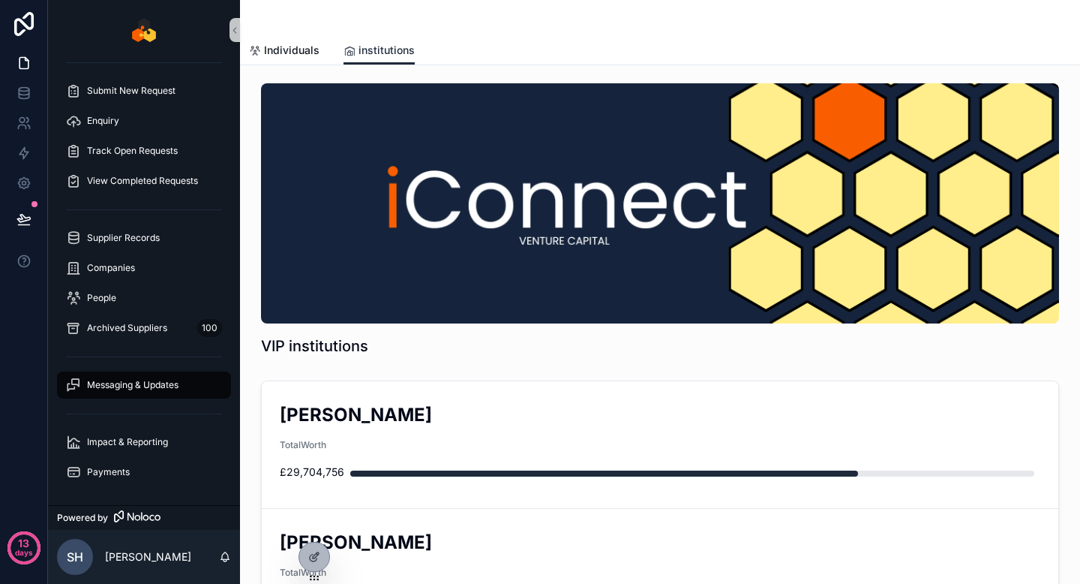
click at [288, 49] on span "Individuals" at bounding box center [292, 50] width 56 height 15
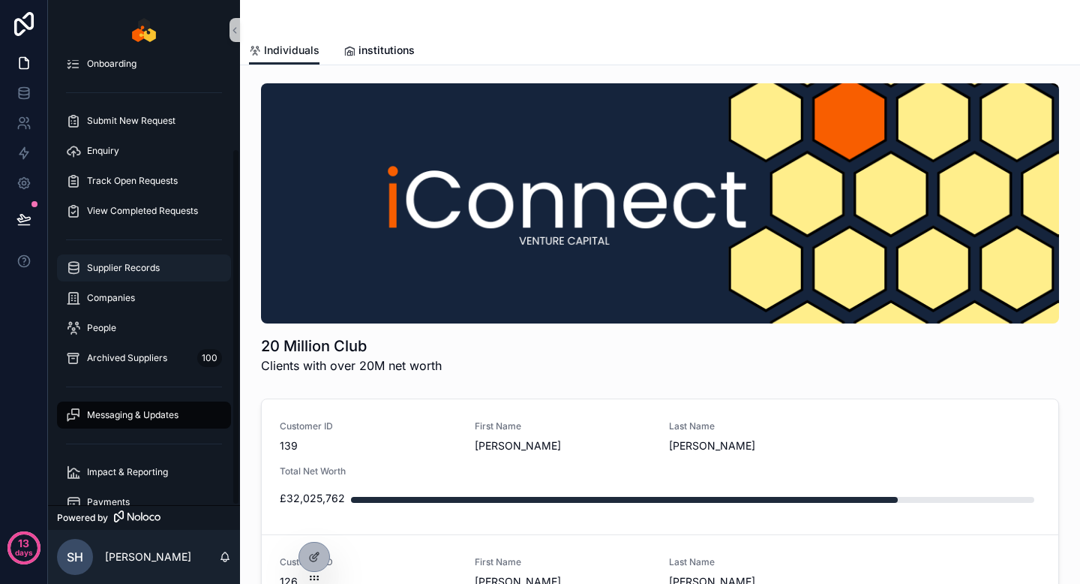
scroll to position [110, 0]
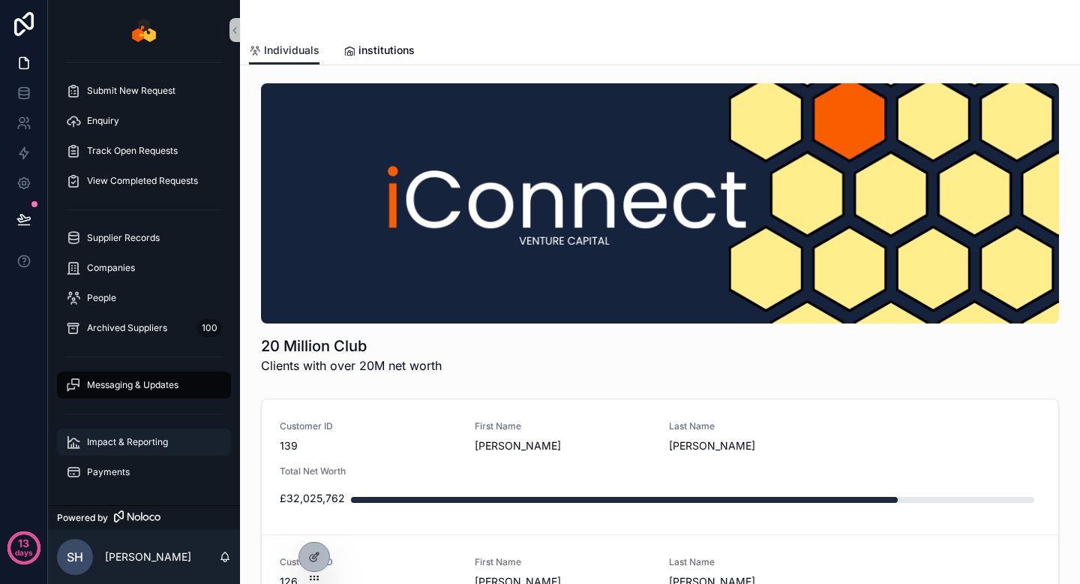
click at [116, 438] on span "Impact & Reporting" at bounding box center [127, 442] width 81 height 12
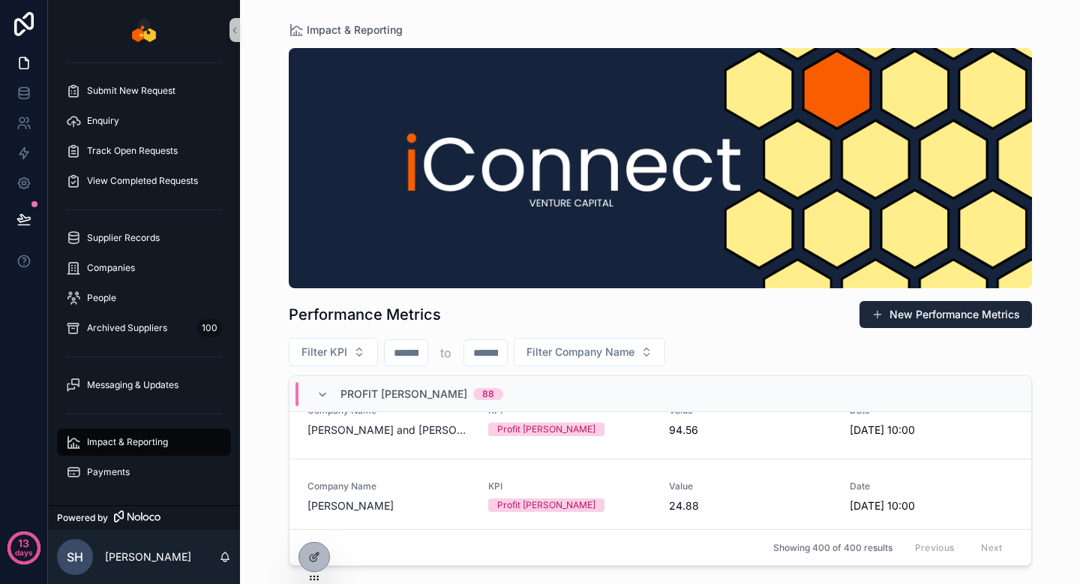
scroll to position [346, 0]
